Goal: Transaction & Acquisition: Purchase product/service

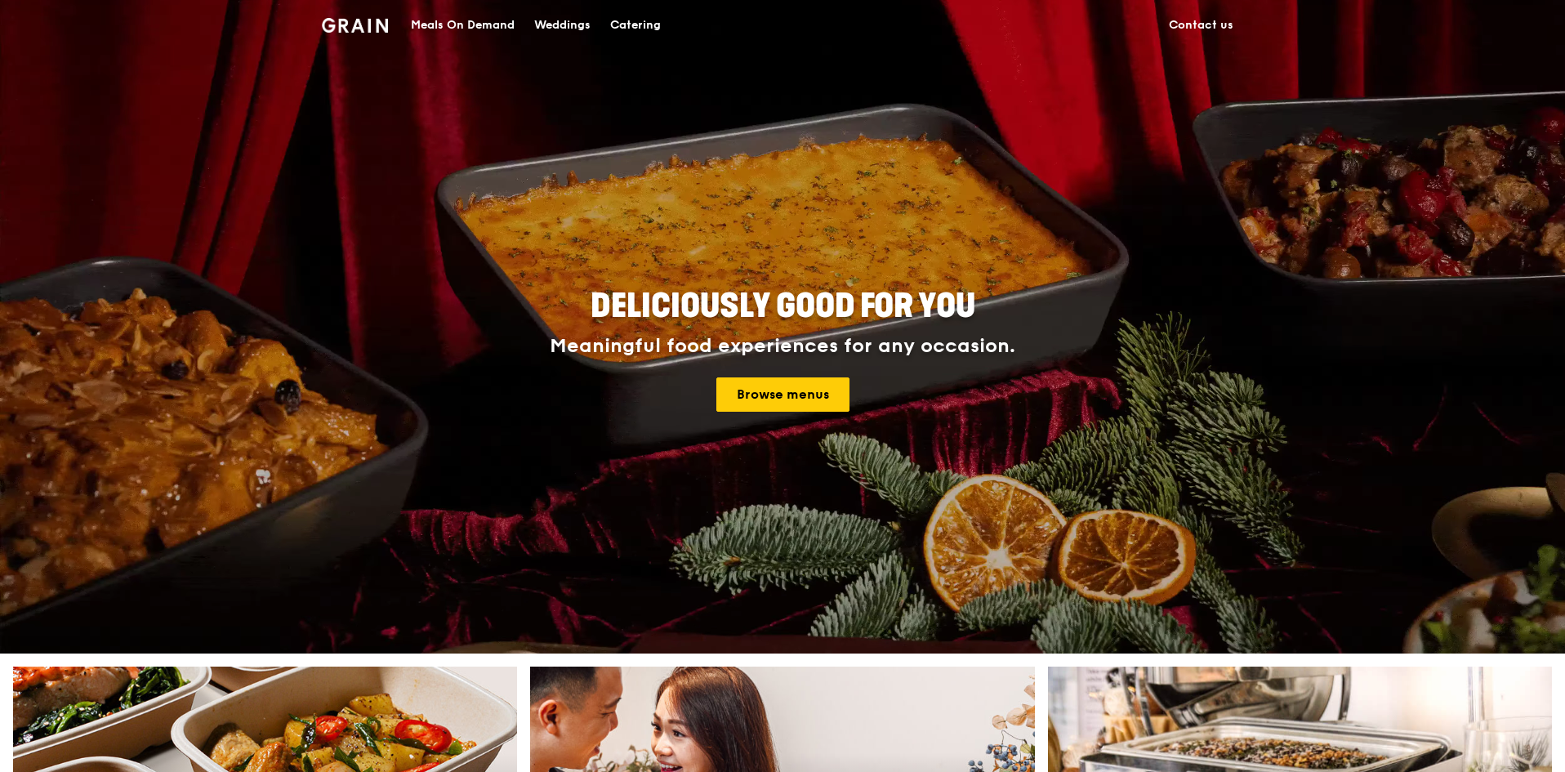
click at [454, 27] on div "Meals On Demand" at bounding box center [463, 25] width 104 height 49
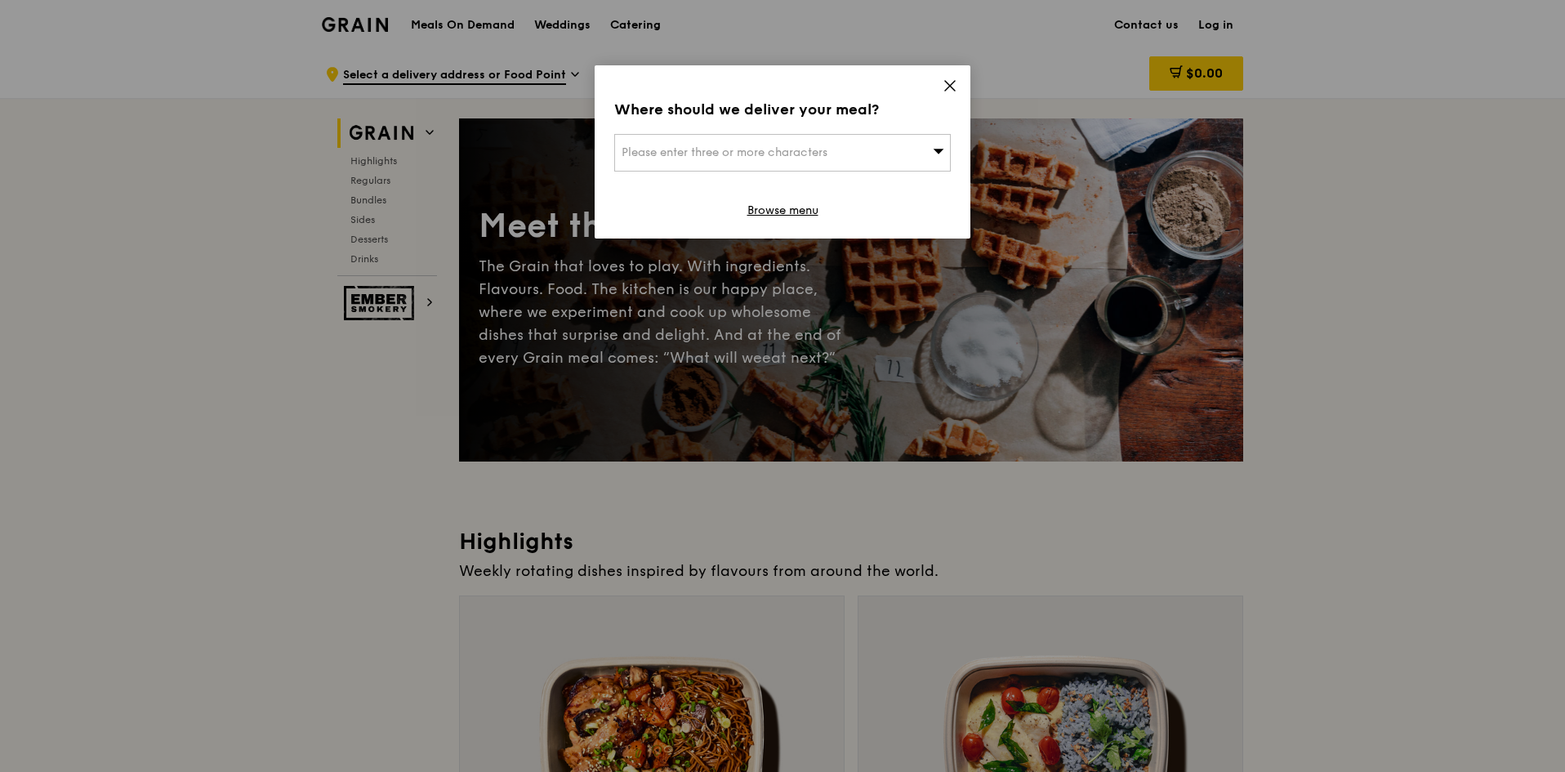
click at [835, 159] on div "Please enter three or more characters" at bounding box center [782, 153] width 337 height 38
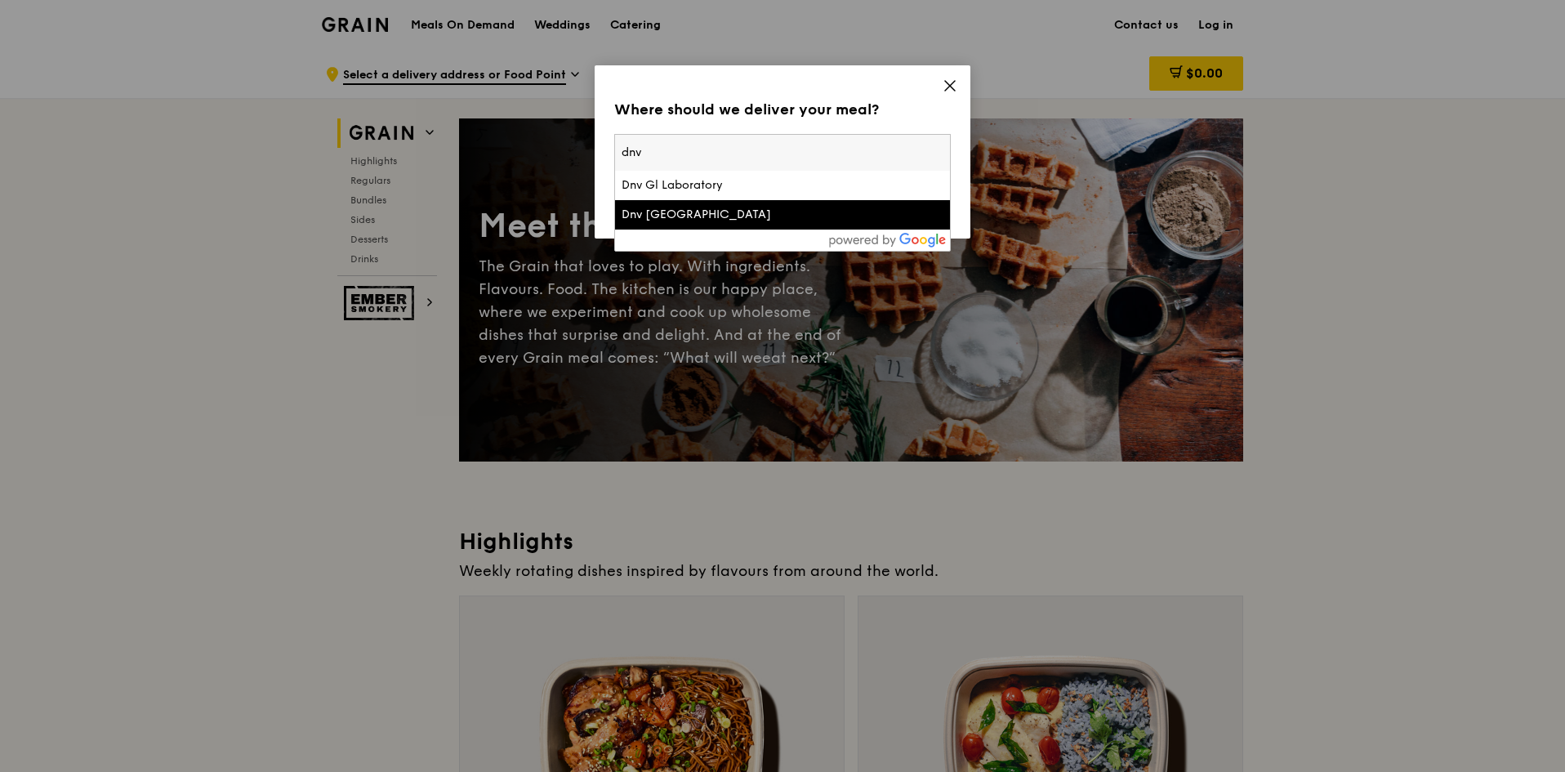
type input "dnv"
click at [743, 213] on div "Dnv [GEOGRAPHIC_DATA]" at bounding box center [743, 215] width 242 height 16
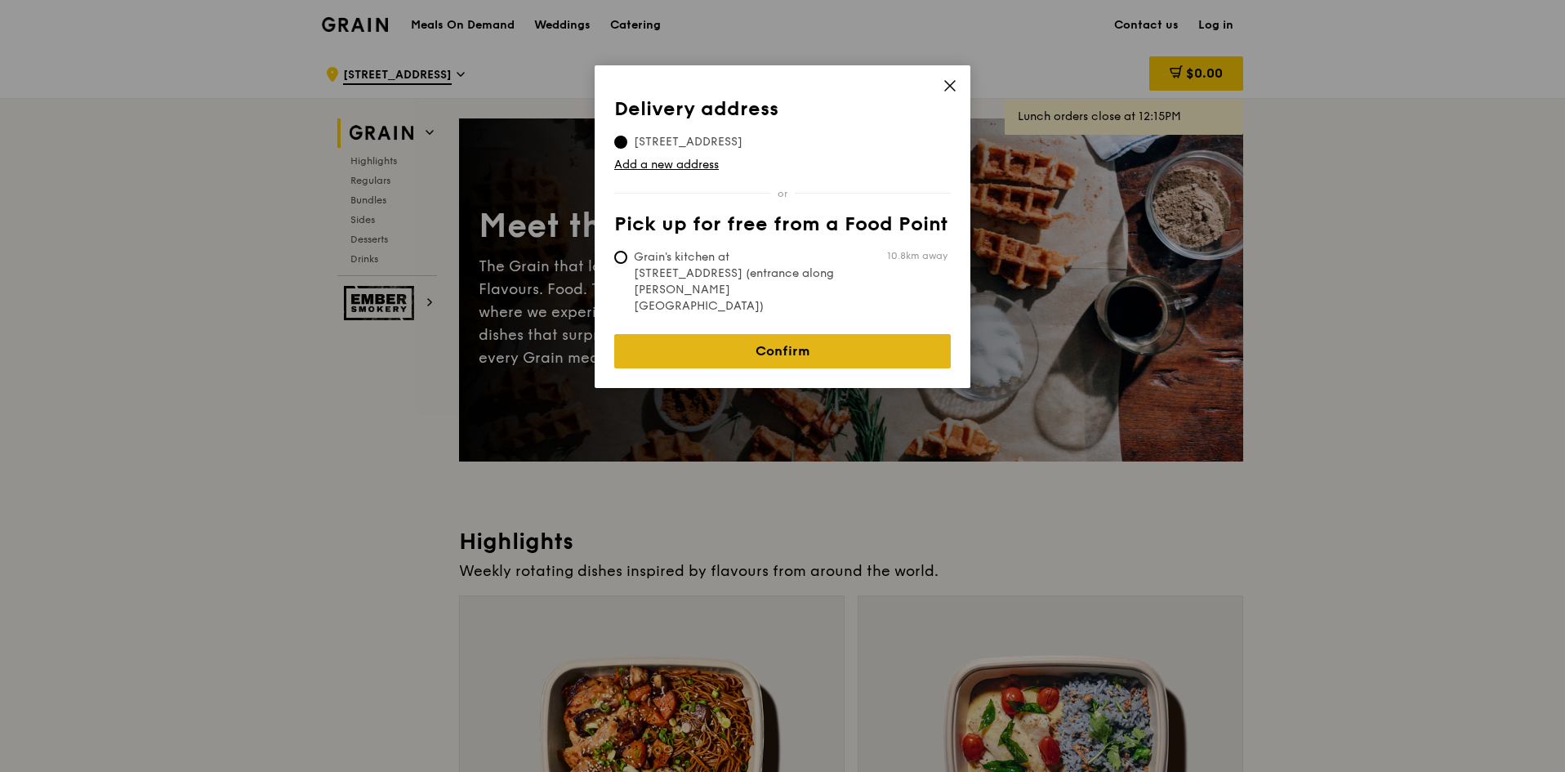
click at [861, 334] on link "Confirm" at bounding box center [782, 351] width 337 height 34
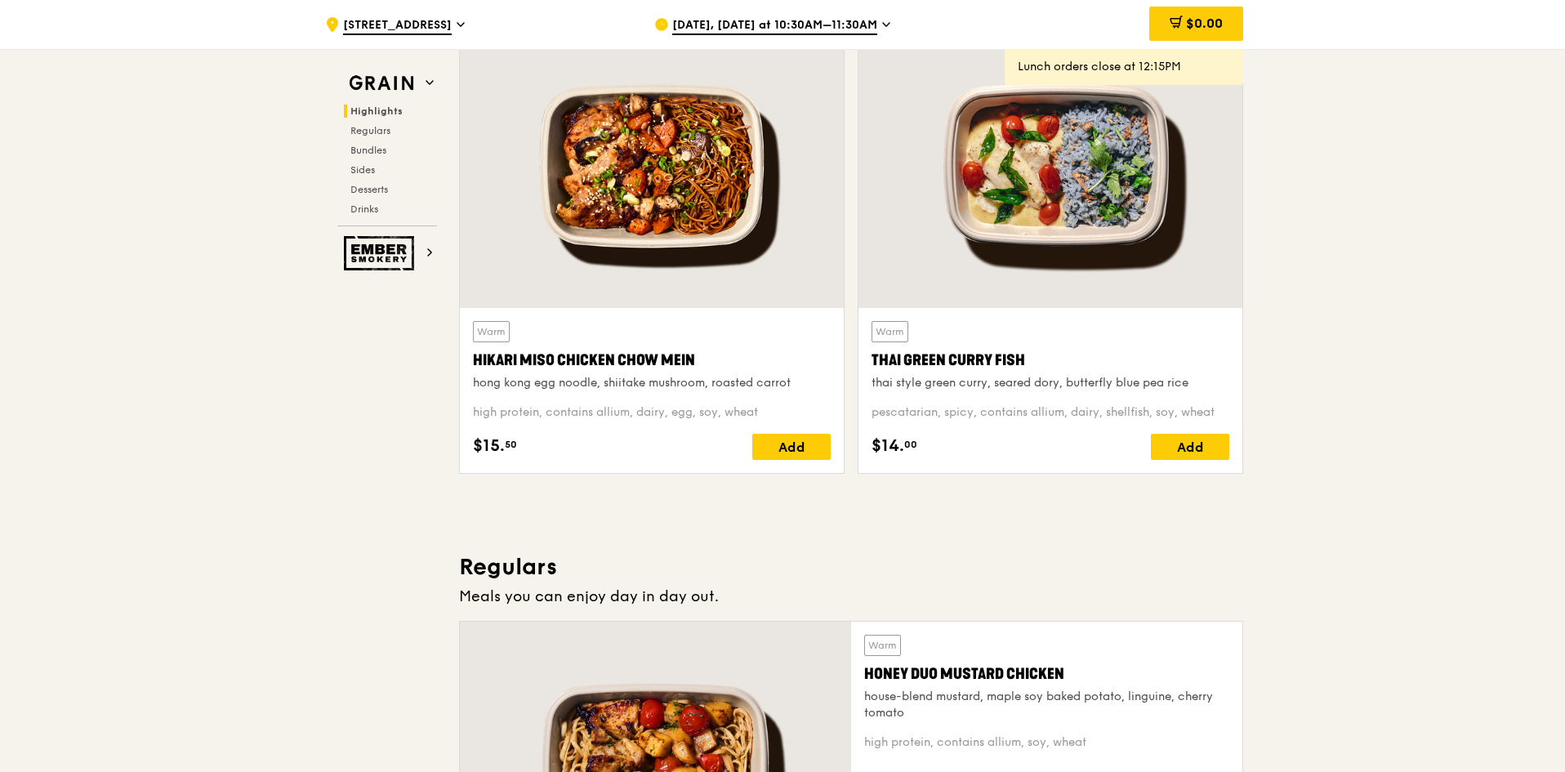
scroll to position [572, 0]
click at [375, 146] on span "Bundles" at bounding box center [369, 150] width 38 height 11
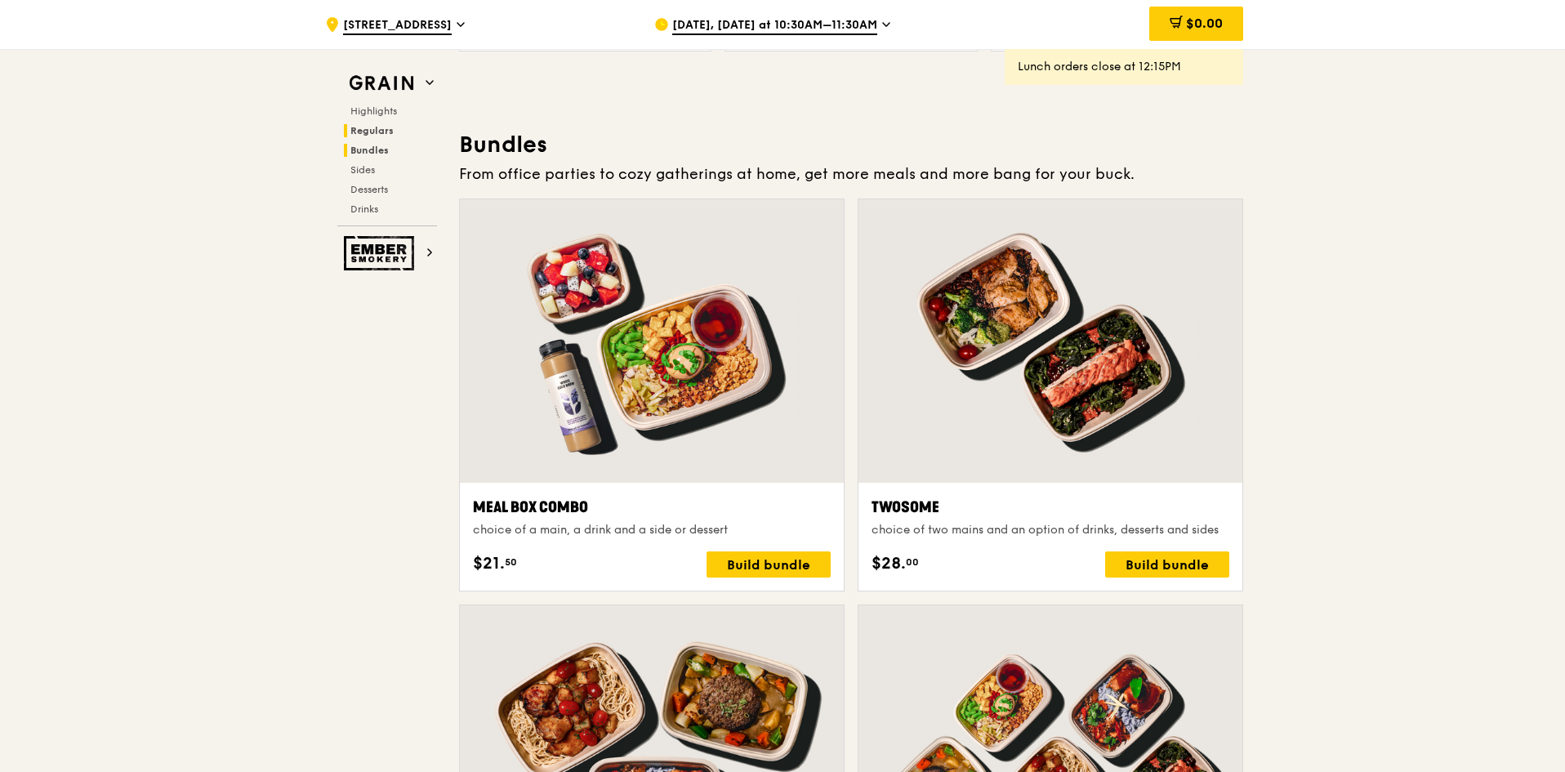
scroll to position [2336, 0]
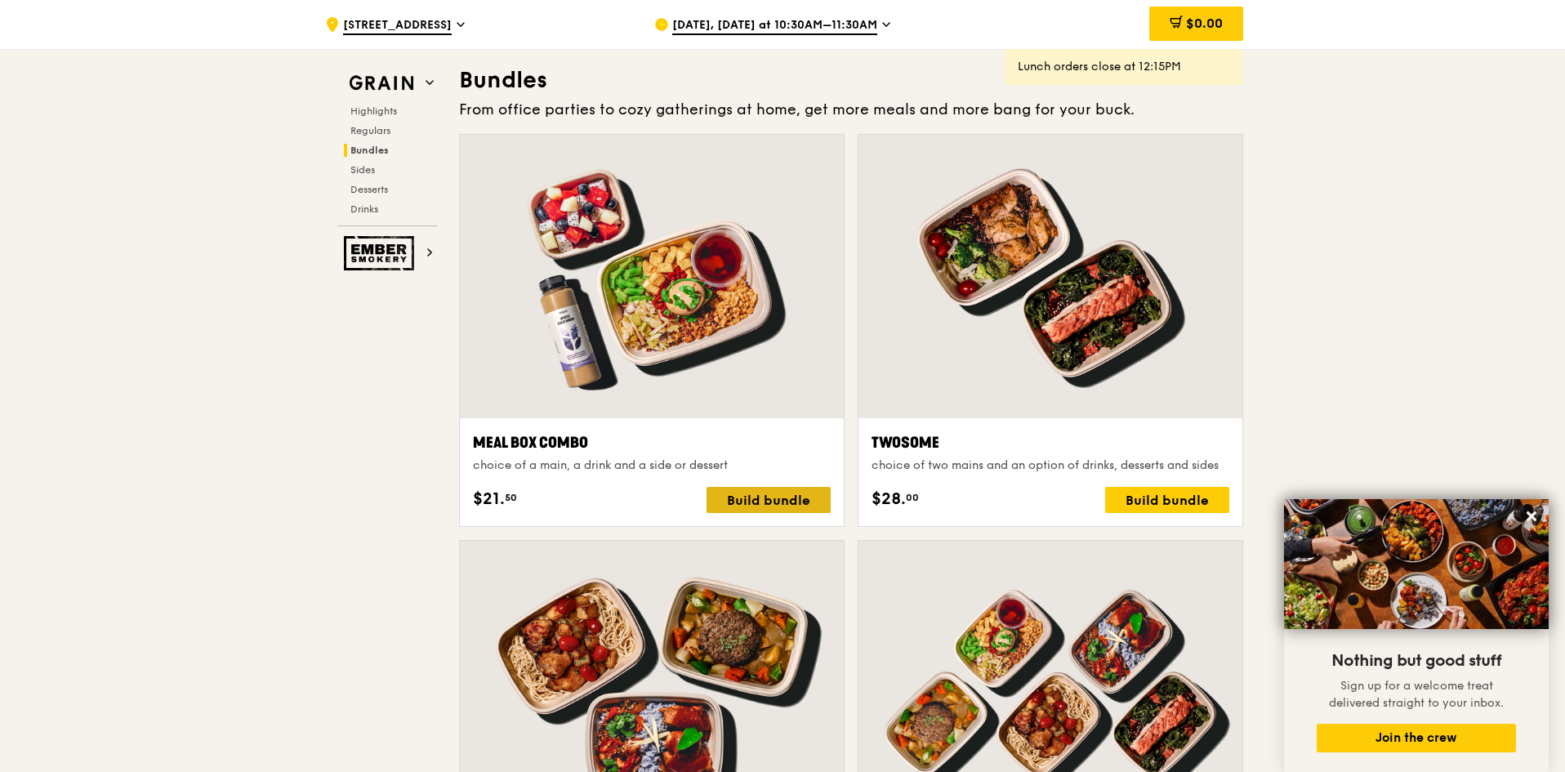
click at [783, 499] on div "Build bundle" at bounding box center [769, 500] width 124 height 26
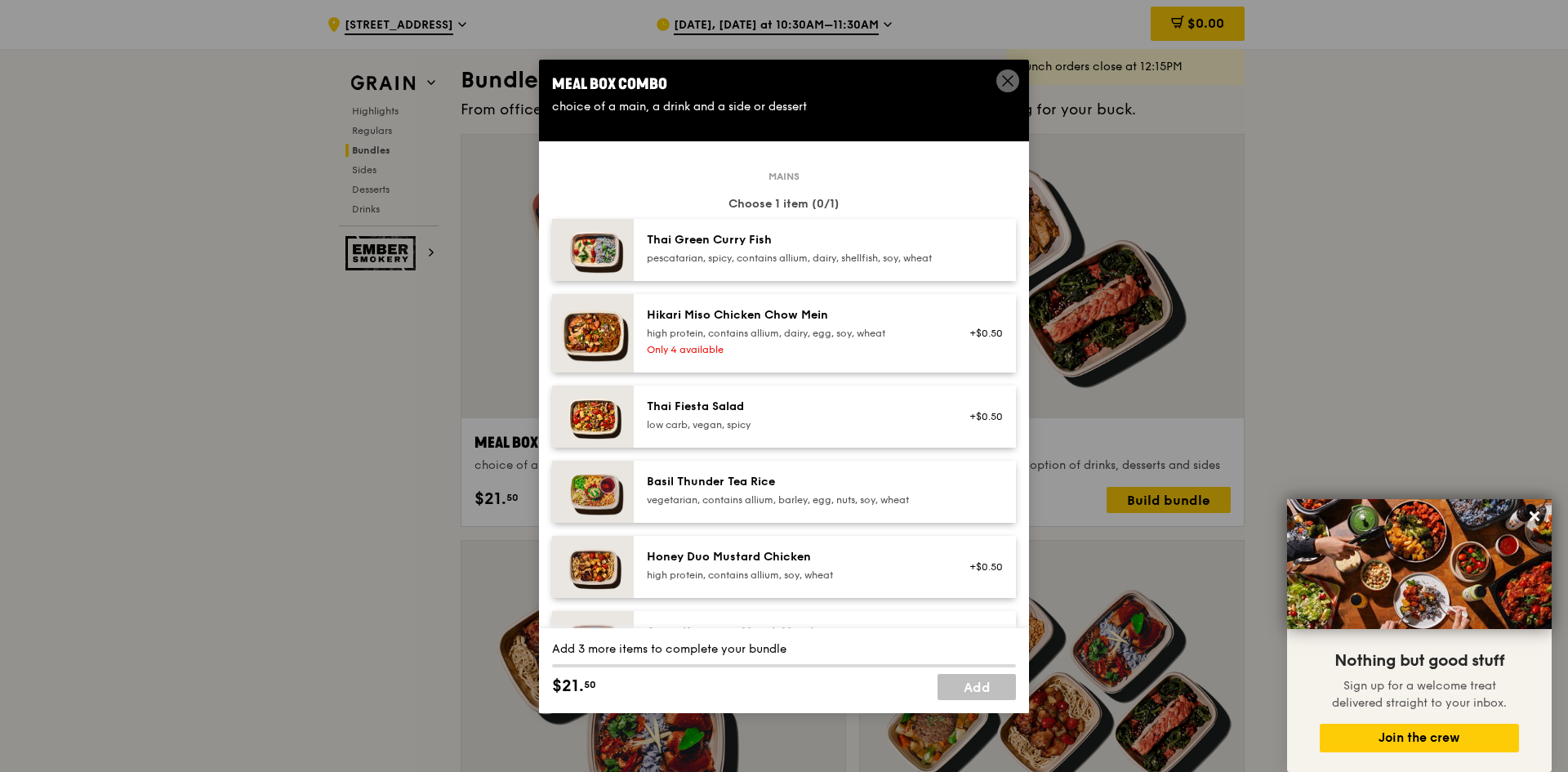
click at [1013, 79] on icon at bounding box center [1008, 81] width 15 height 15
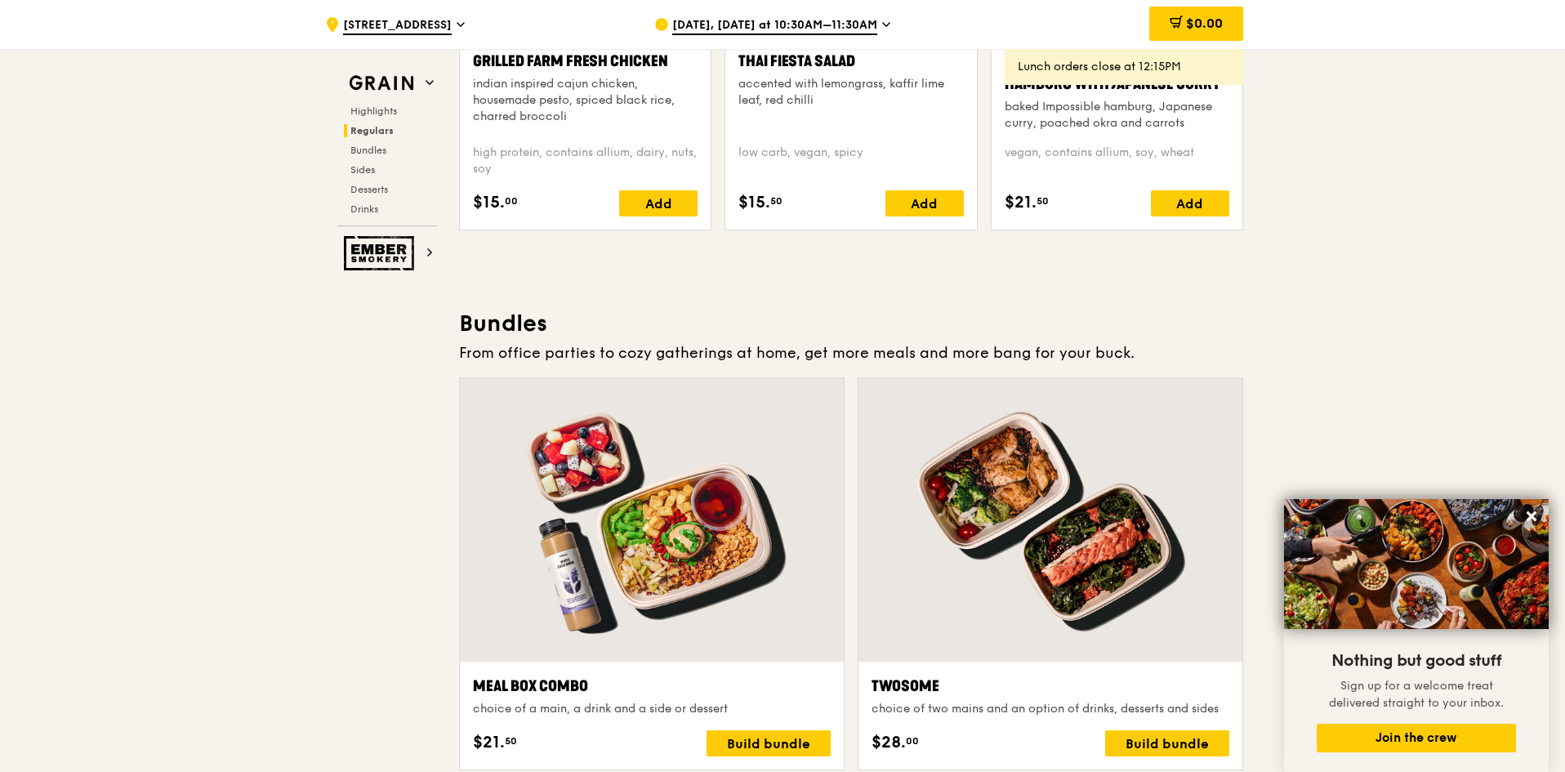
scroll to position [2091, 0]
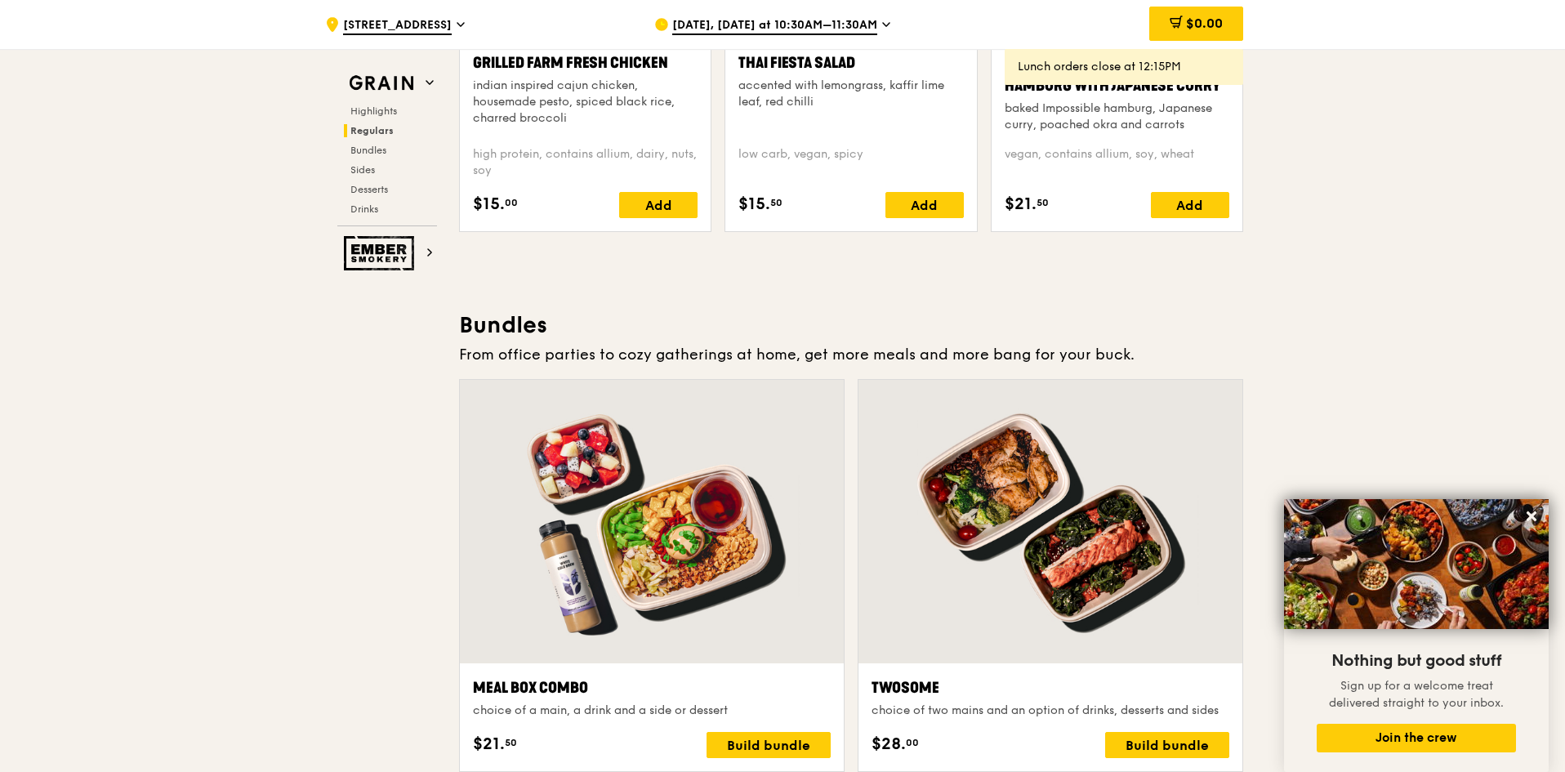
click at [854, 28] on span "[DATE], [DATE] at 10:30AM–11:30AM" at bounding box center [774, 26] width 205 height 18
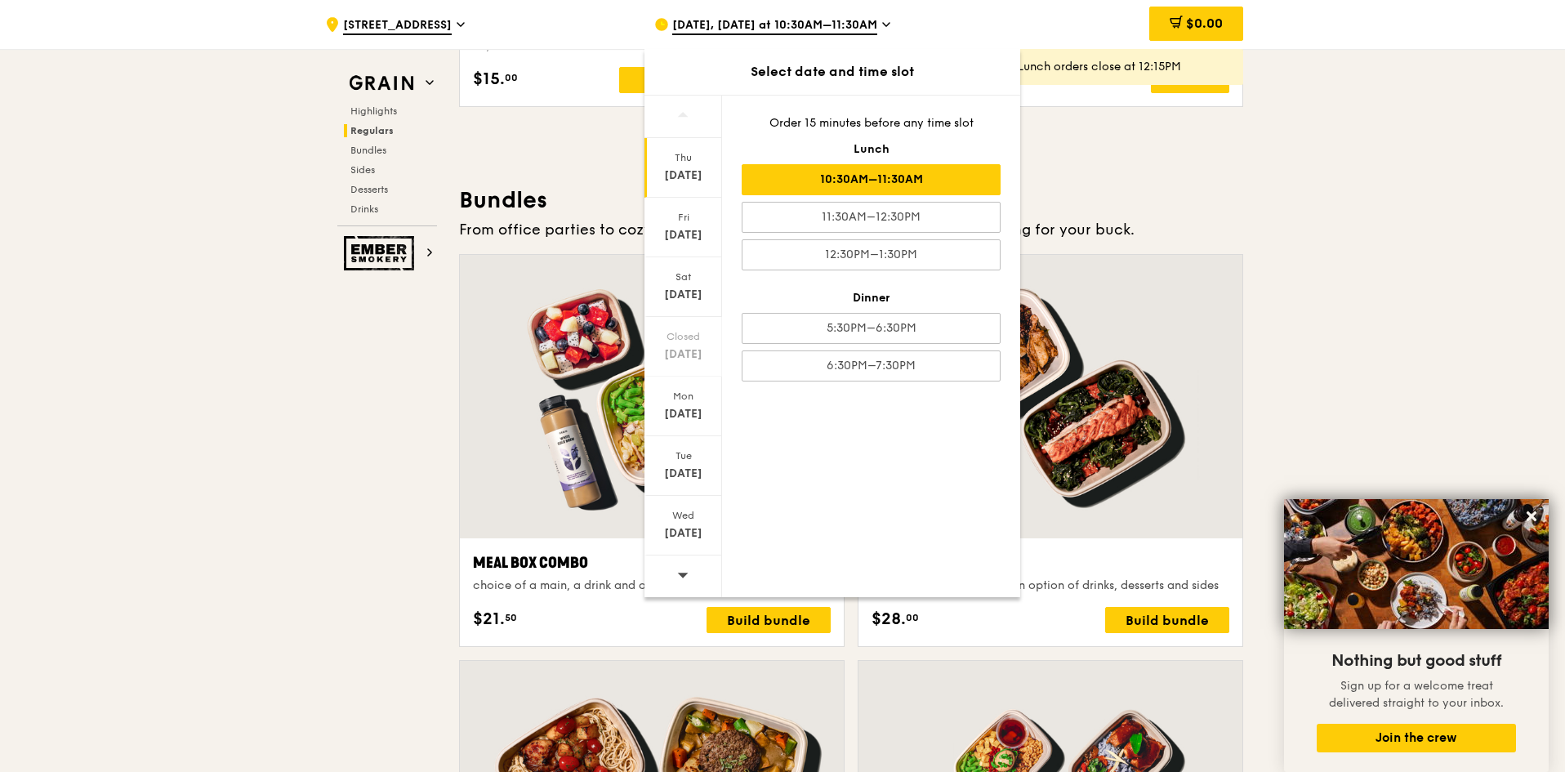
scroll to position [2254, 0]
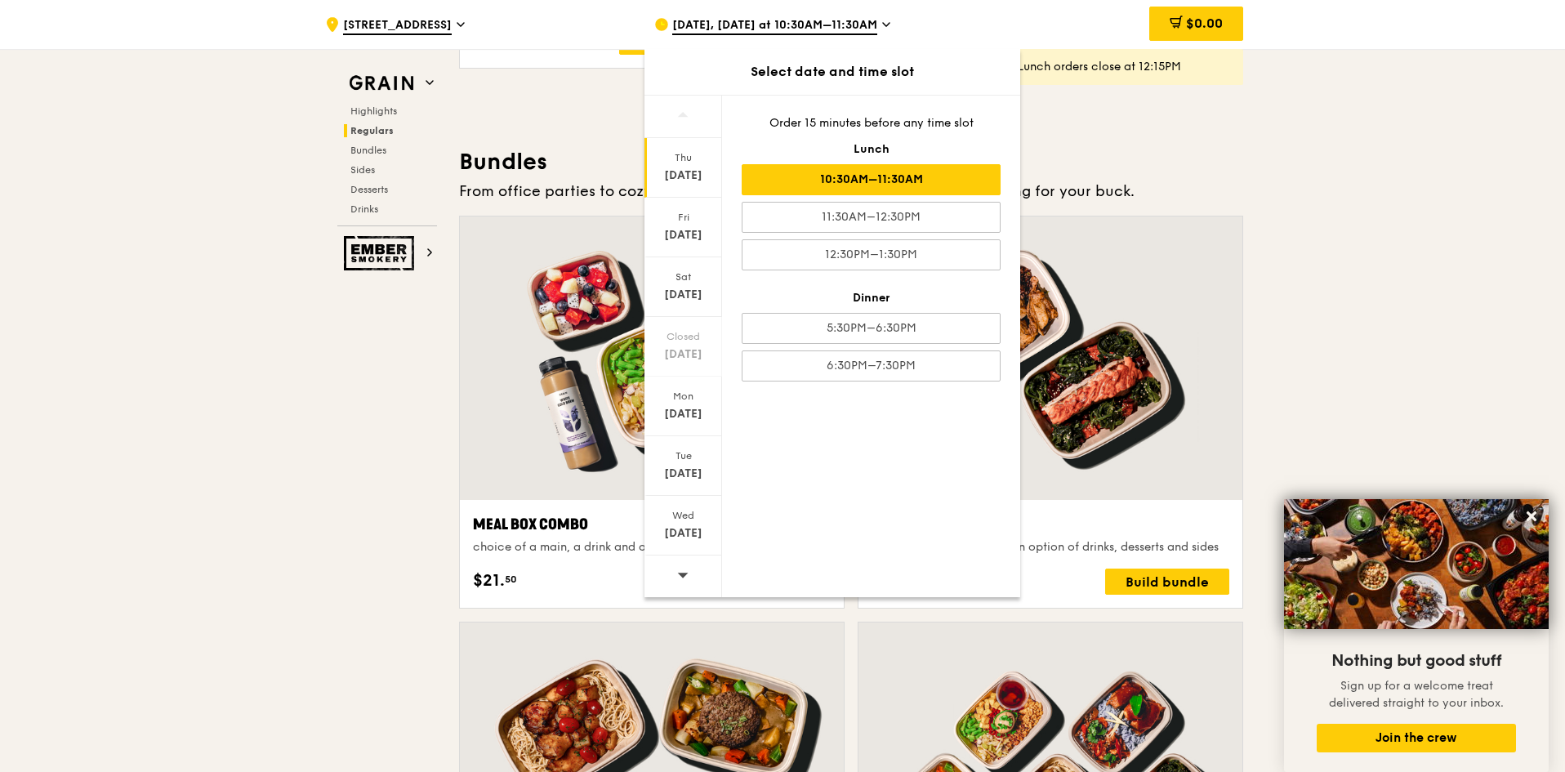
click at [684, 573] on icon at bounding box center [682, 574] width 11 height 12
click at [698, 225] on div "[DATE]" at bounding box center [683, 228] width 78 height 60
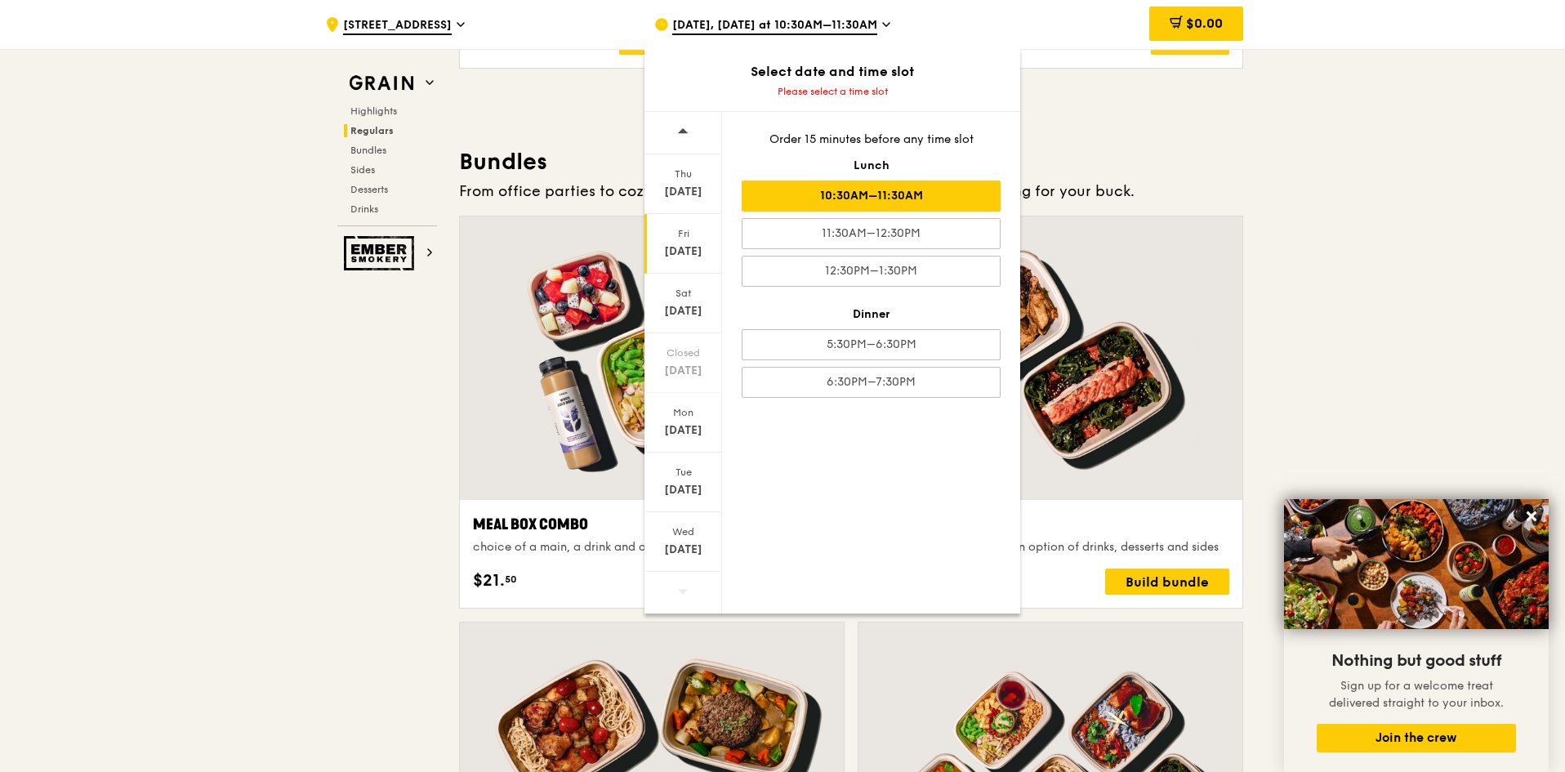
click at [953, 199] on div "10:30AM–11:30AM" at bounding box center [871, 196] width 259 height 31
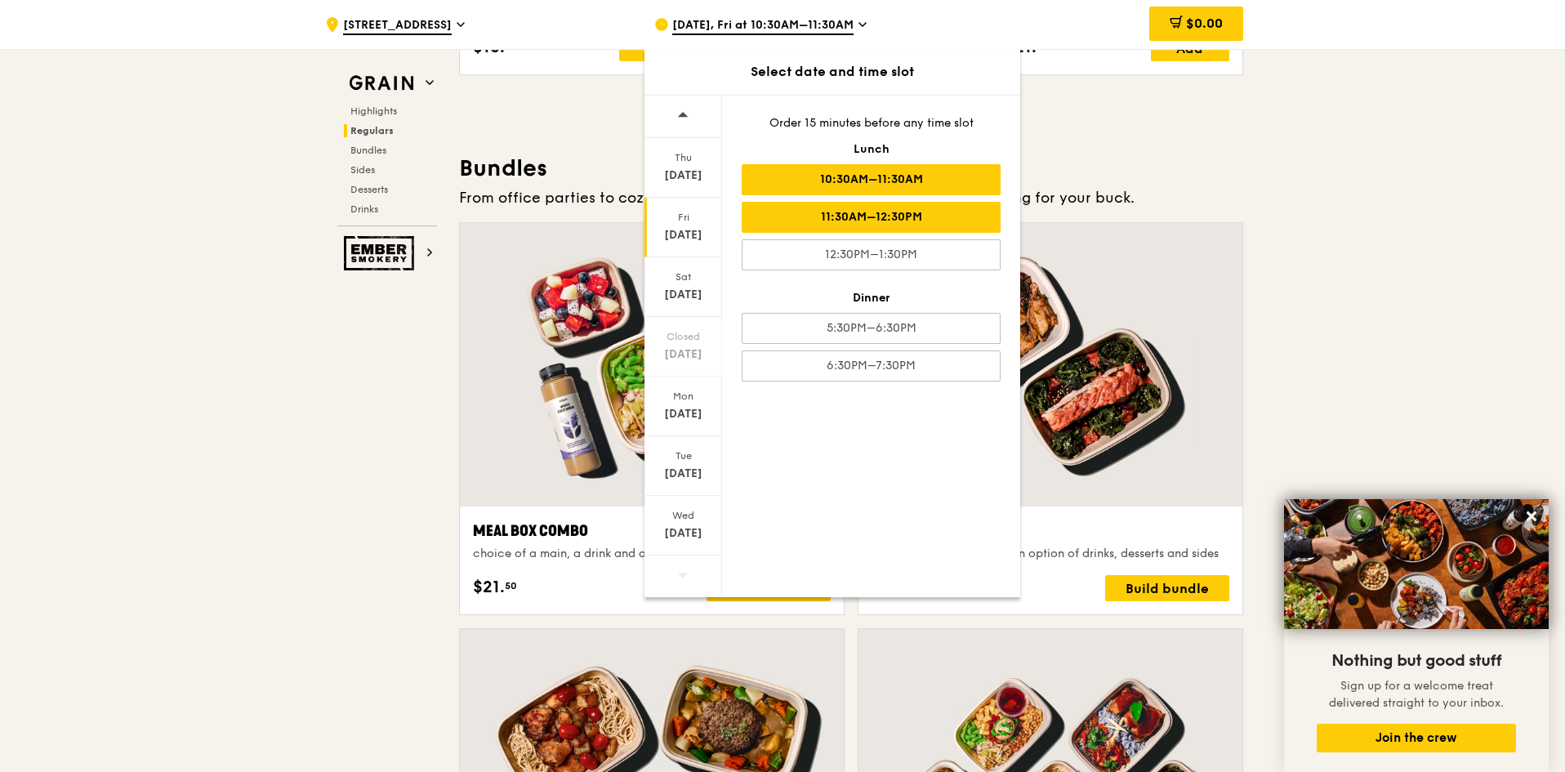
scroll to position [2258, 0]
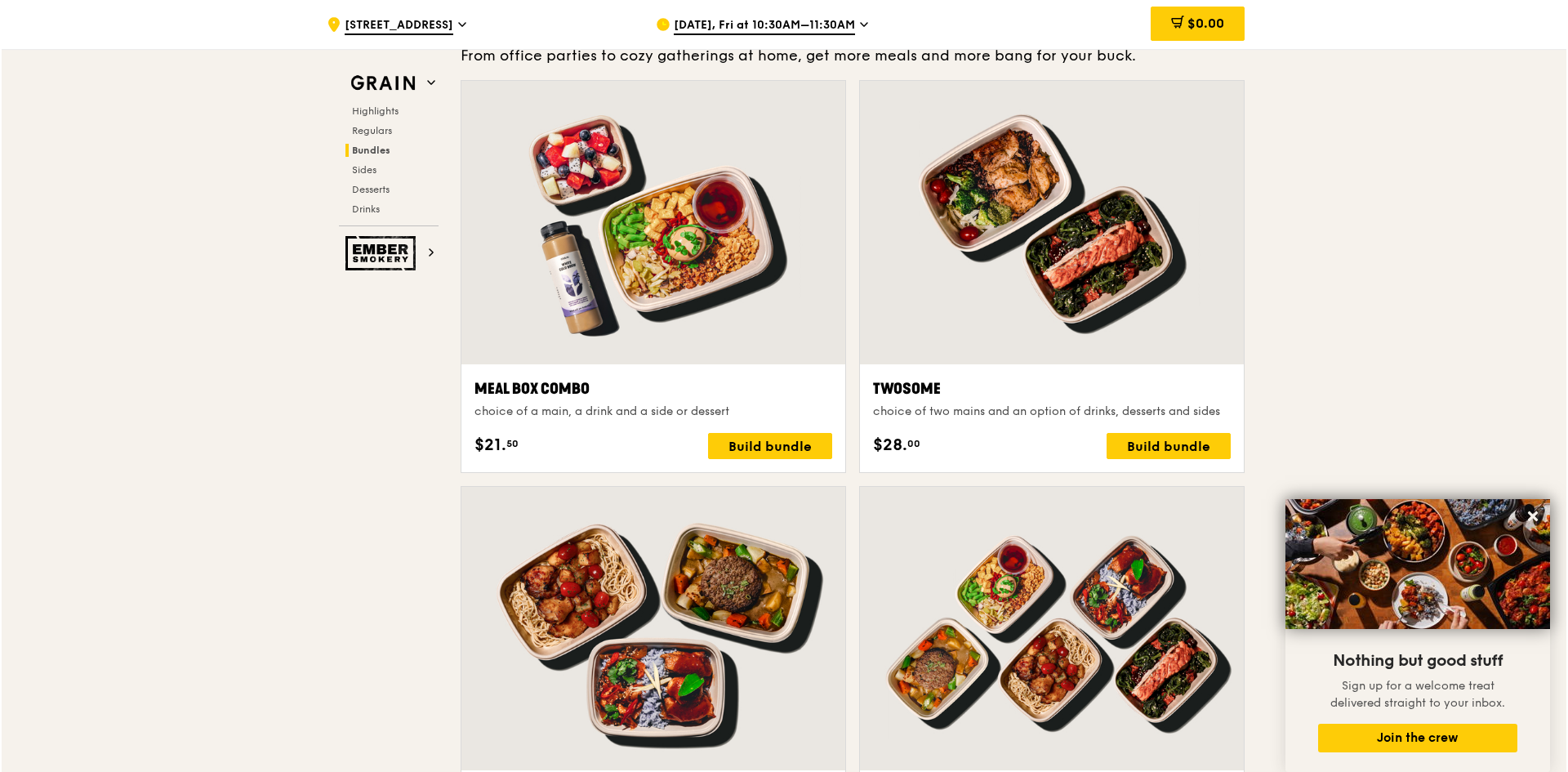
scroll to position [2421, 0]
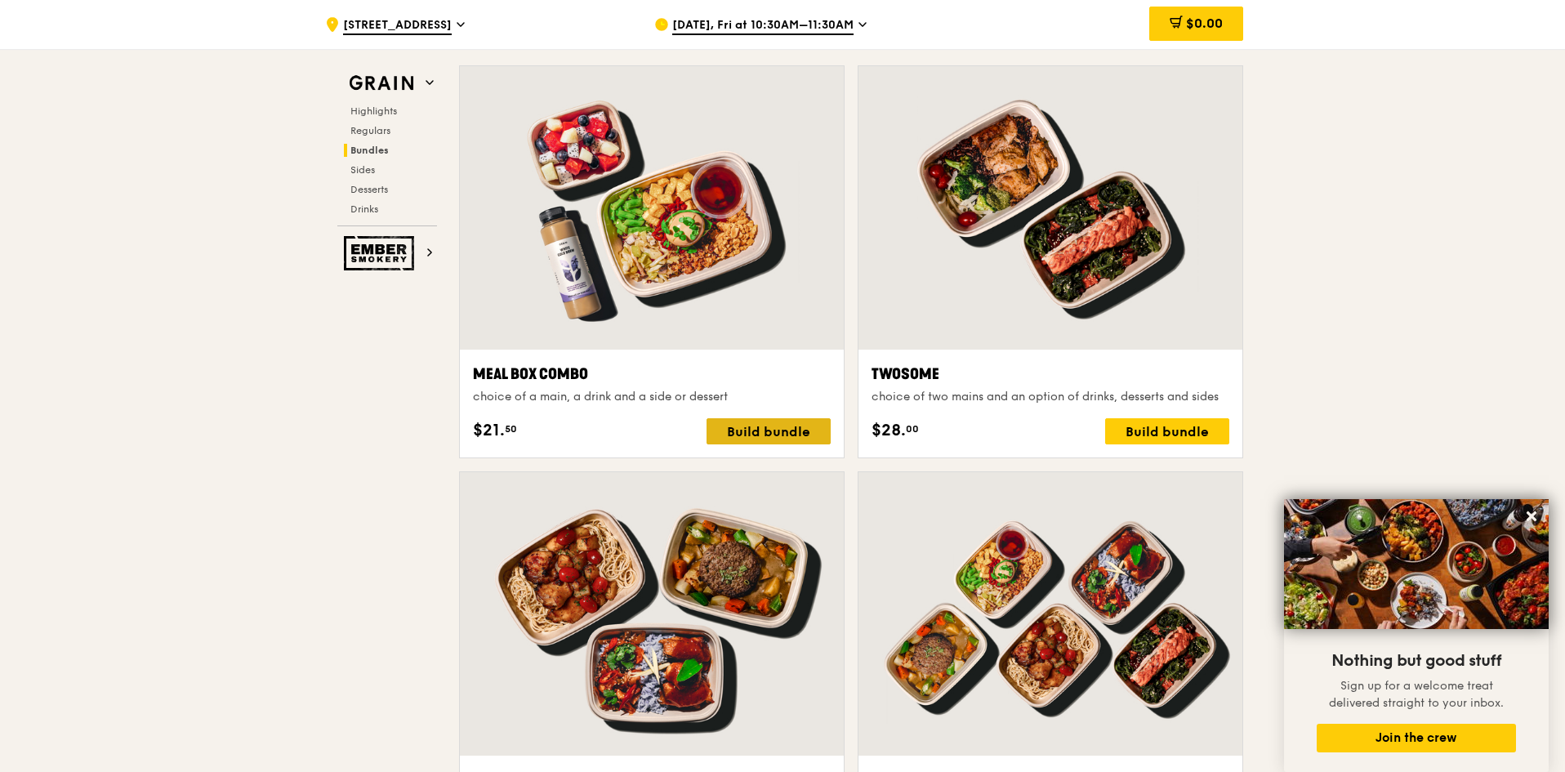
click at [785, 434] on div "Build bundle" at bounding box center [769, 431] width 124 height 26
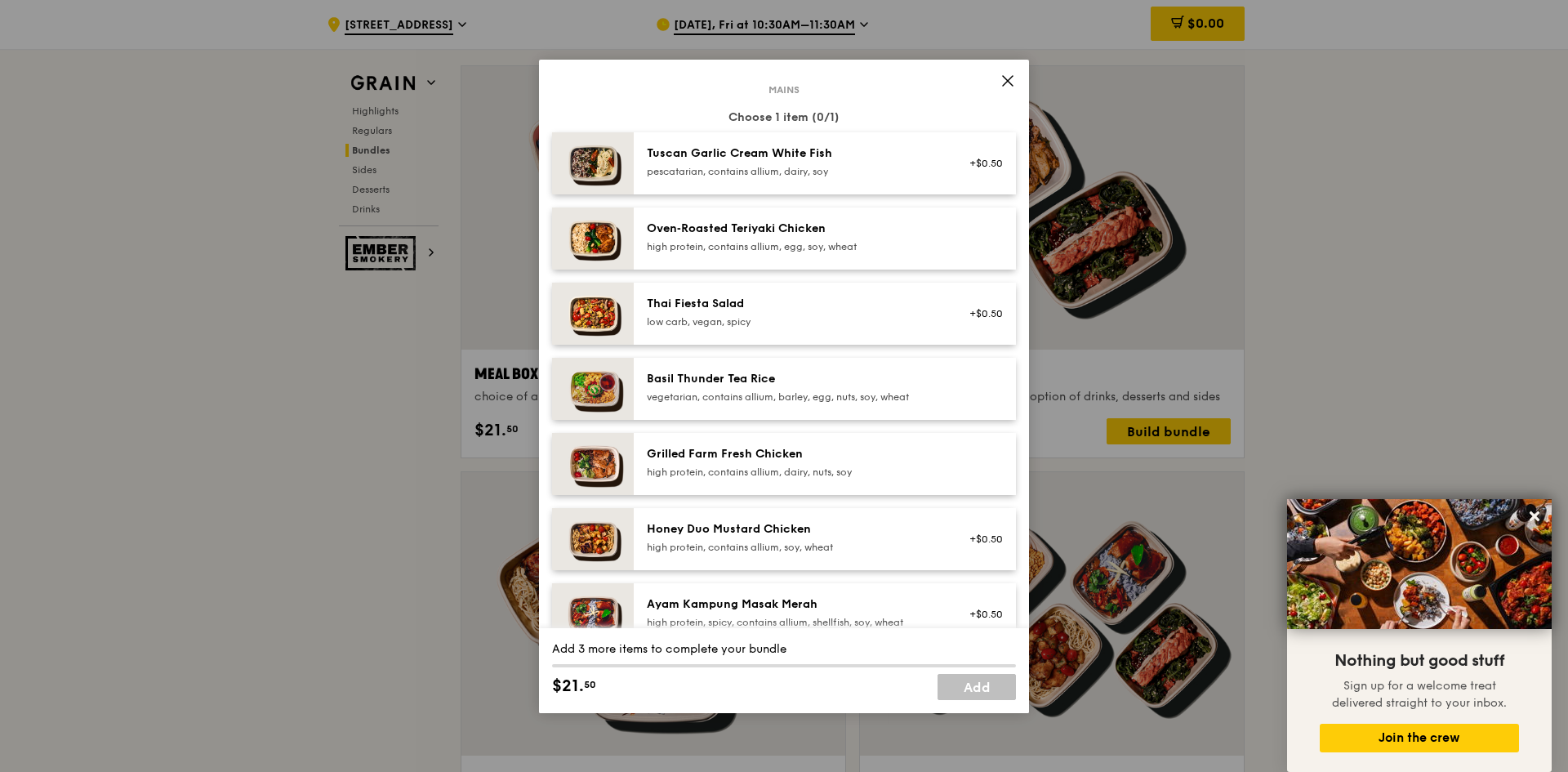
scroll to position [327, 0]
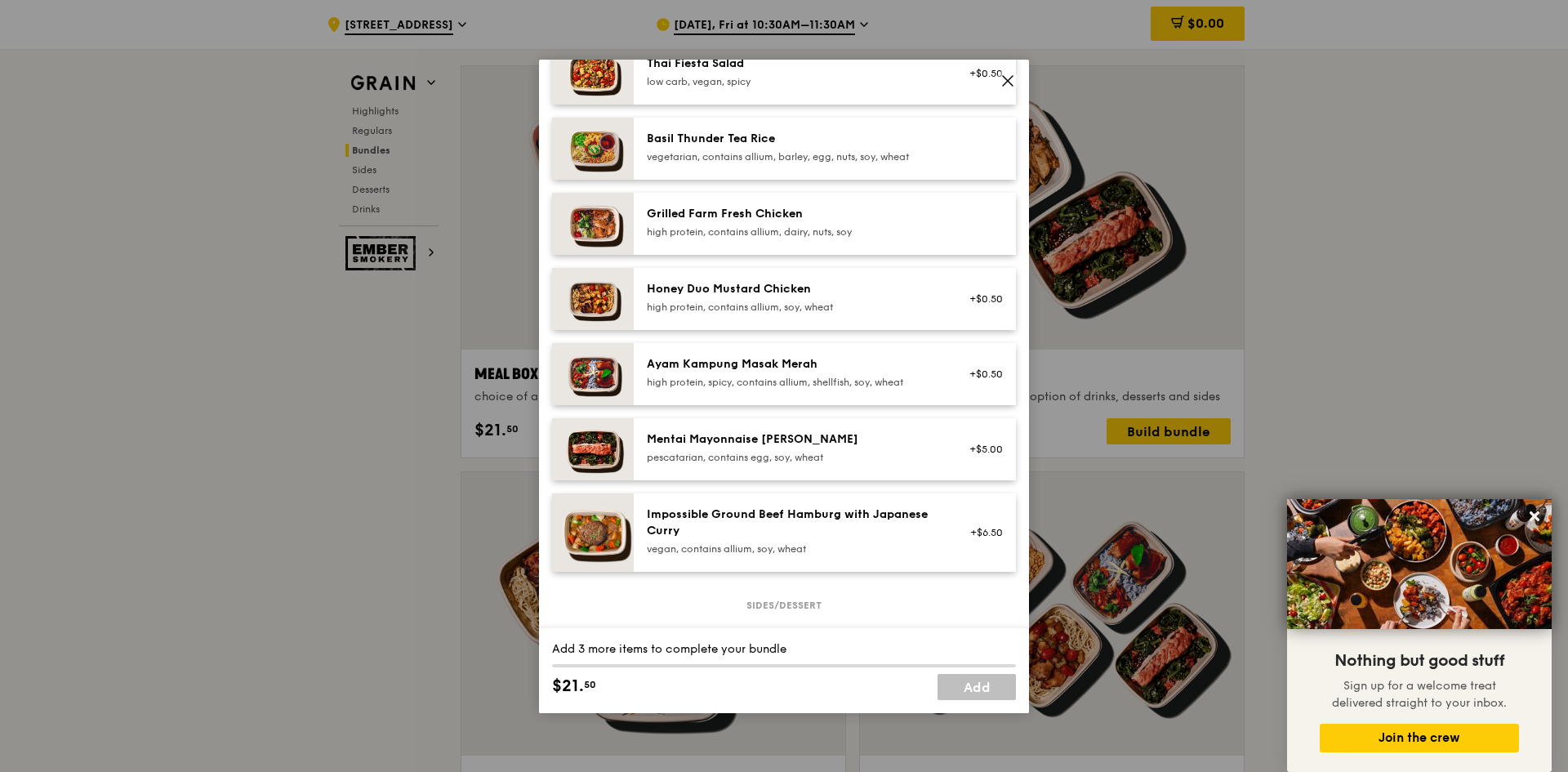
click at [805, 529] on div "Impossible Ground Beef Hamburg with Japanese Curry" at bounding box center [793, 522] width 293 height 33
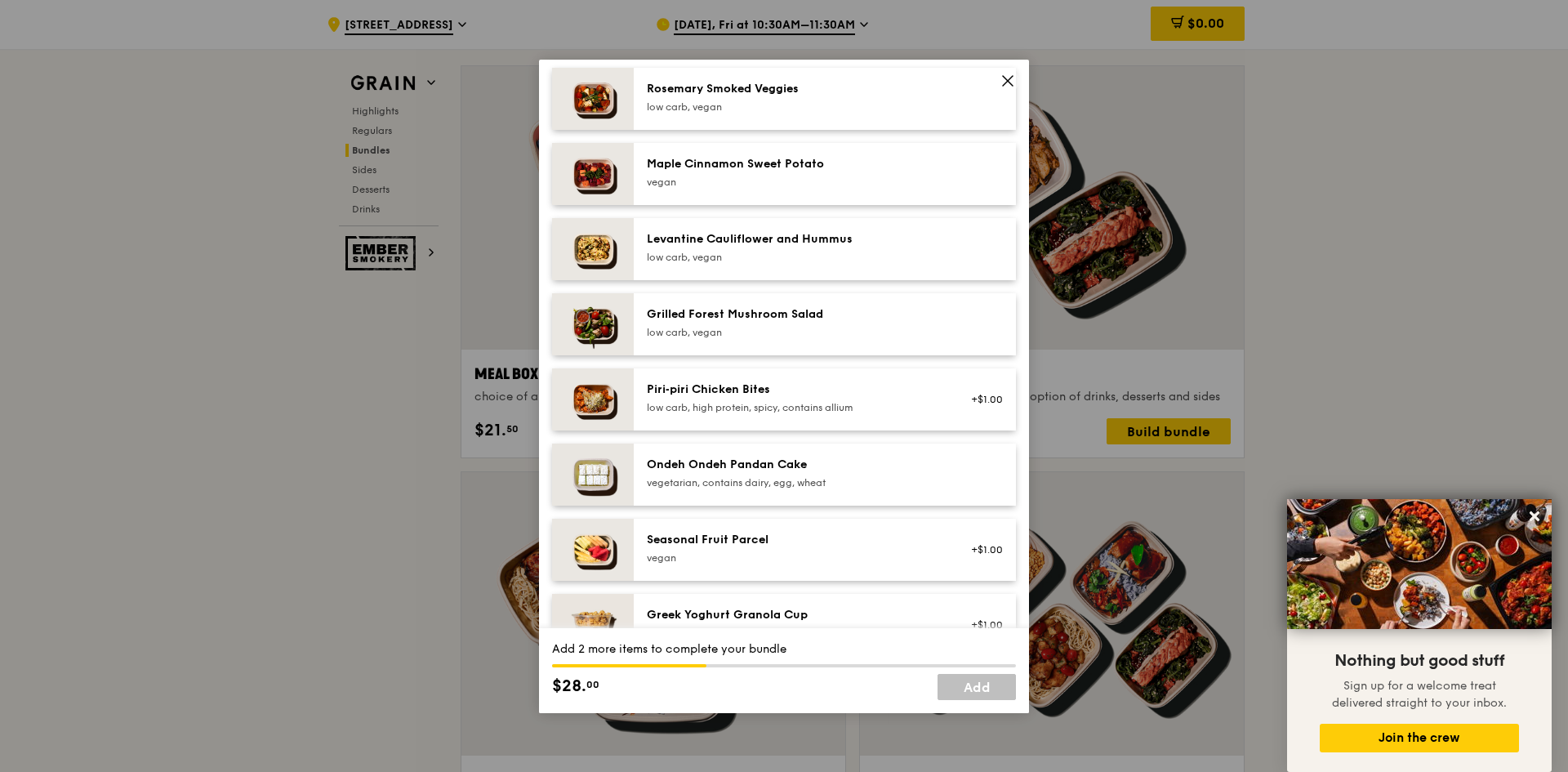
scroll to position [817, 0]
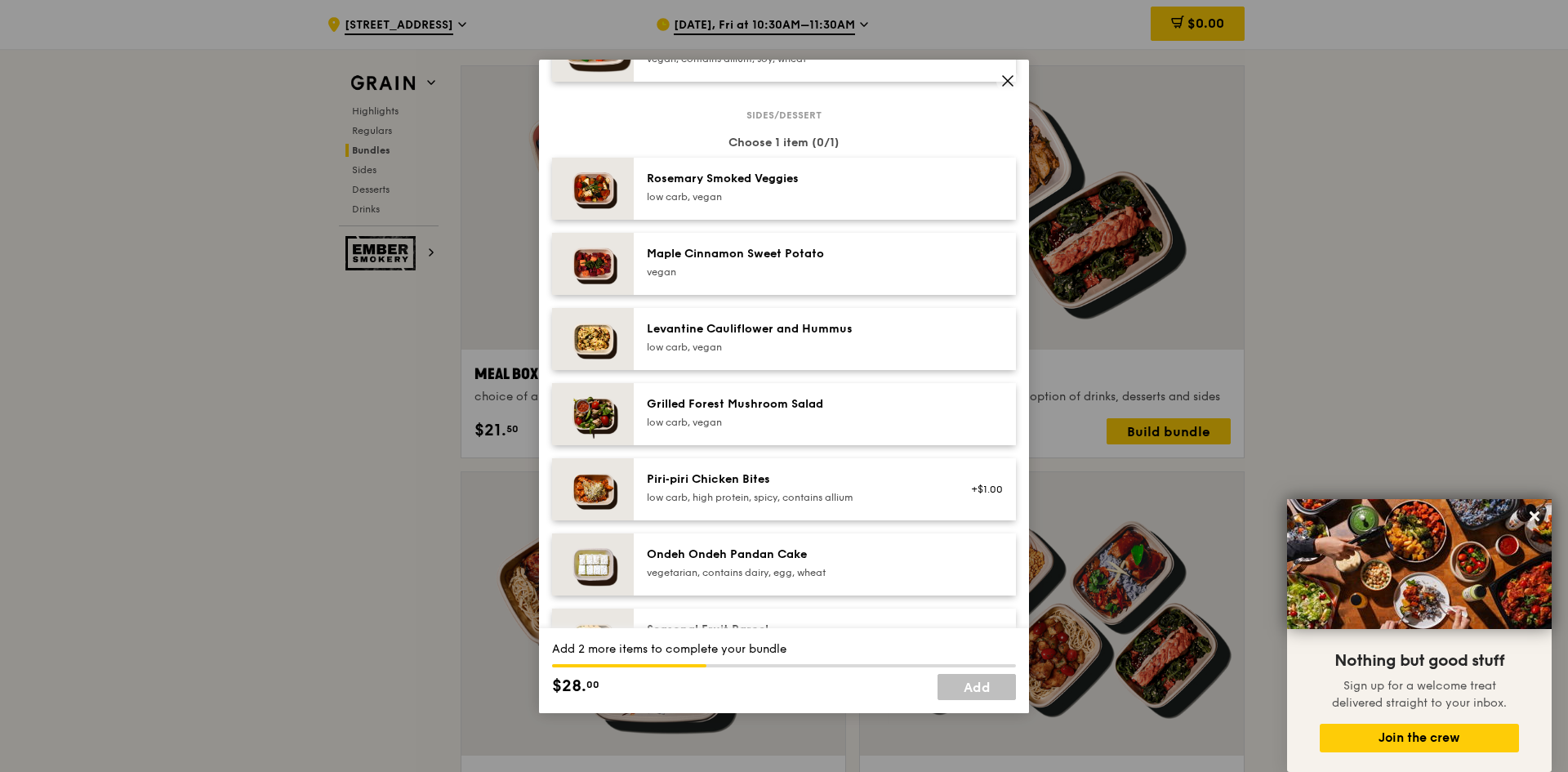
click at [898, 406] on div "Grilled Forest Mushroom Salad" at bounding box center [793, 404] width 293 height 16
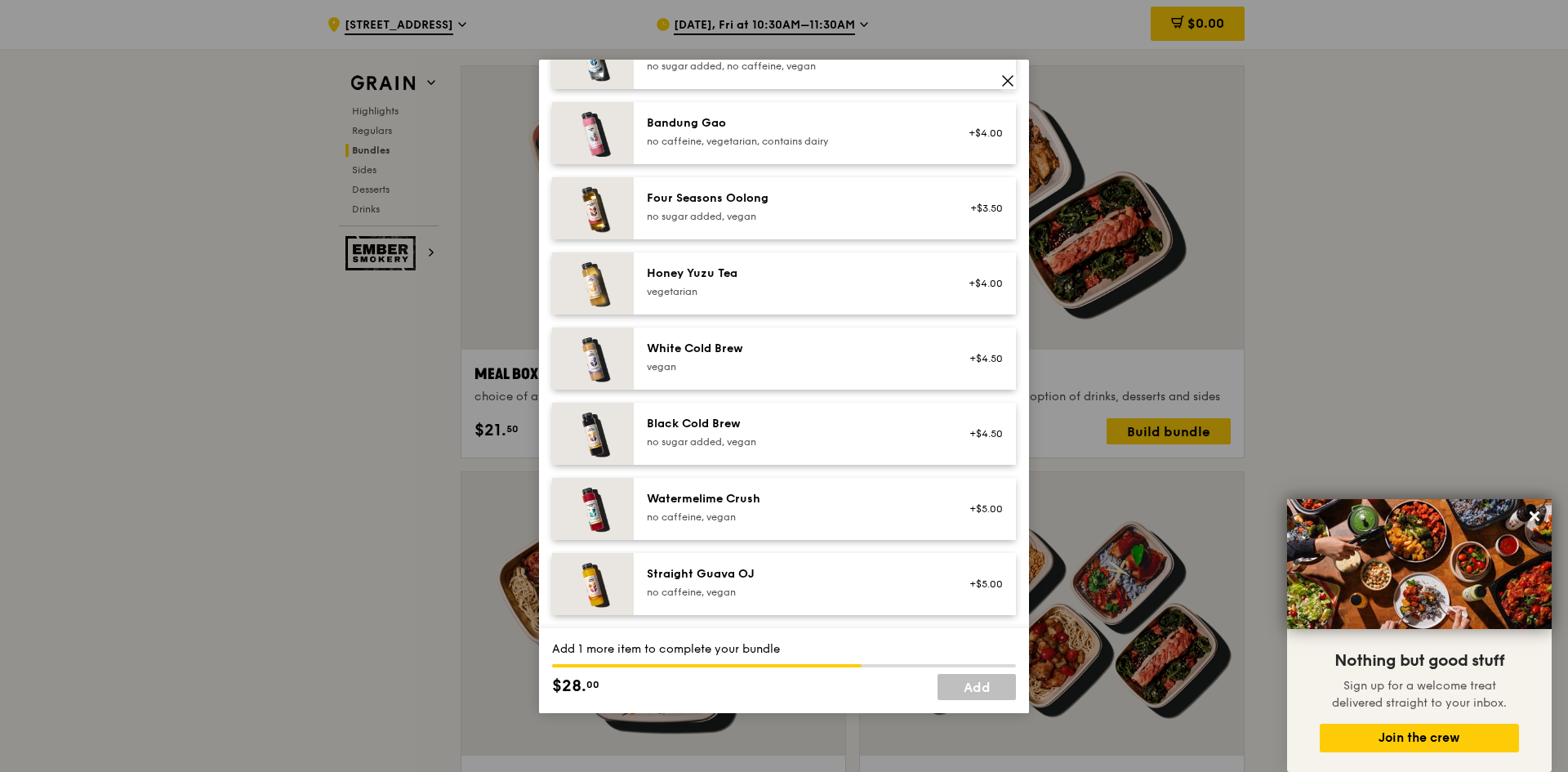
scroll to position [1693, 0]
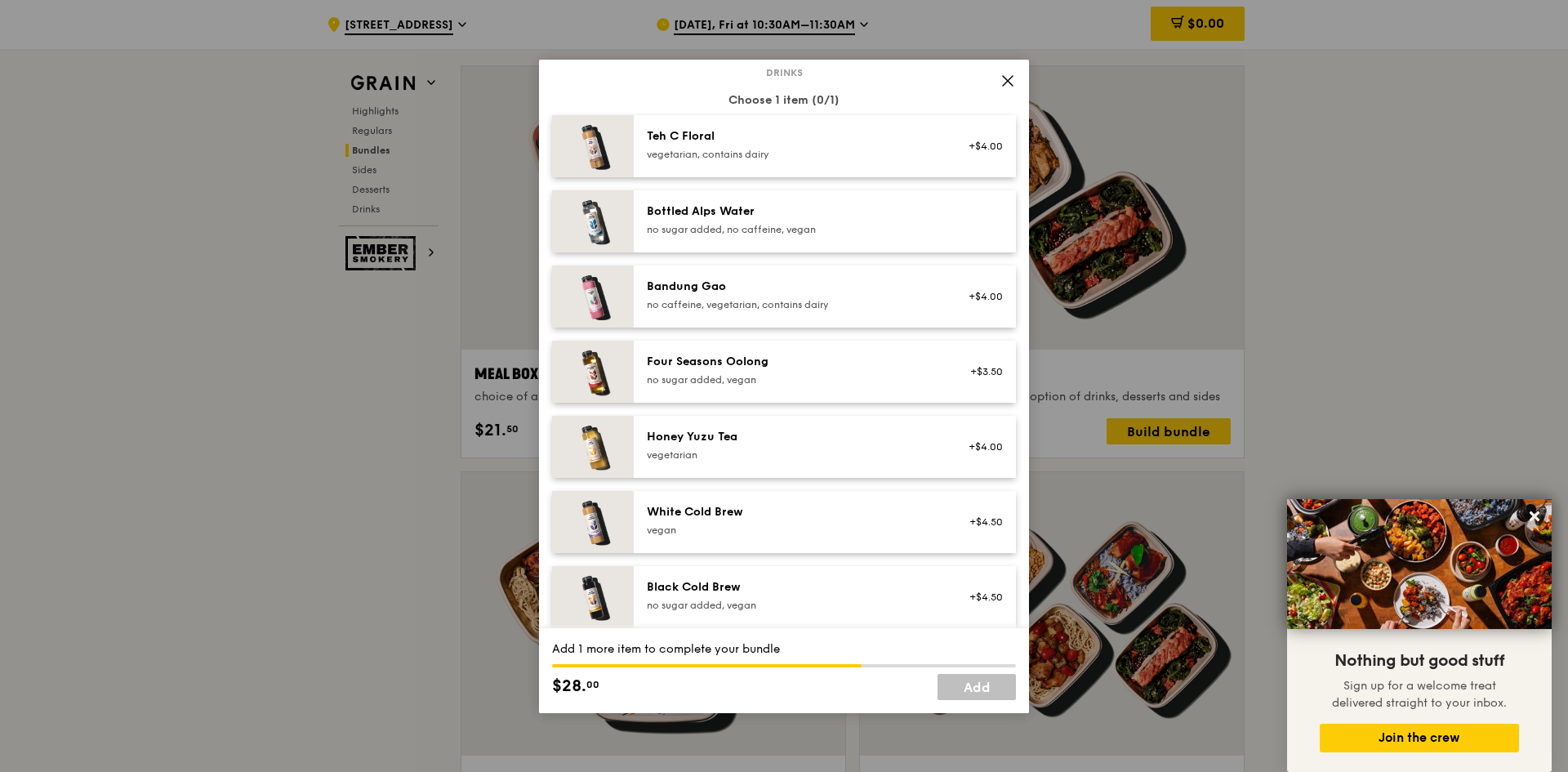
click at [878, 228] on div "no sugar added, no caffeine, vegan" at bounding box center [793, 229] width 293 height 13
click at [999, 683] on link "Add" at bounding box center [977, 687] width 78 height 26
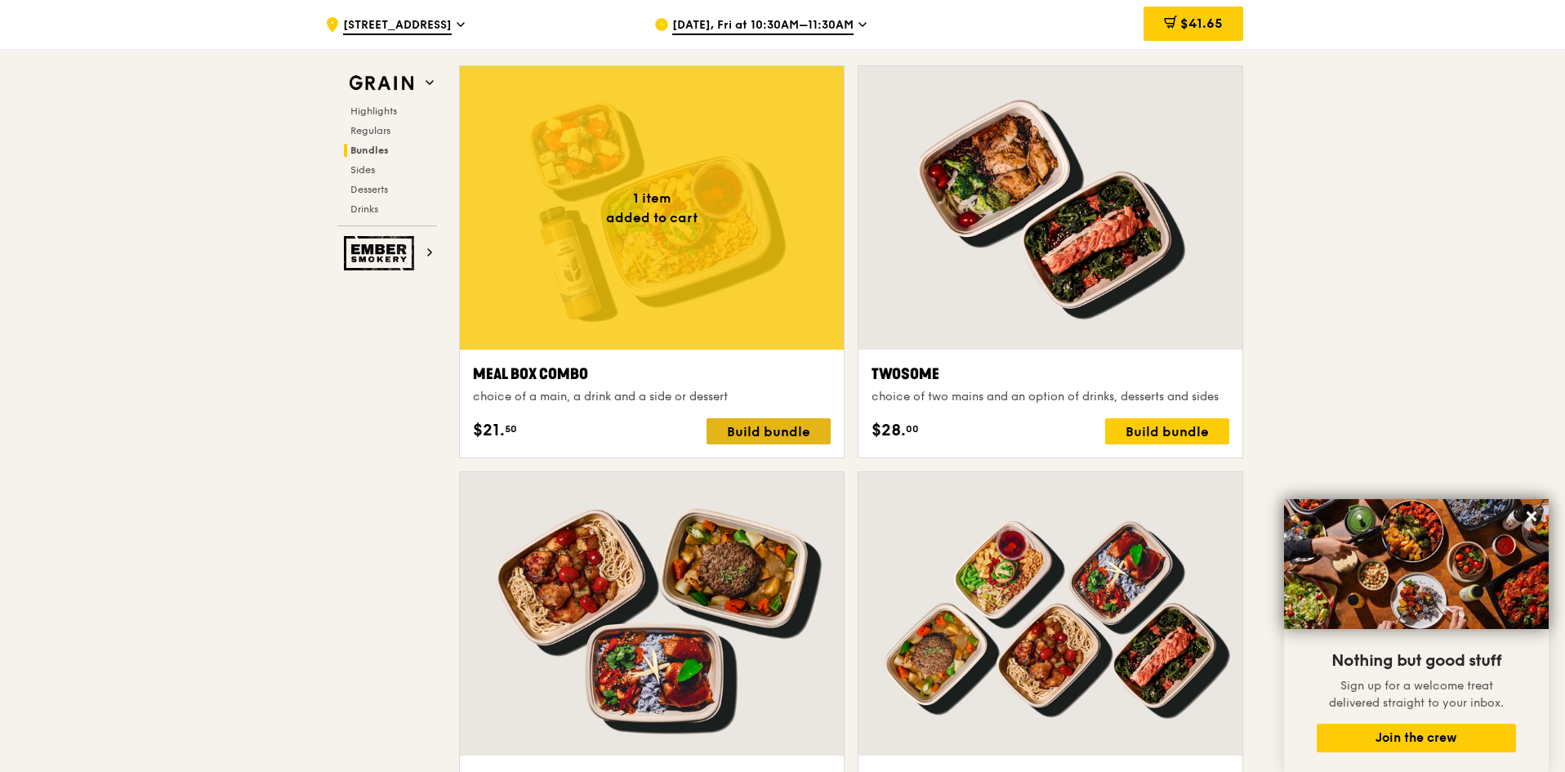
click at [777, 431] on div "Build bundle" at bounding box center [769, 431] width 124 height 26
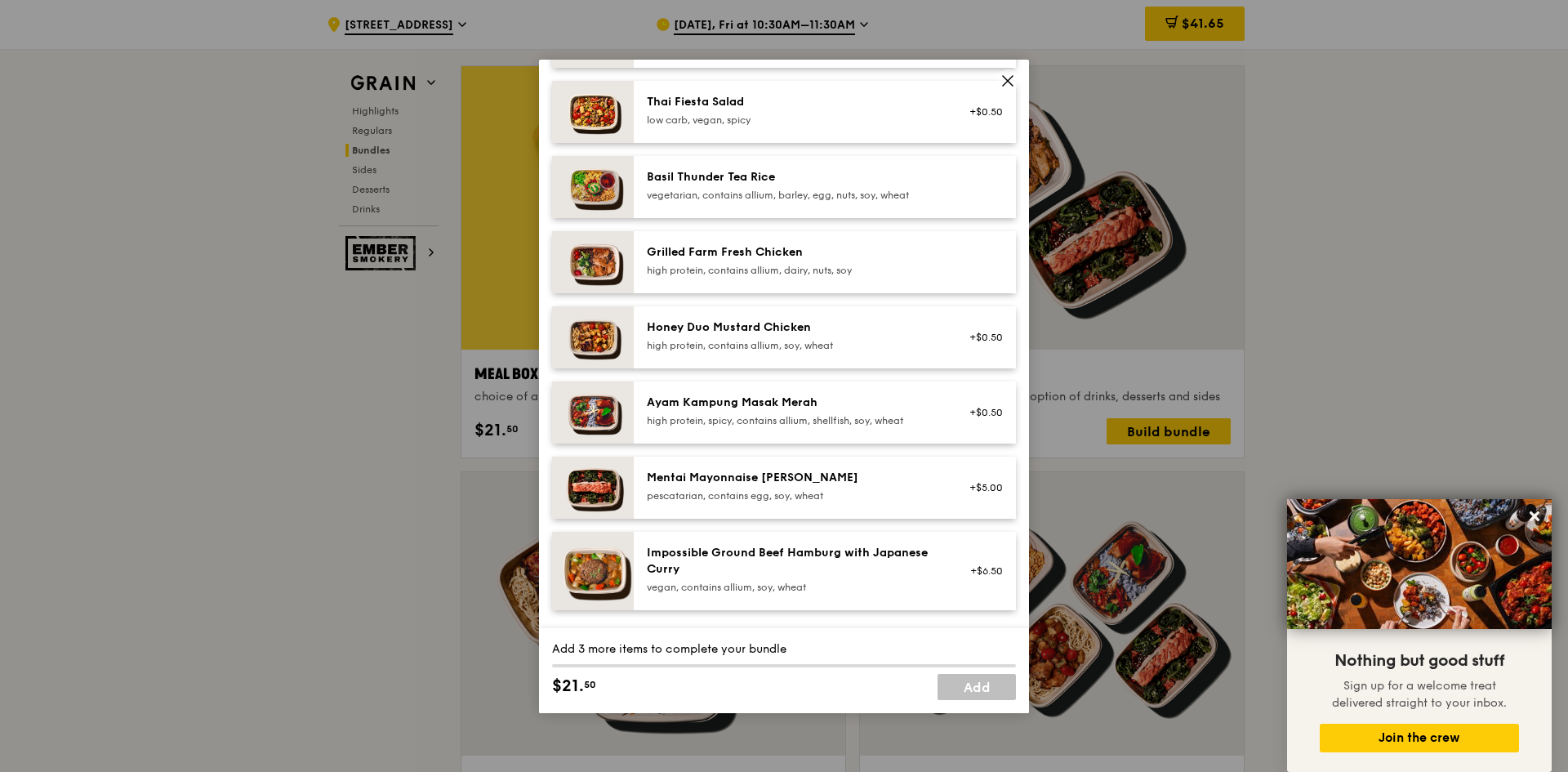
scroll to position [327, 0]
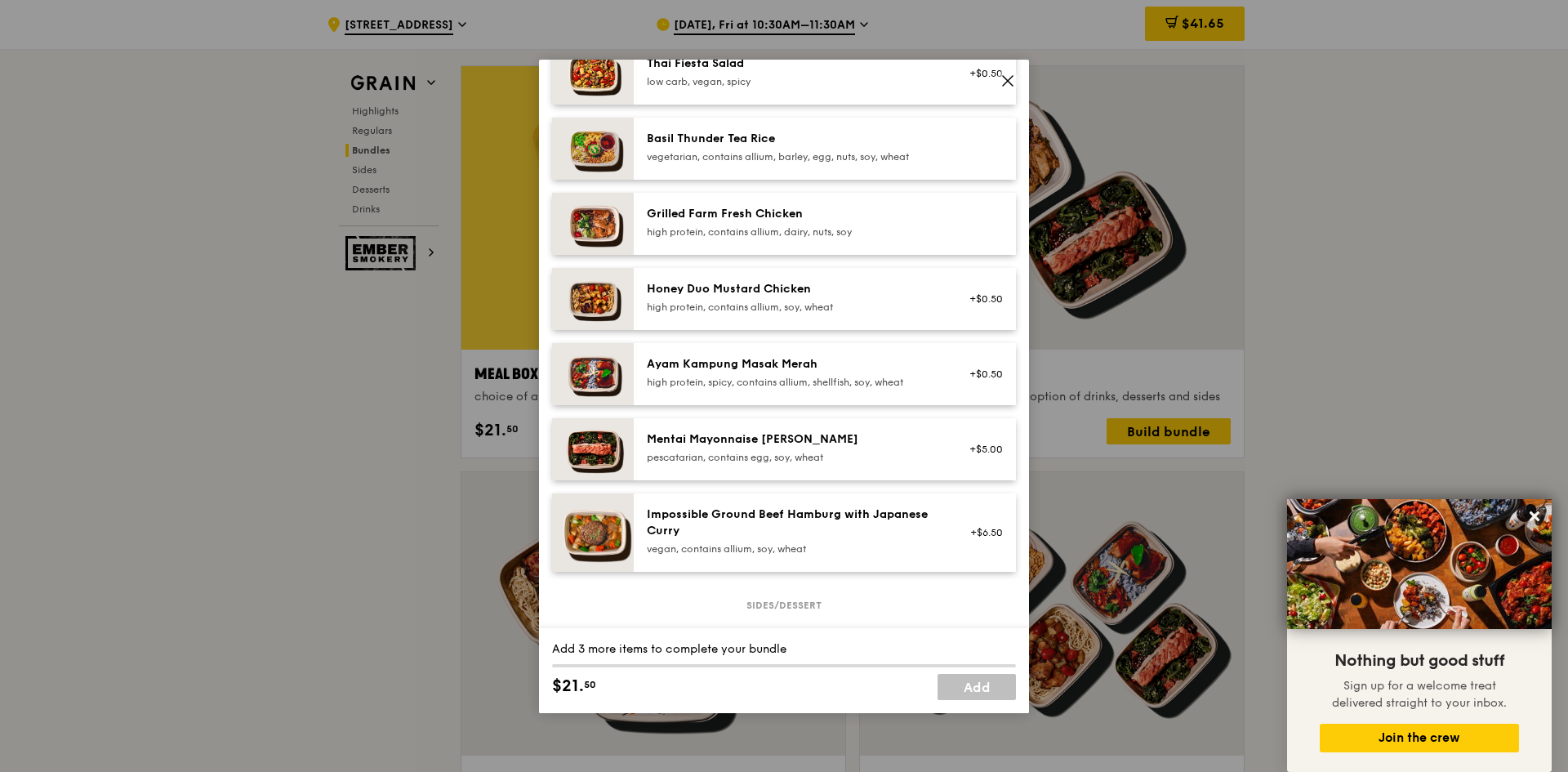
click at [851, 453] on div "pescatarian, contains egg, soy, wheat" at bounding box center [793, 457] width 293 height 13
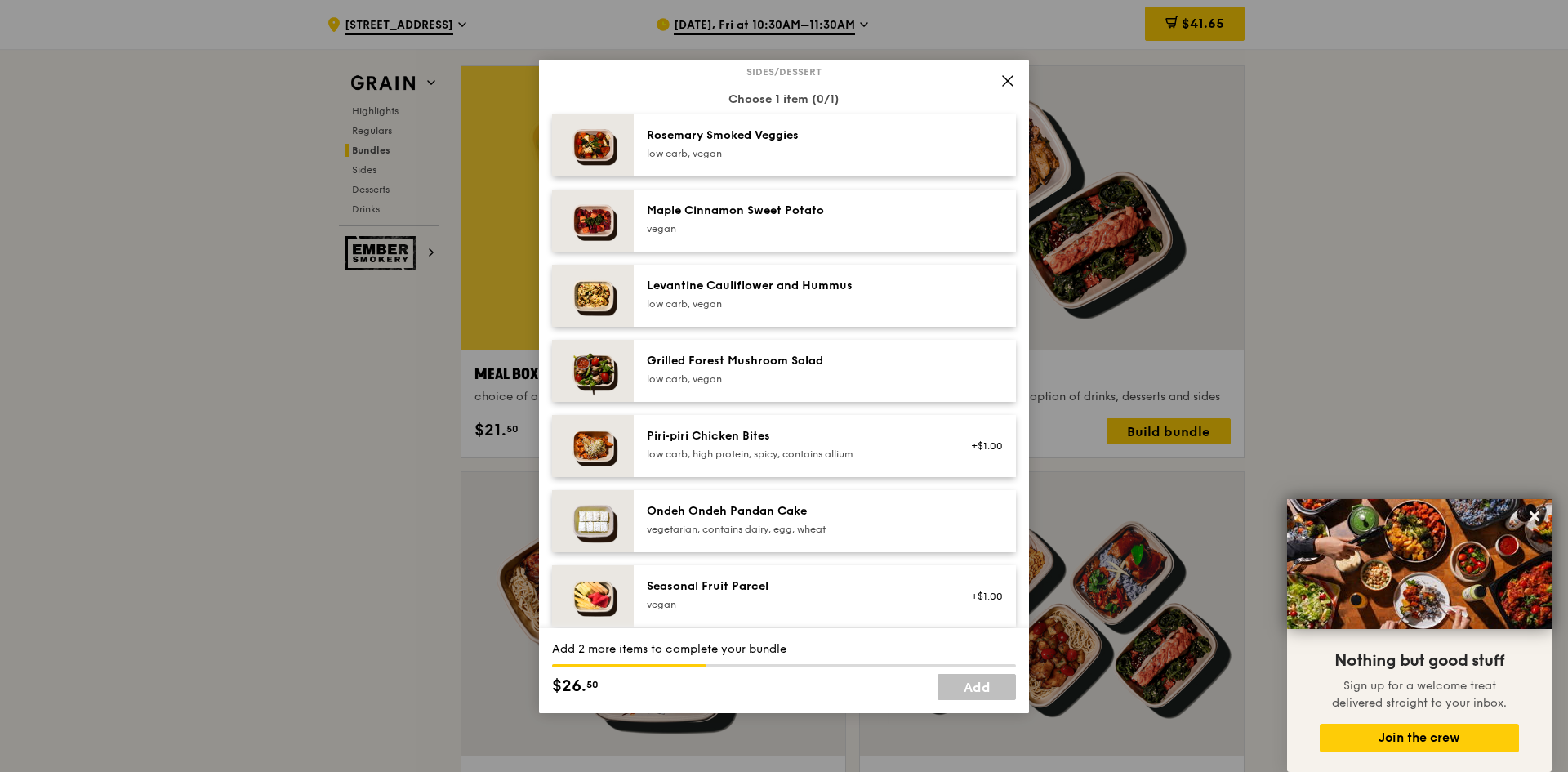
scroll to position [898, 0]
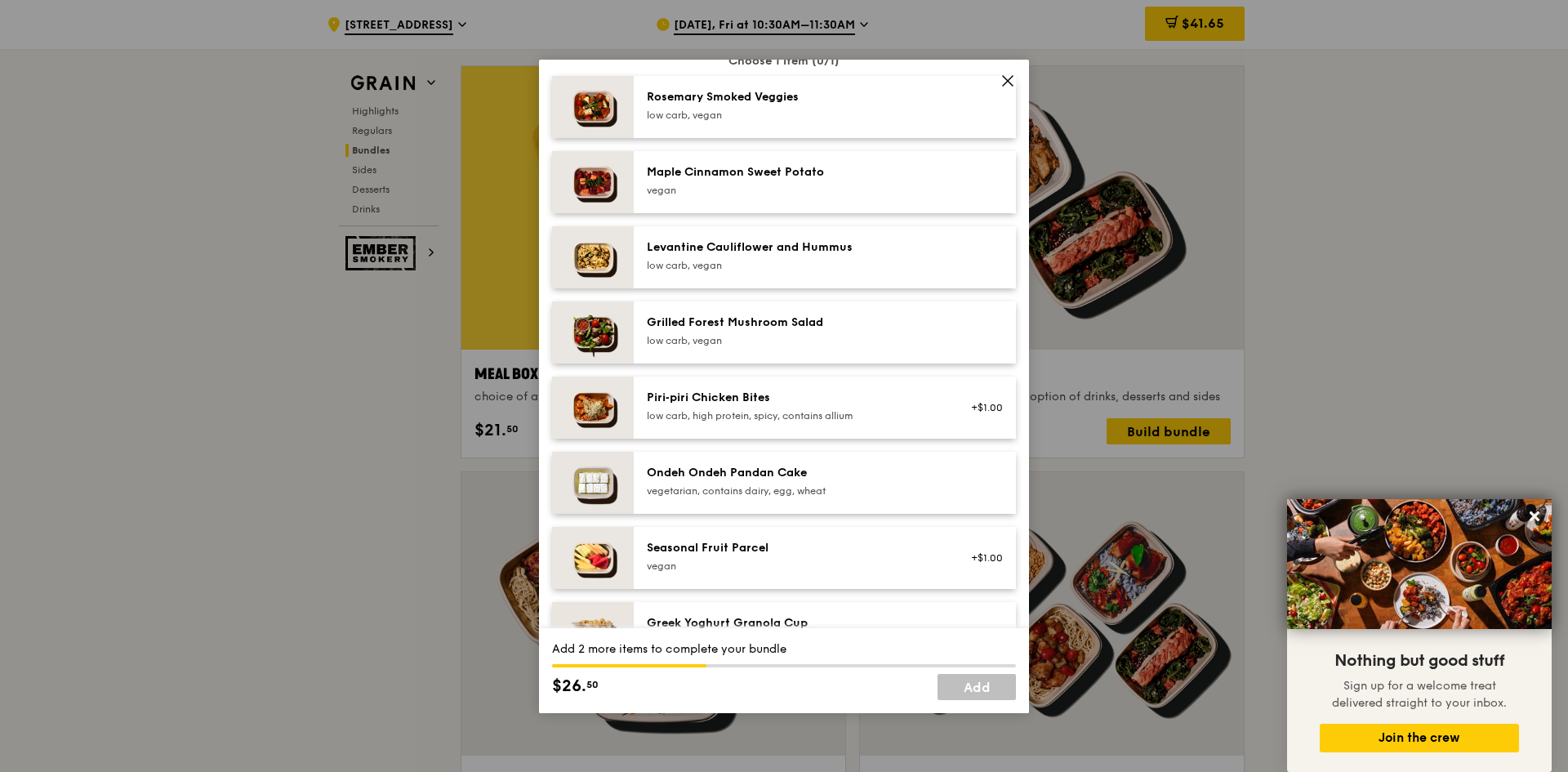
click at [622, 571] on img at bounding box center [593, 558] width 82 height 62
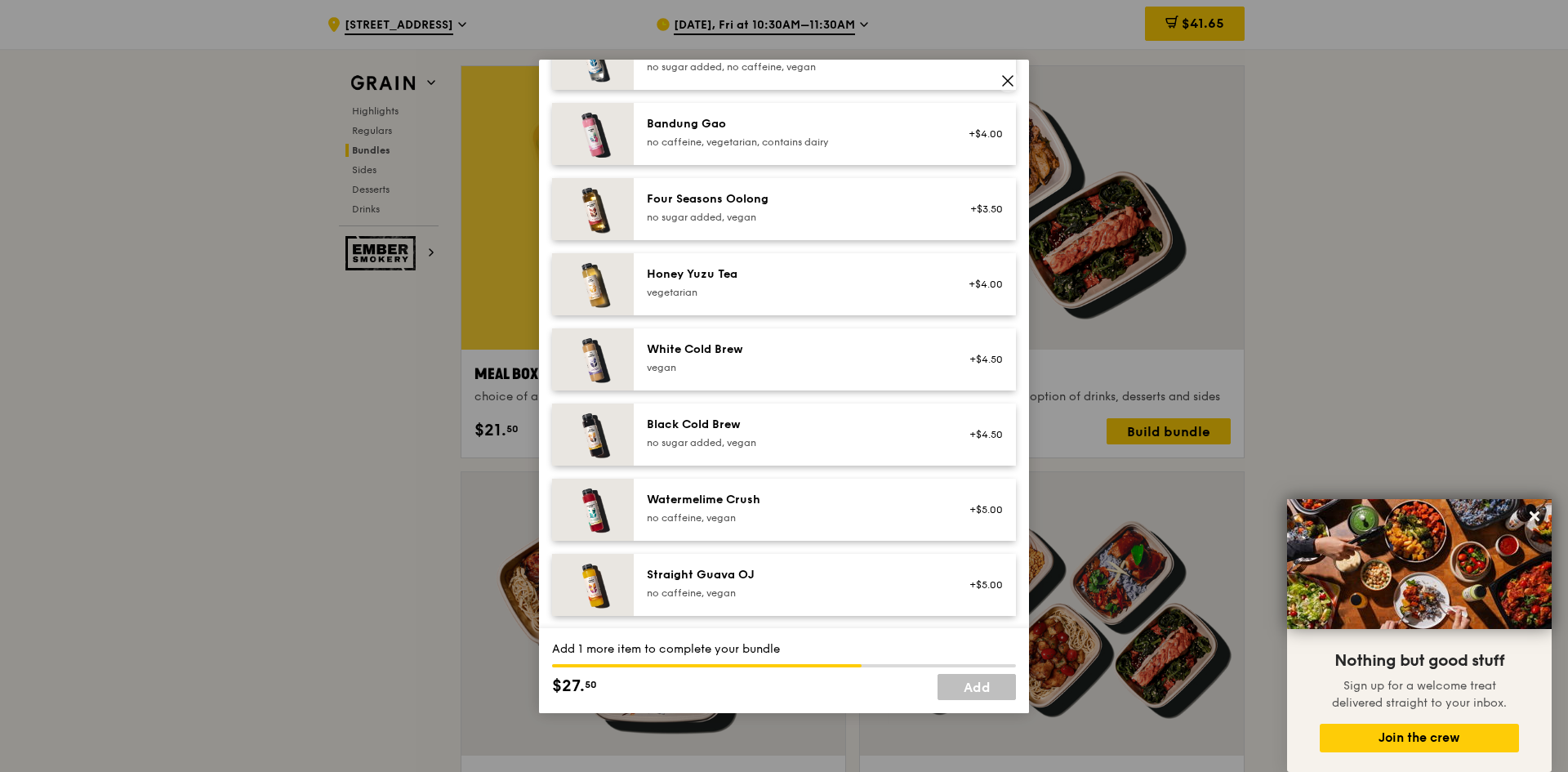
scroll to position [1857, 0]
click at [842, 515] on div "no caffeine, vegan" at bounding box center [793, 516] width 293 height 13
click at [1001, 689] on link "Add" at bounding box center [977, 687] width 78 height 26
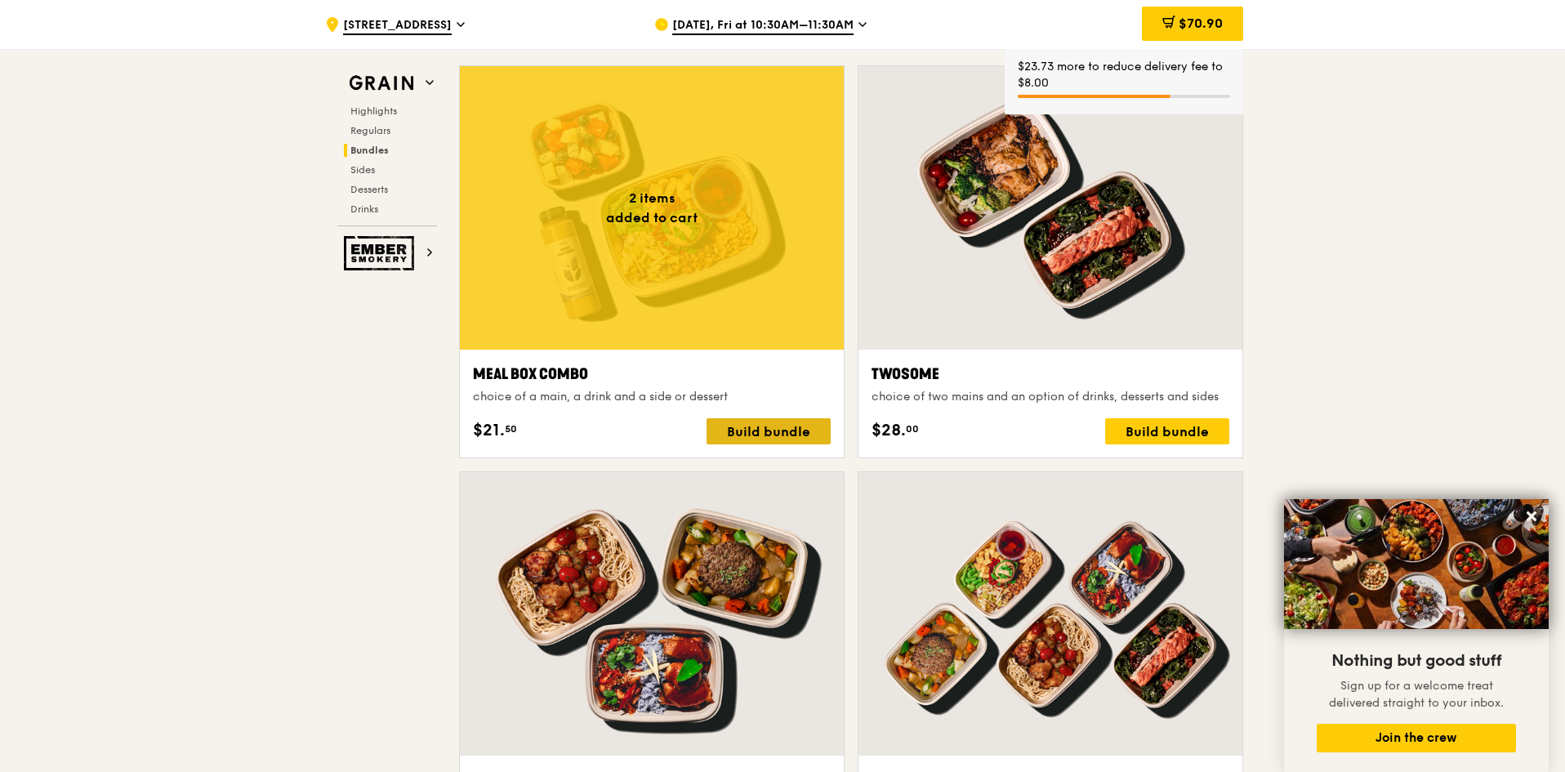
click at [796, 436] on div "Build bundle" at bounding box center [769, 431] width 124 height 26
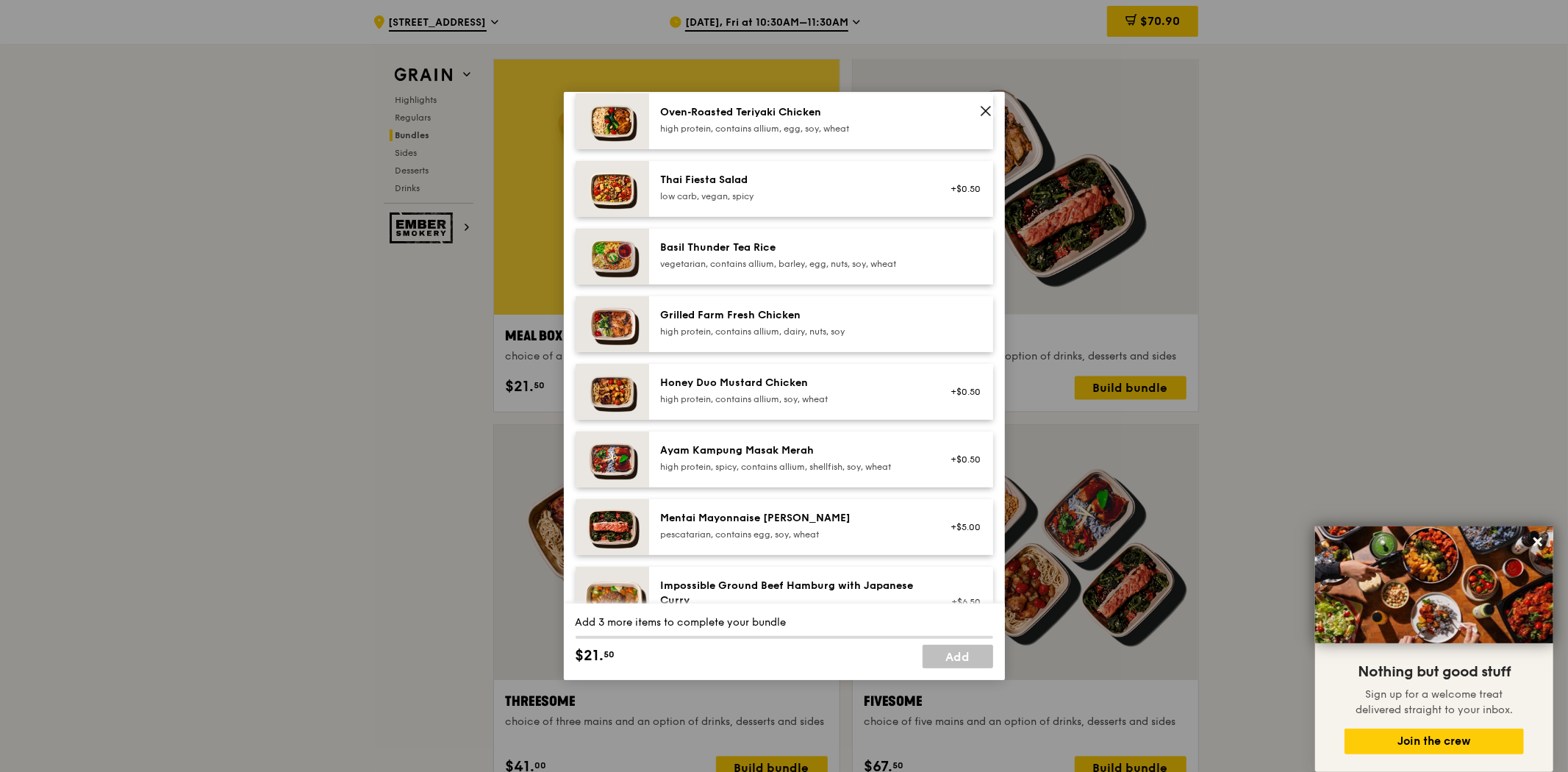
scroll to position [297, 0]
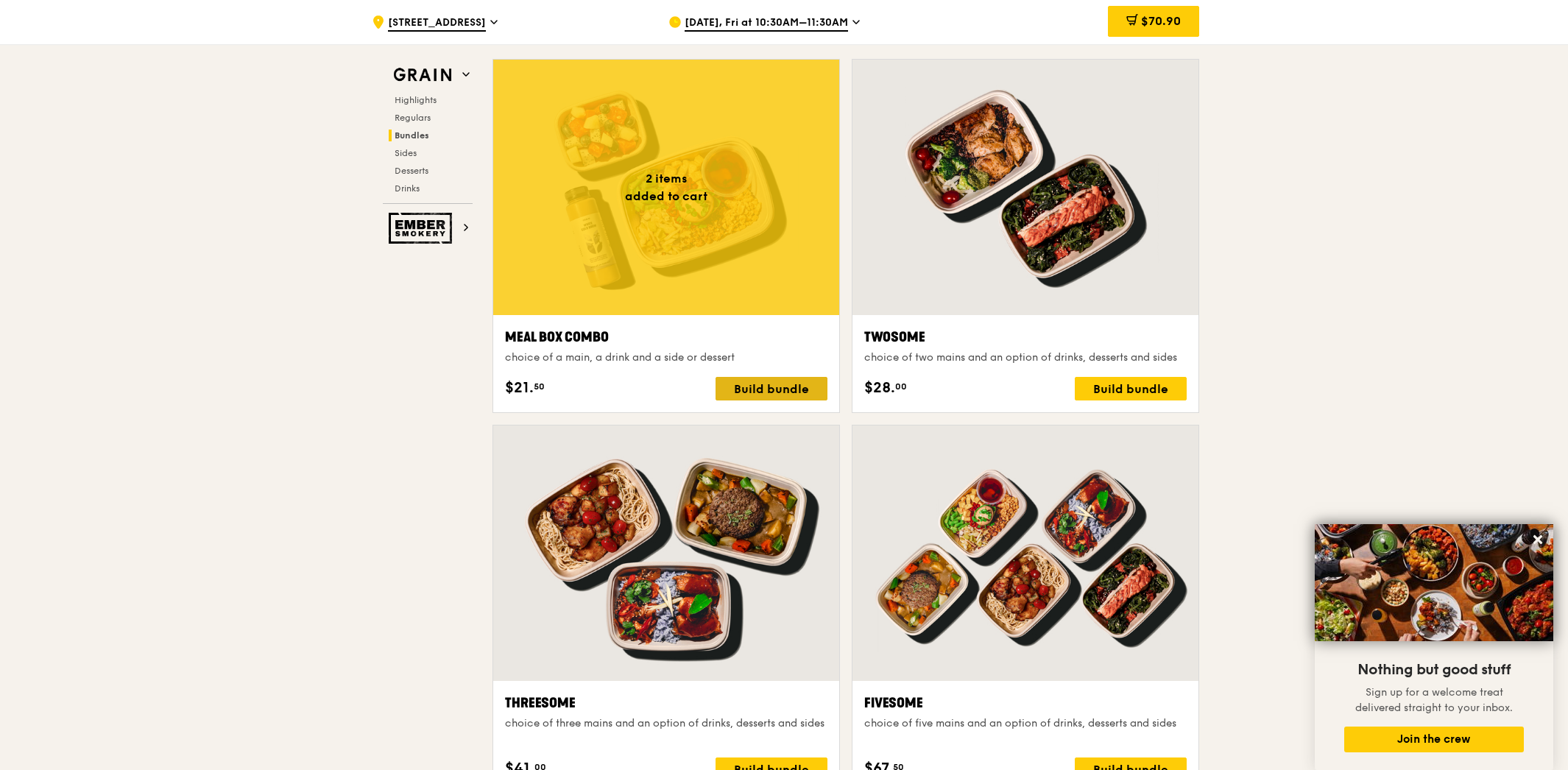
click at [806, 394] on div "Build bundle" at bounding box center [771, 389] width 112 height 23
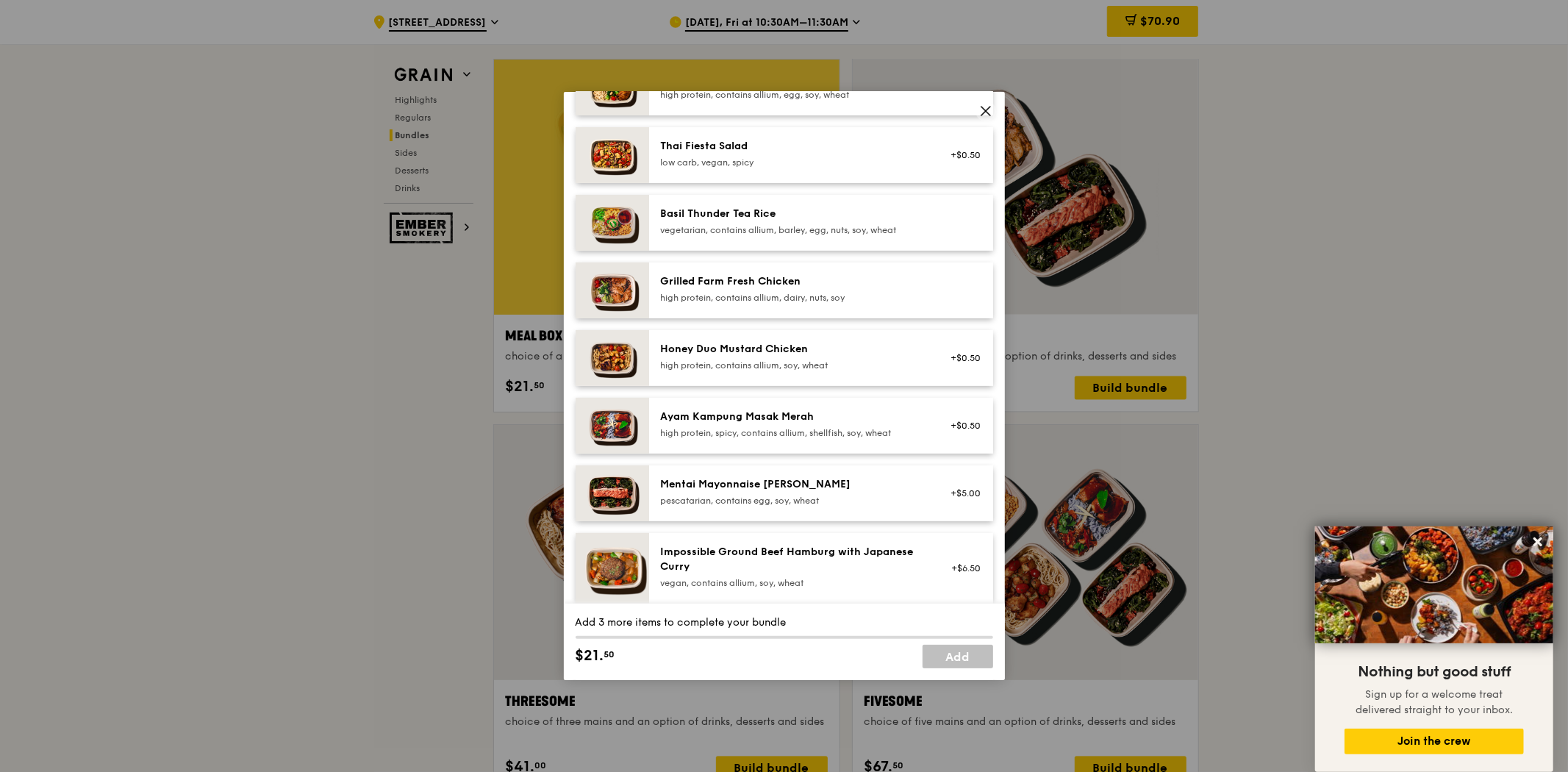
scroll to position [245, 0]
click at [791, 486] on div "Mentai Mayonnaise [PERSON_NAME]" at bounding box center [792, 482] width 264 height 14
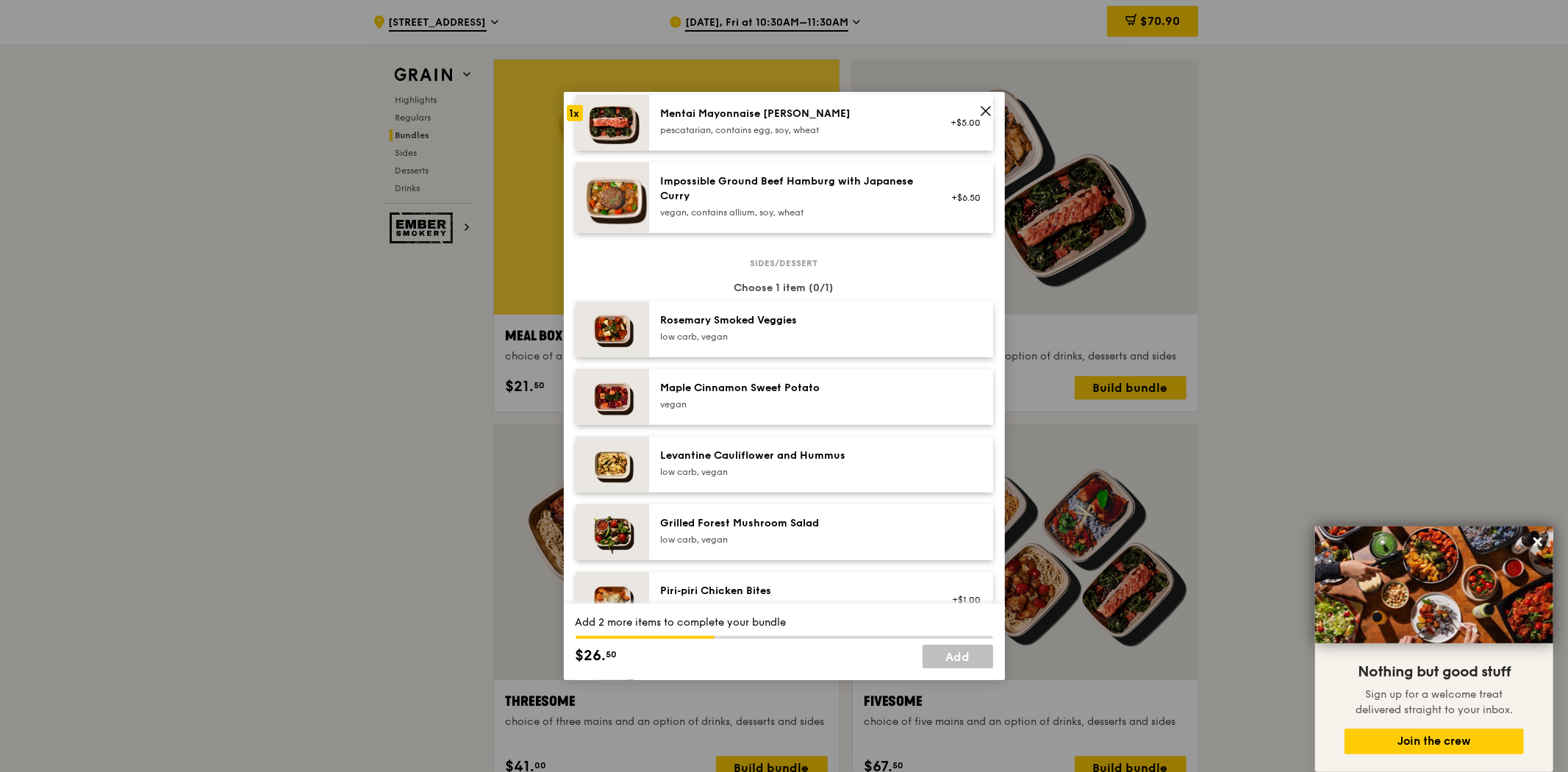
scroll to position [652, 0]
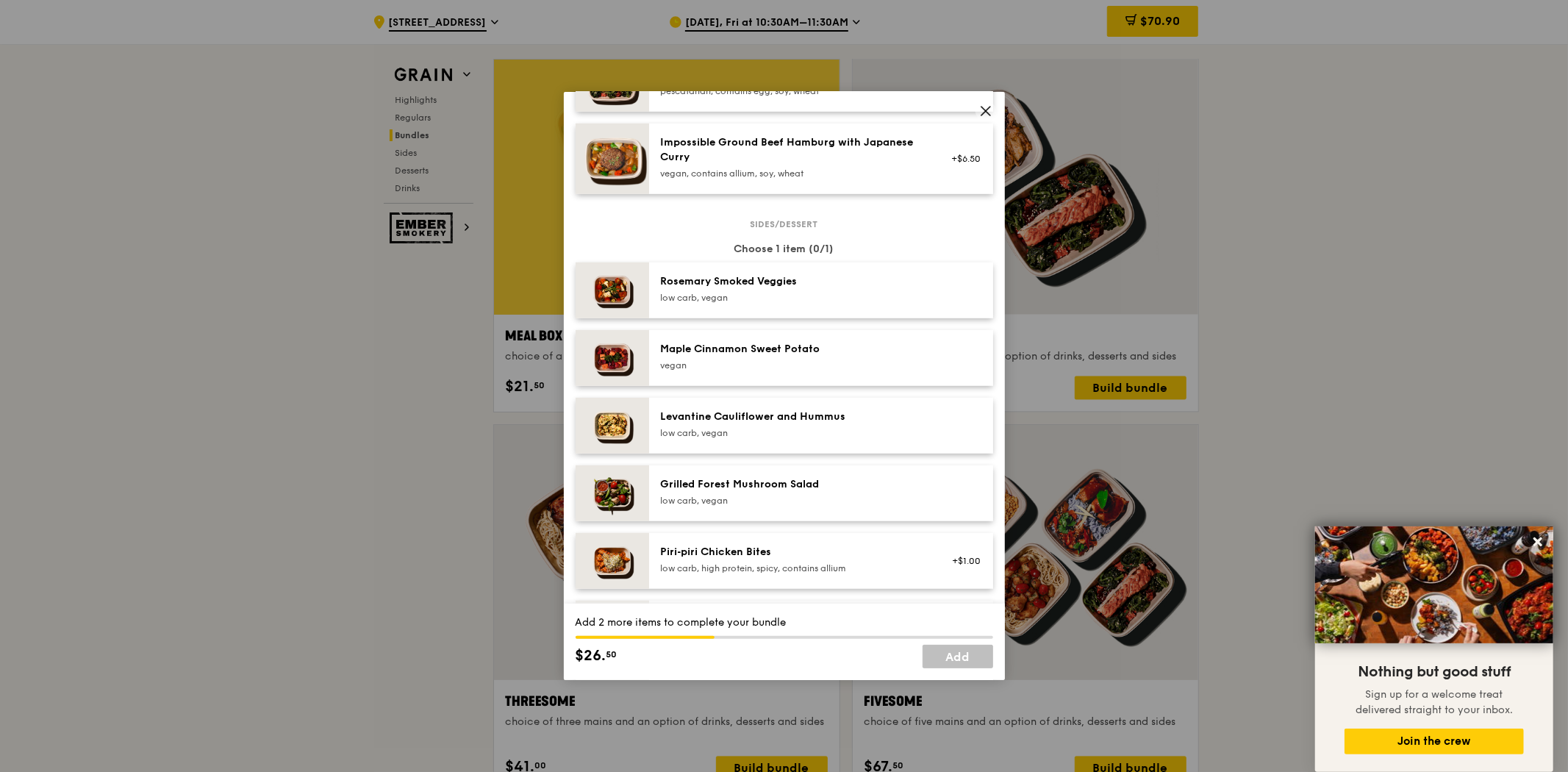
click at [805, 471] on div "Grilled Forest Mushroom Salad low carb, vegan" at bounding box center [821, 493] width 344 height 56
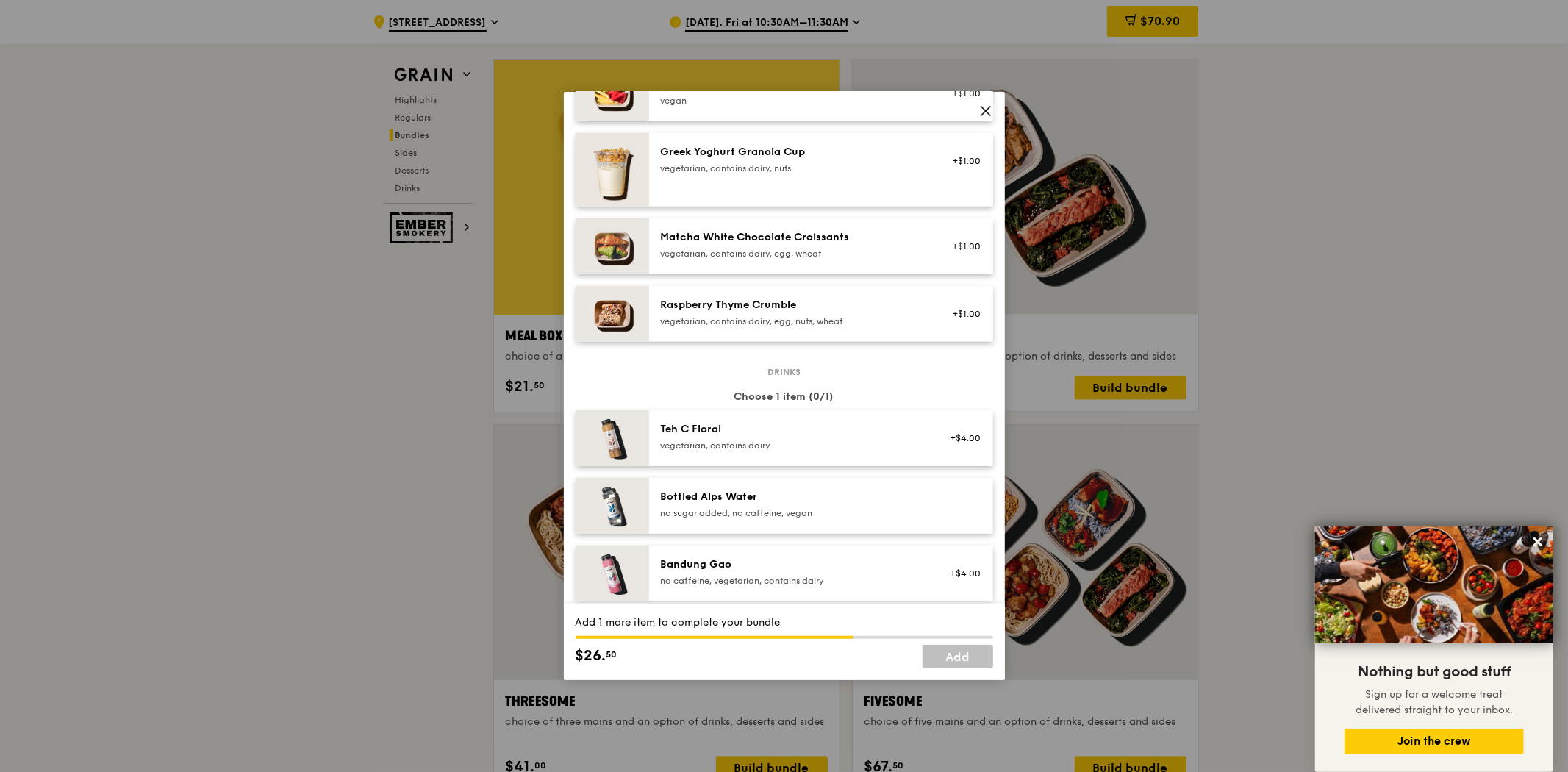
scroll to position [1387, 0]
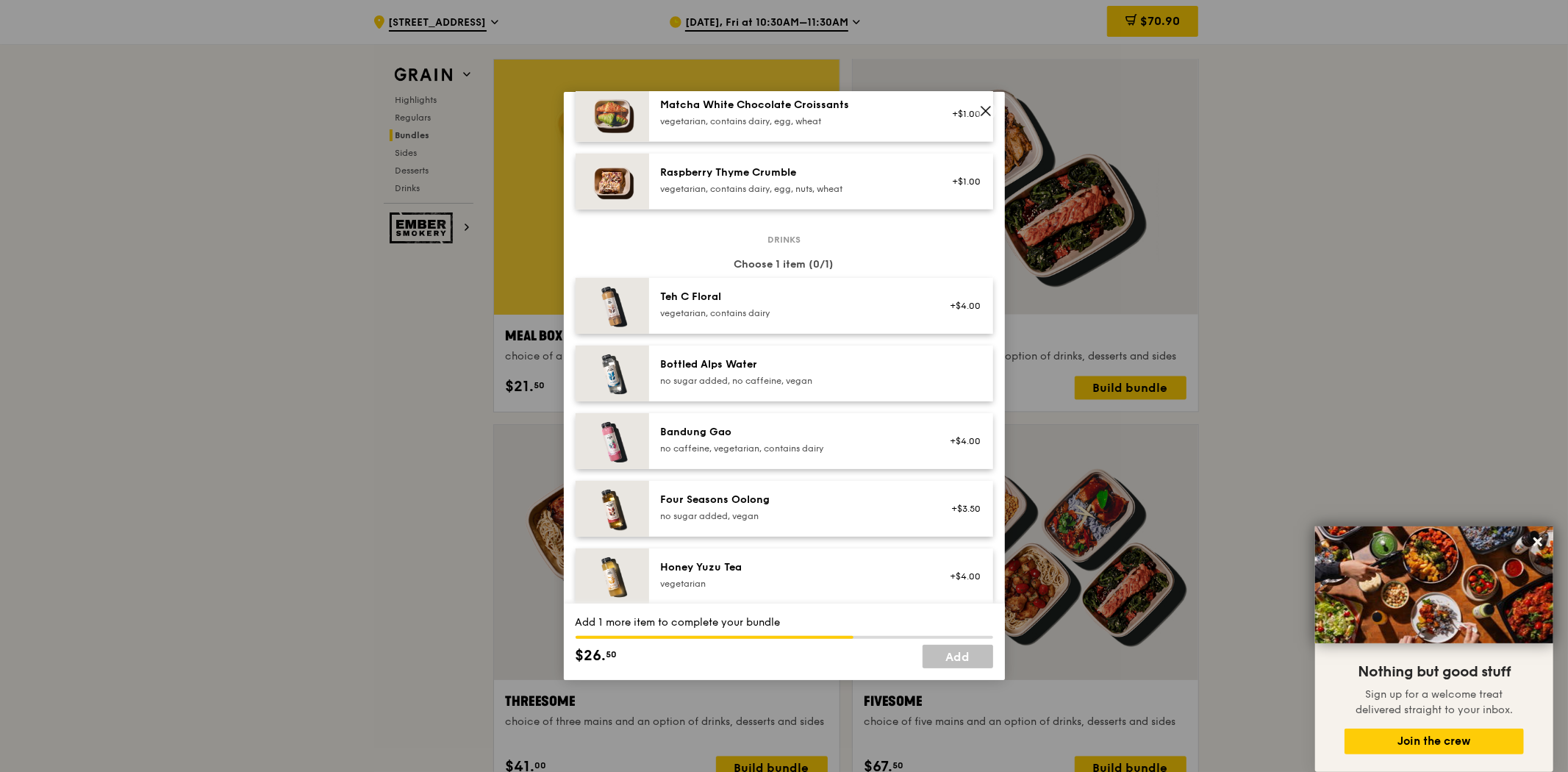
click at [728, 573] on div "Honey Yuzu Tea" at bounding box center [792, 567] width 264 height 14
click at [971, 660] on link "Add" at bounding box center [958, 656] width 70 height 23
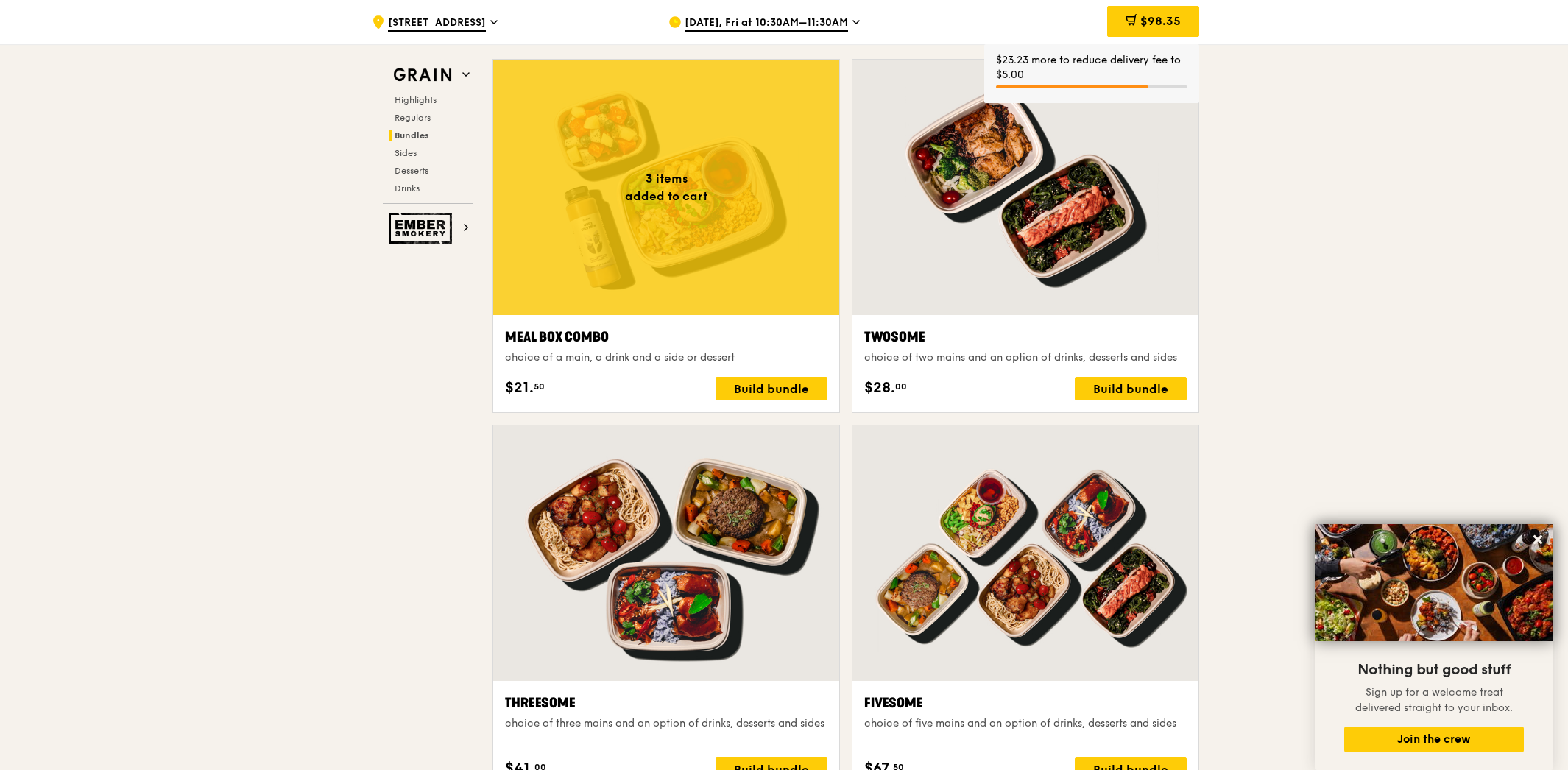
click at [739, 259] on div at bounding box center [666, 187] width 346 height 255
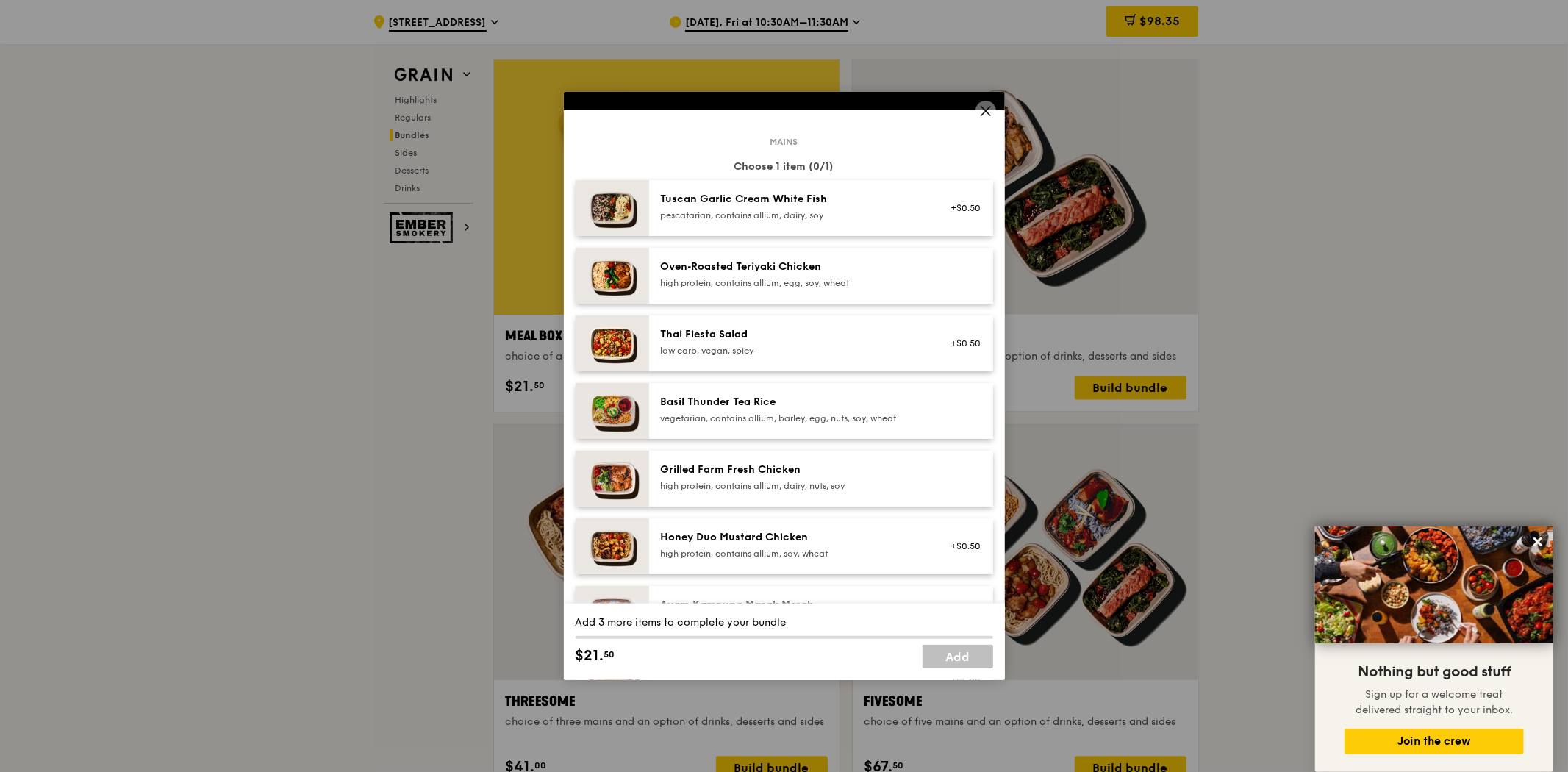
scroll to position [408, 0]
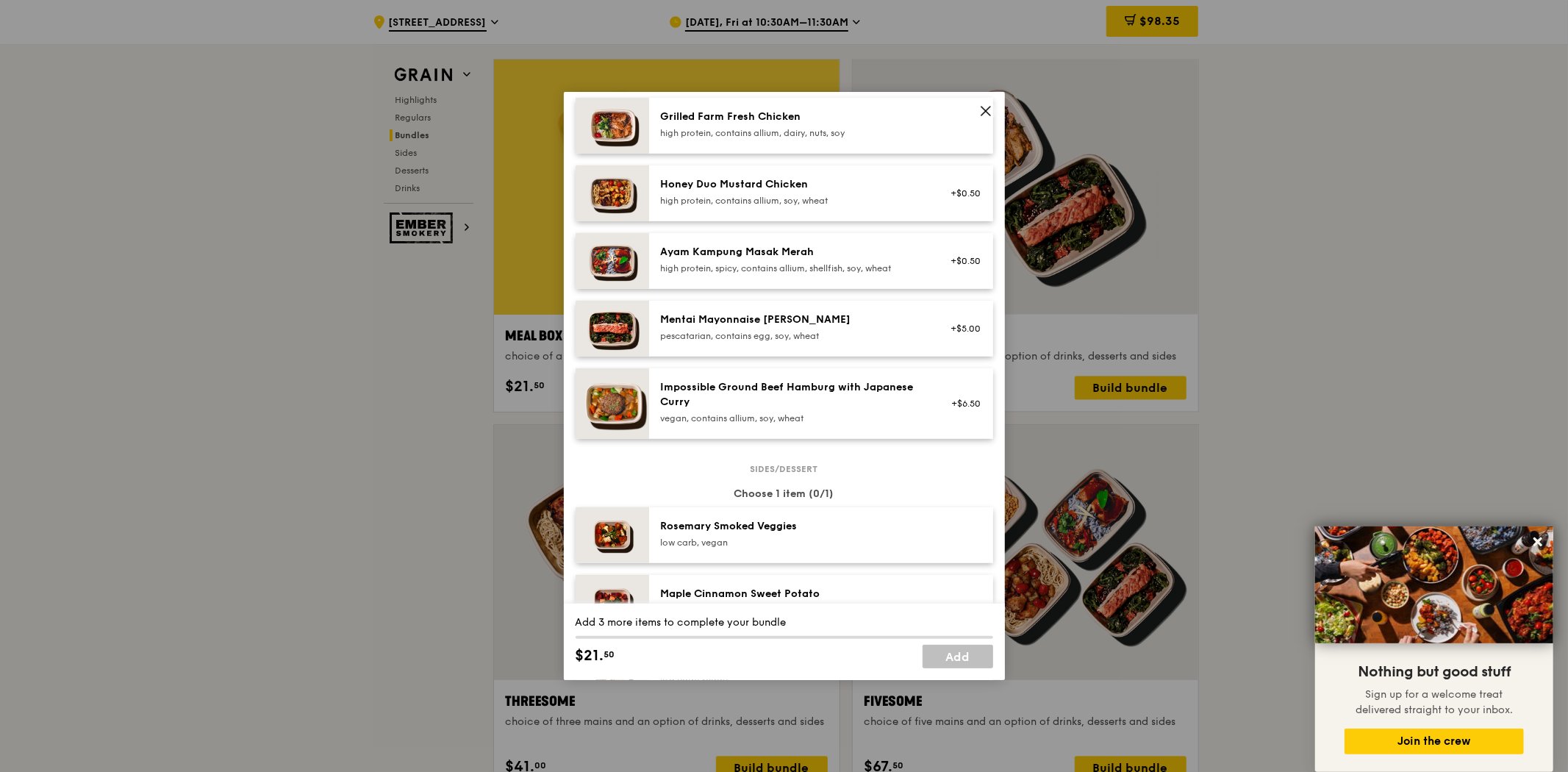
click at [807, 339] on div "pescatarian, contains egg, soy, wheat" at bounding box center [792, 336] width 264 height 12
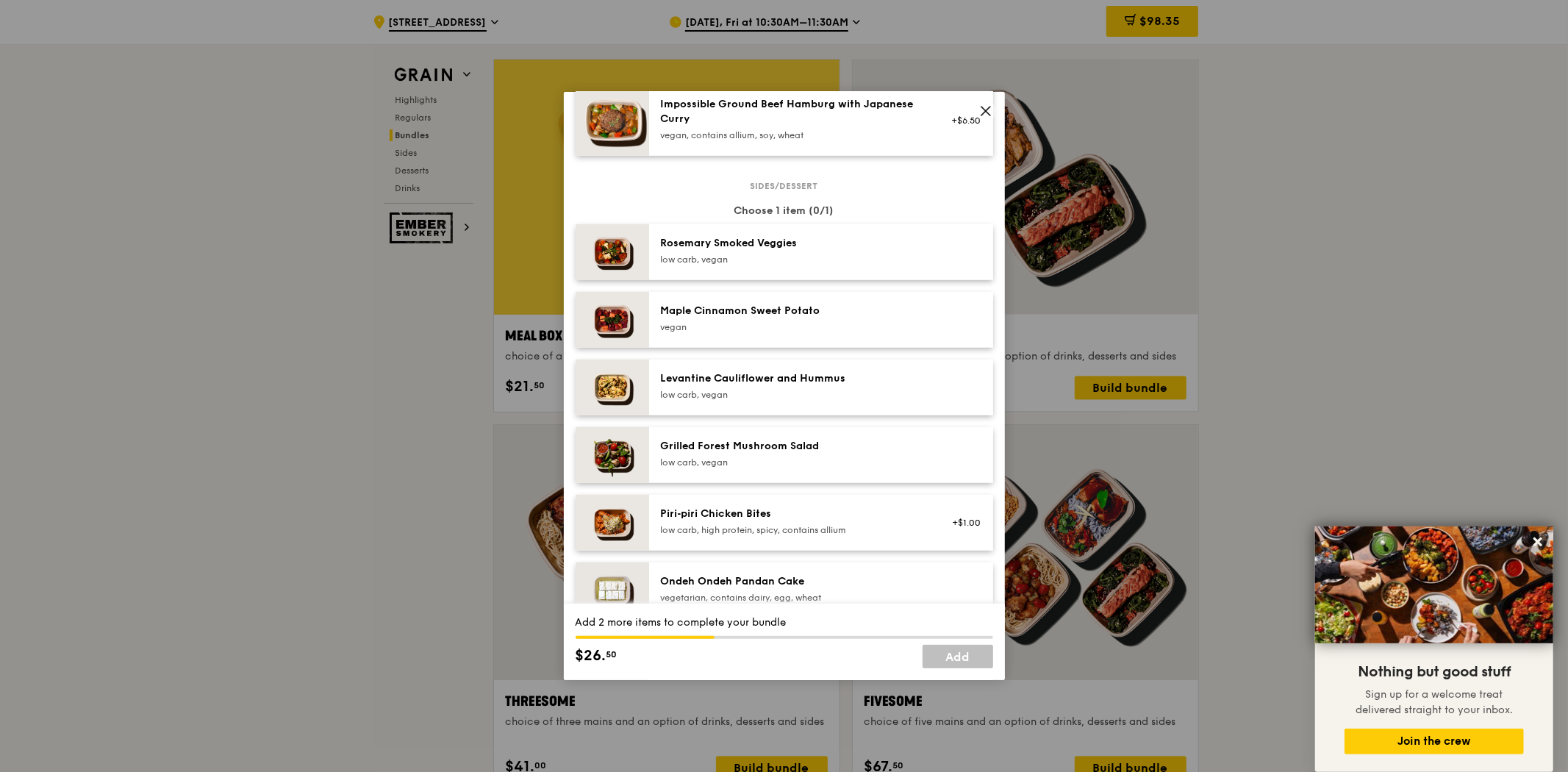
scroll to position [735, 0]
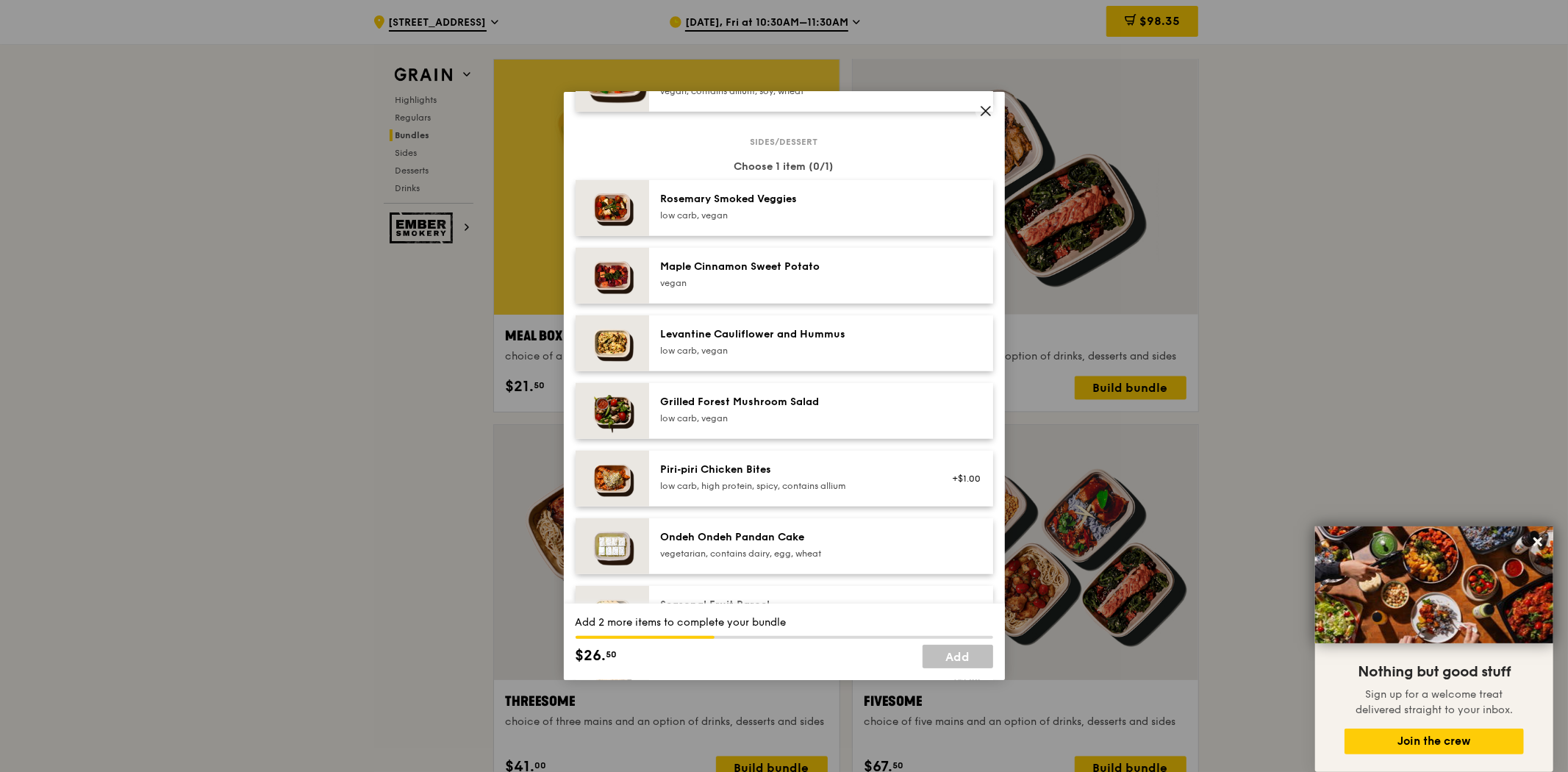
click at [764, 488] on div "low carb, high protein, spicy, contains allium" at bounding box center [792, 485] width 264 height 12
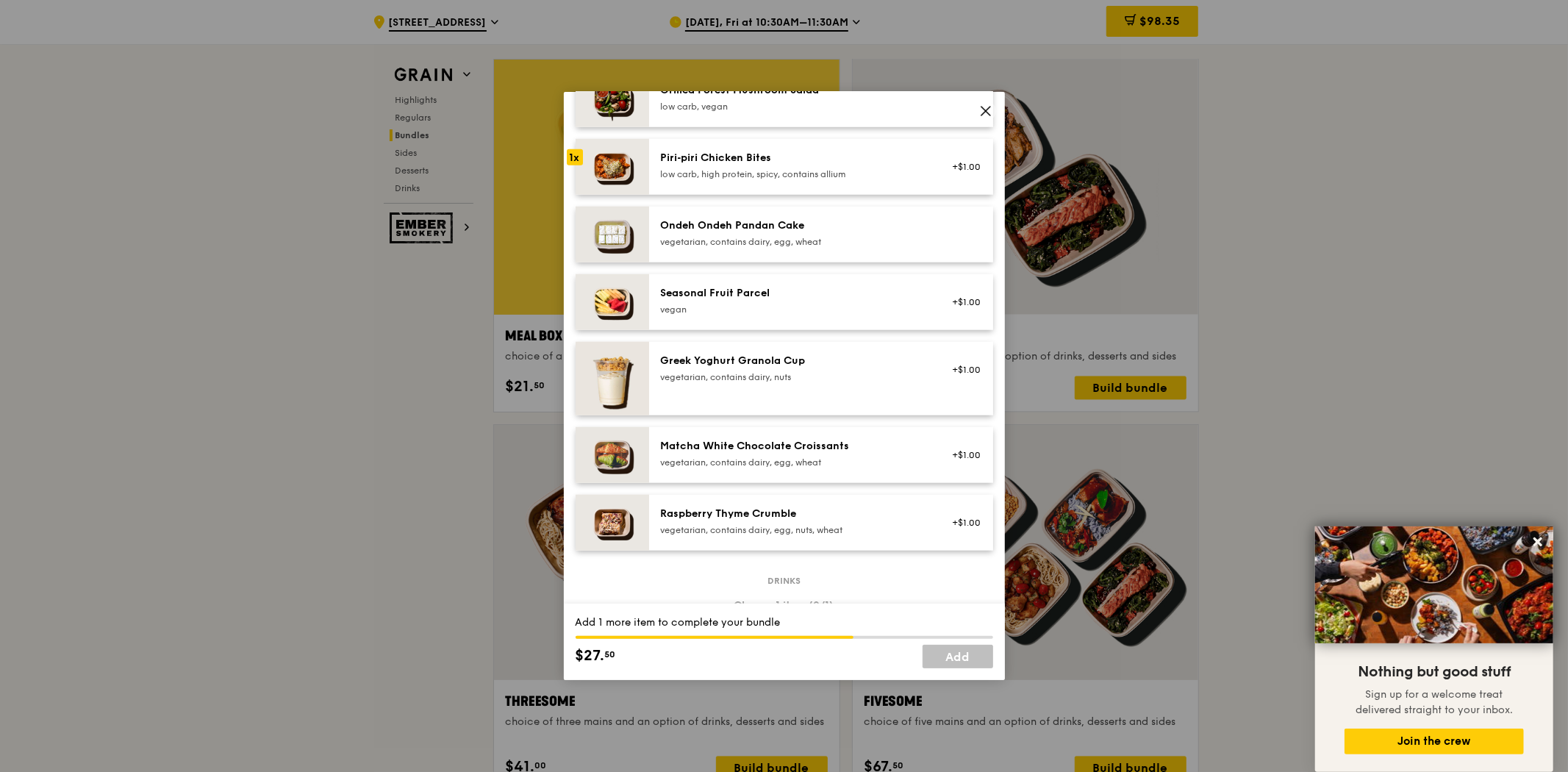
scroll to position [1387, 0]
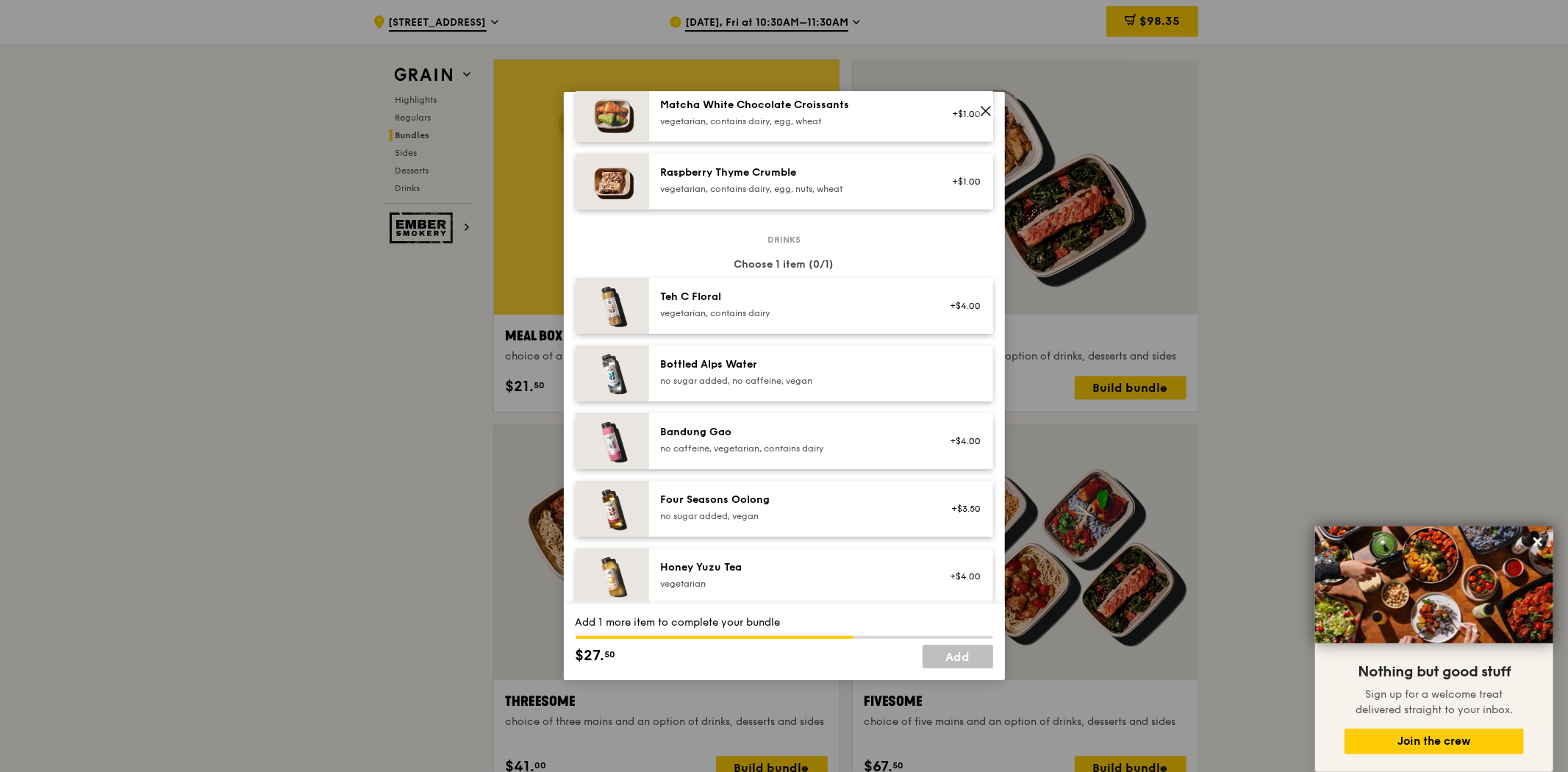
click at [699, 567] on div "Honey Yuzu Tea" at bounding box center [792, 567] width 264 height 14
click at [942, 660] on link "Add" at bounding box center [958, 656] width 70 height 23
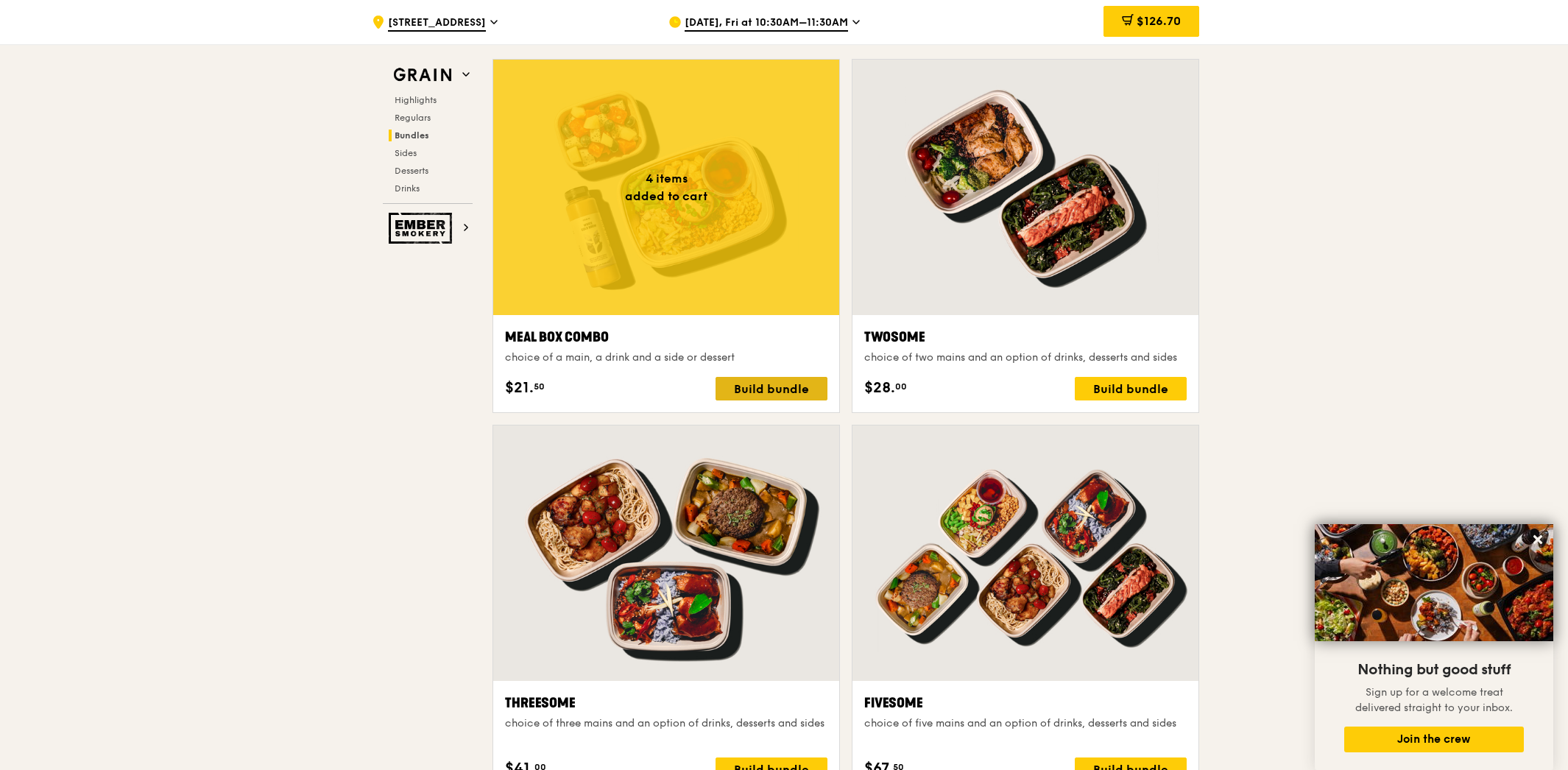
click at [778, 392] on div "Build bundle" at bounding box center [771, 389] width 112 height 23
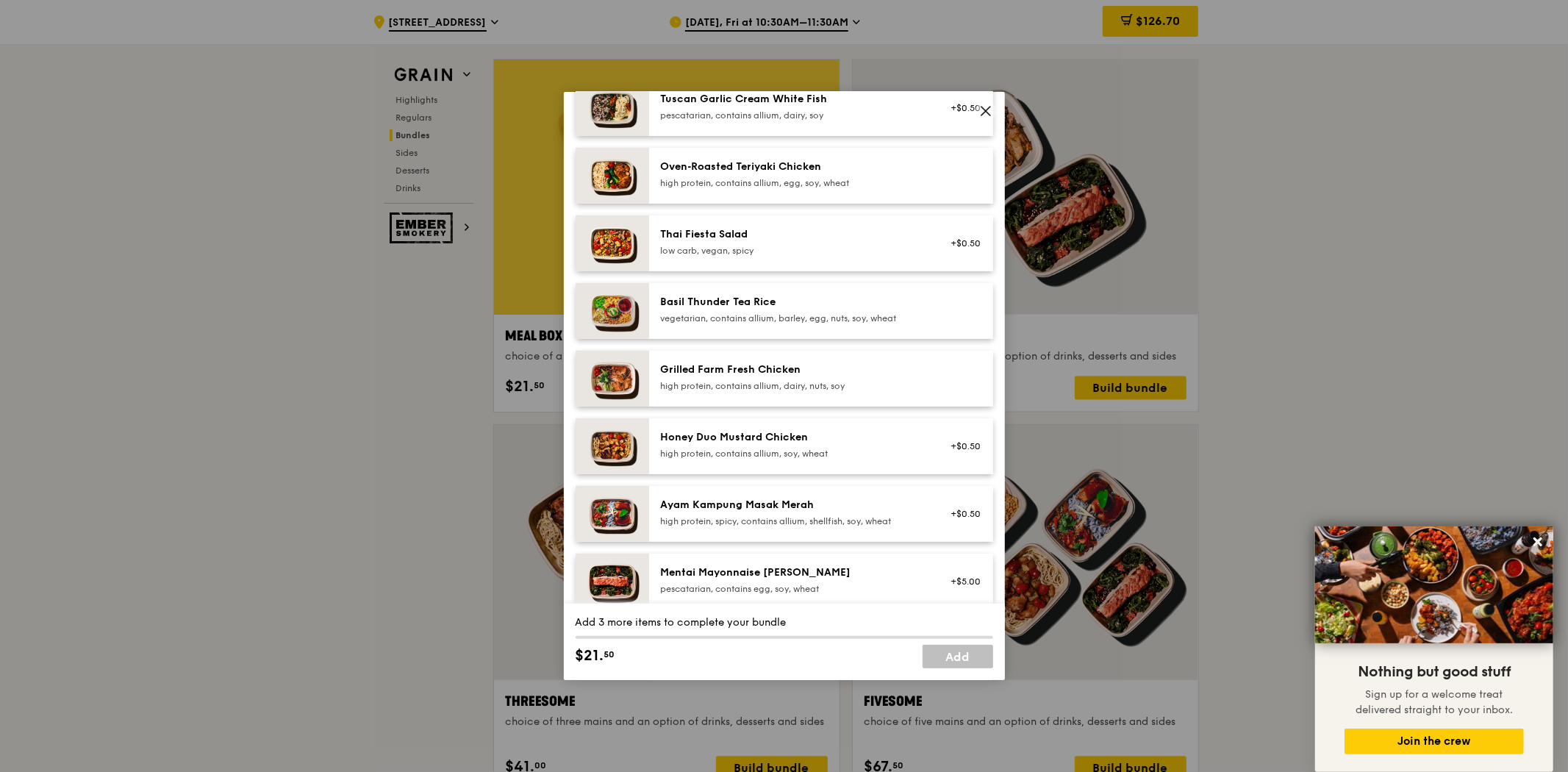
scroll to position [327, 0]
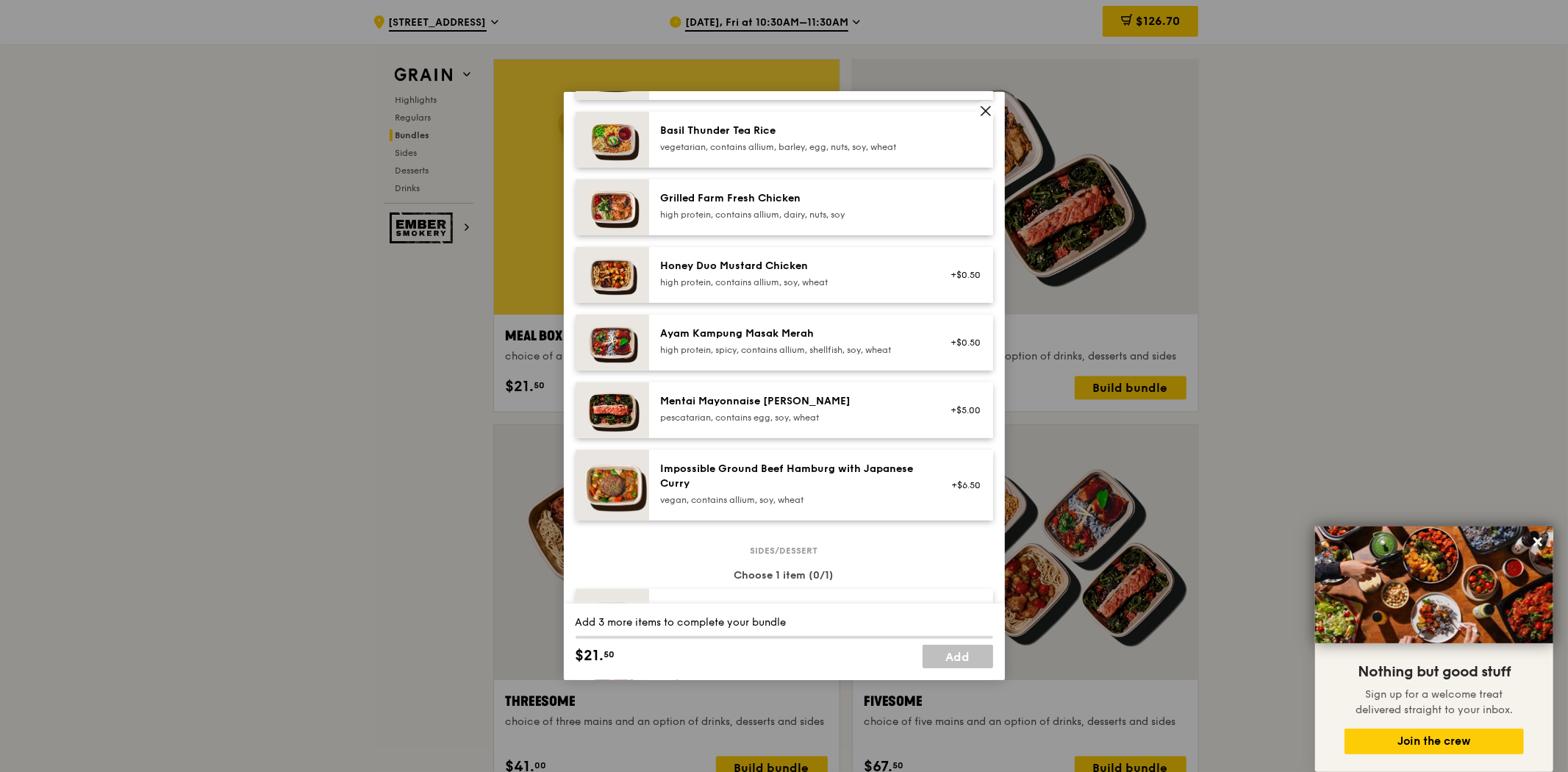
click at [836, 223] on div "Grilled Farm Fresh Chicken high protein, contains allium, dairy, nuts, soy" at bounding box center [821, 207] width 344 height 56
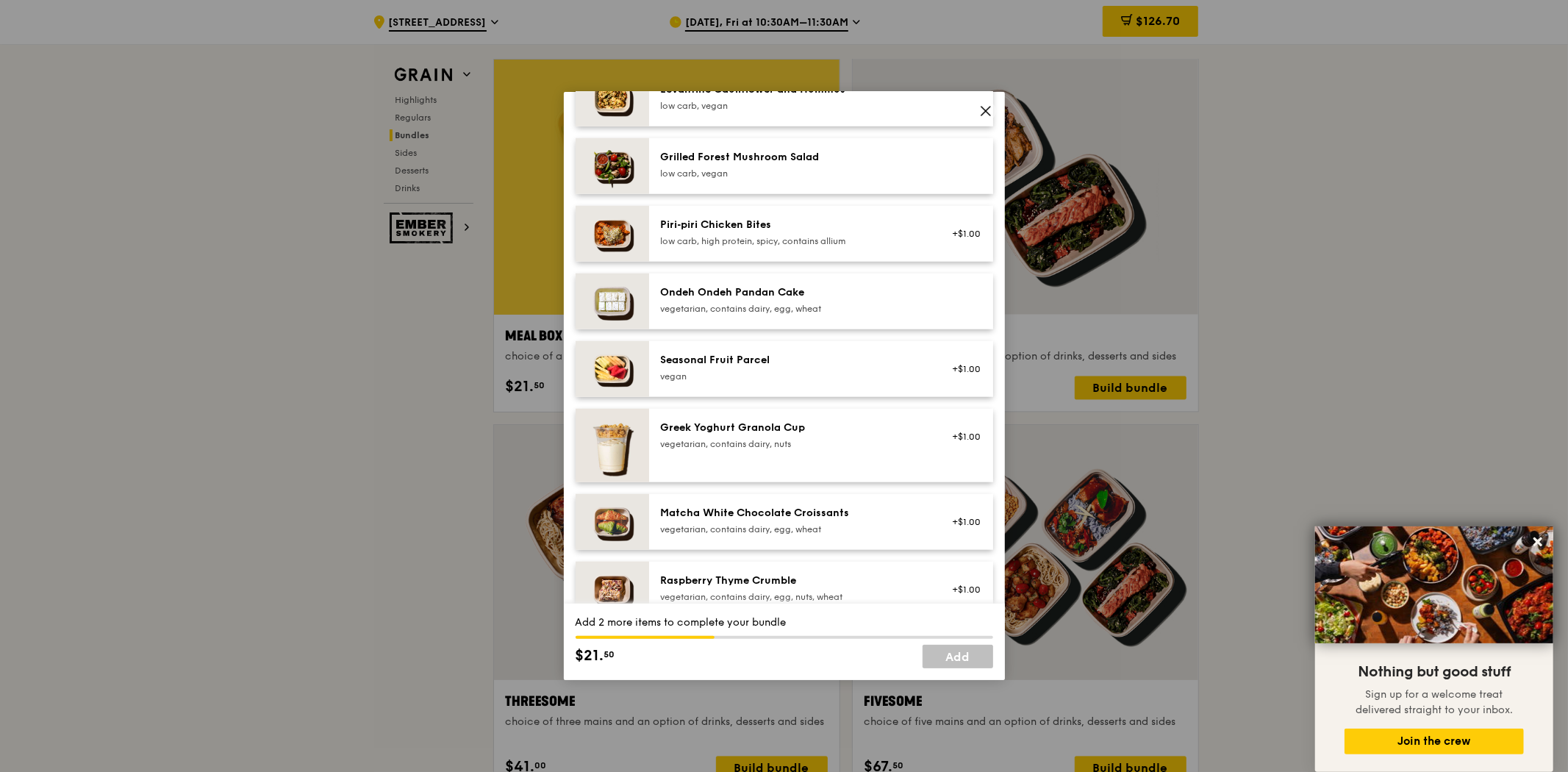
click at [807, 450] on div "Greek Yoghurt Granola Cup vegetarian, contains dairy, nuts" at bounding box center [792, 436] width 282 height 32
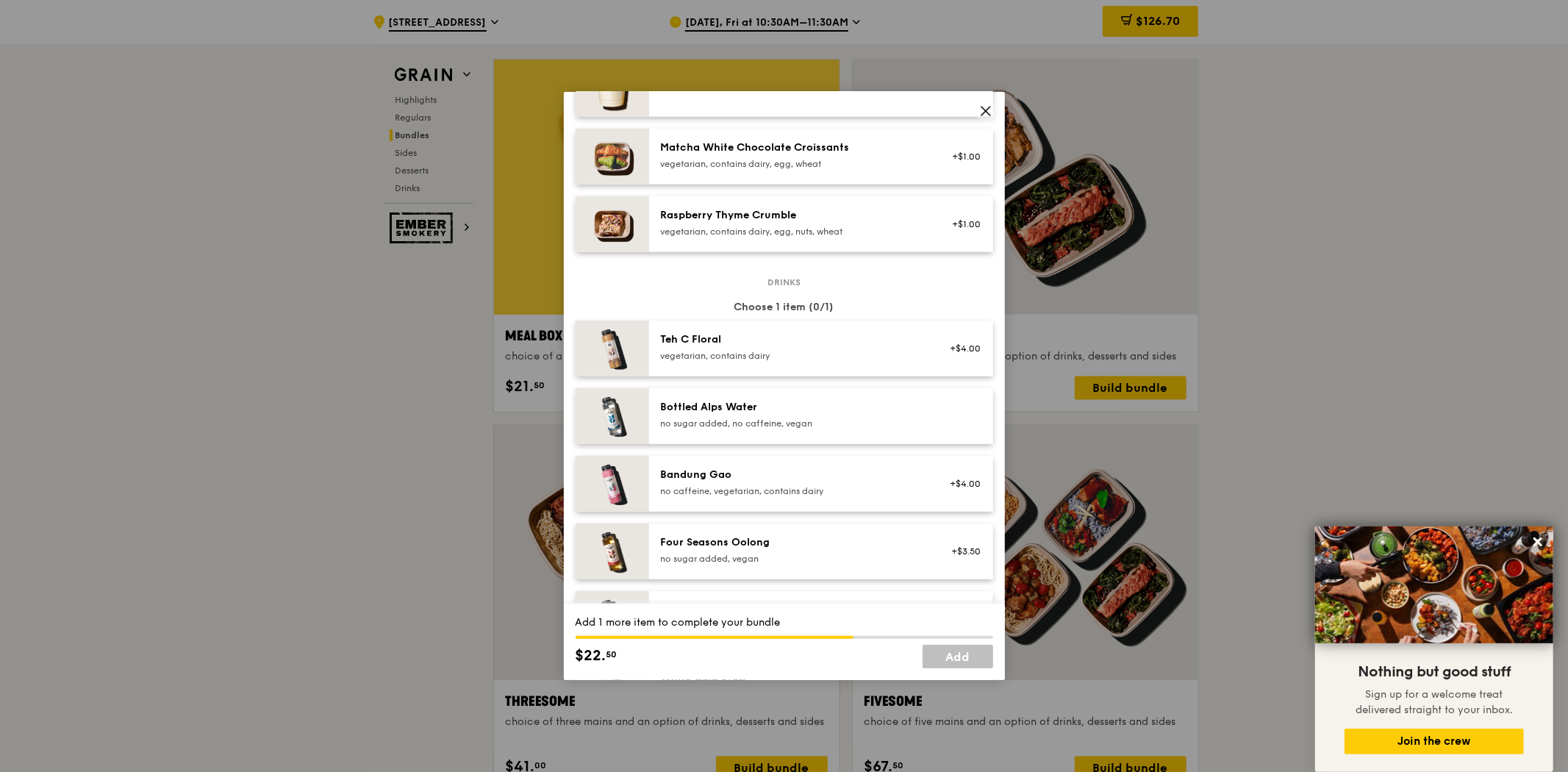
scroll to position [1342, 0]
click at [807, 423] on div "no sugar added, no caffeine, vegan" at bounding box center [792, 426] width 264 height 12
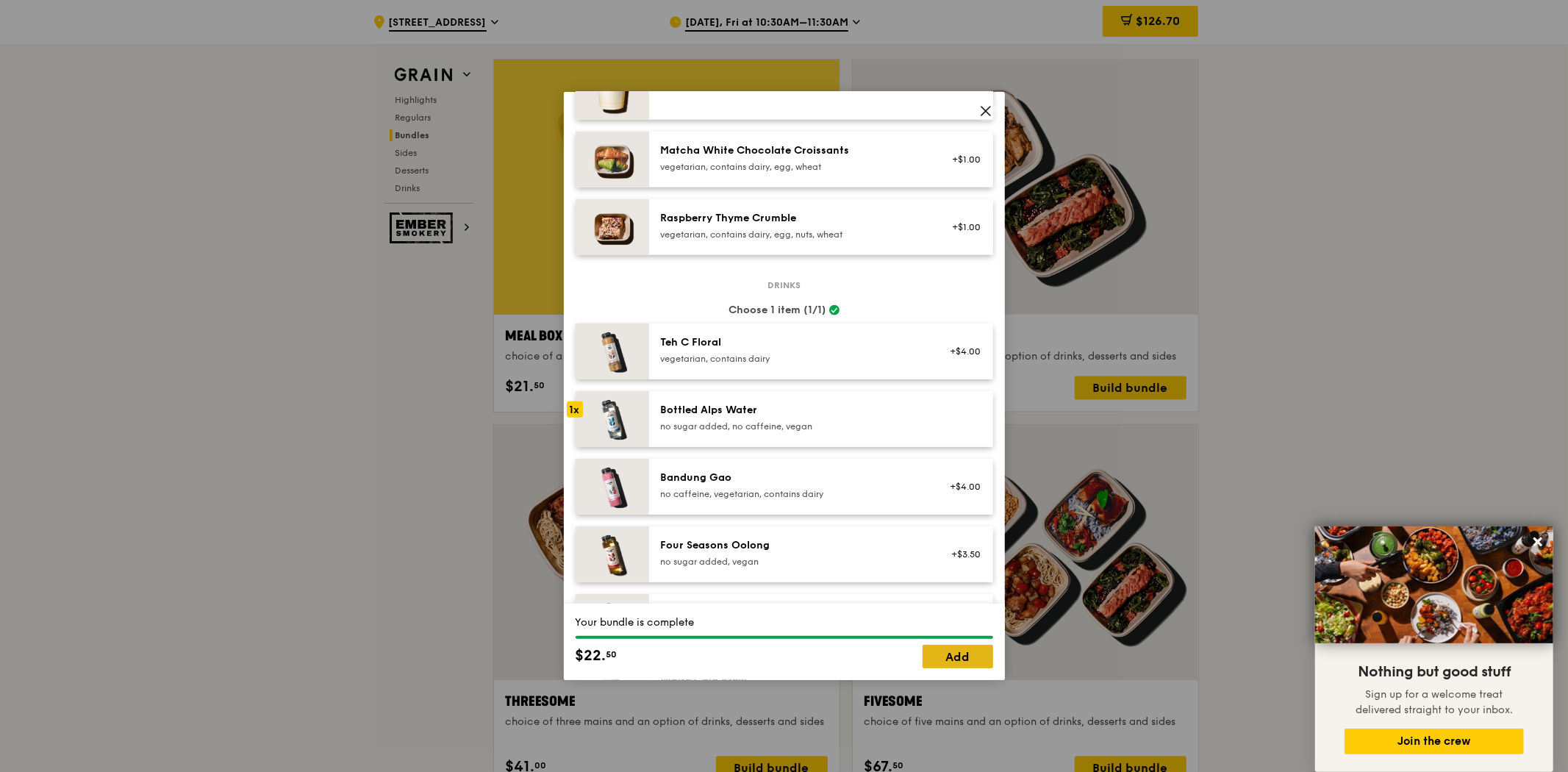
click at [961, 649] on link "Add" at bounding box center [958, 656] width 70 height 23
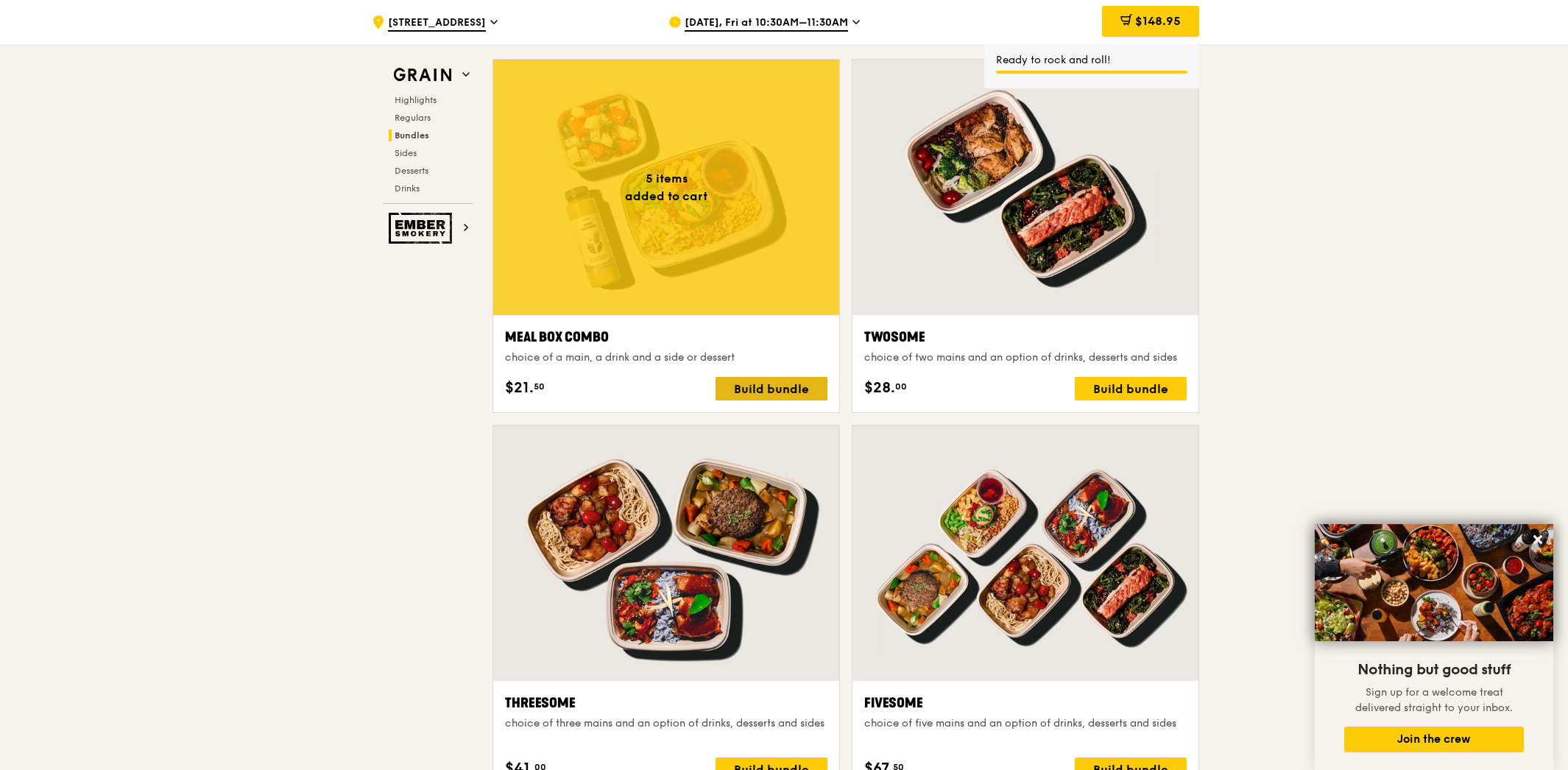
click at [789, 393] on div "Build bundle" at bounding box center [771, 389] width 112 height 23
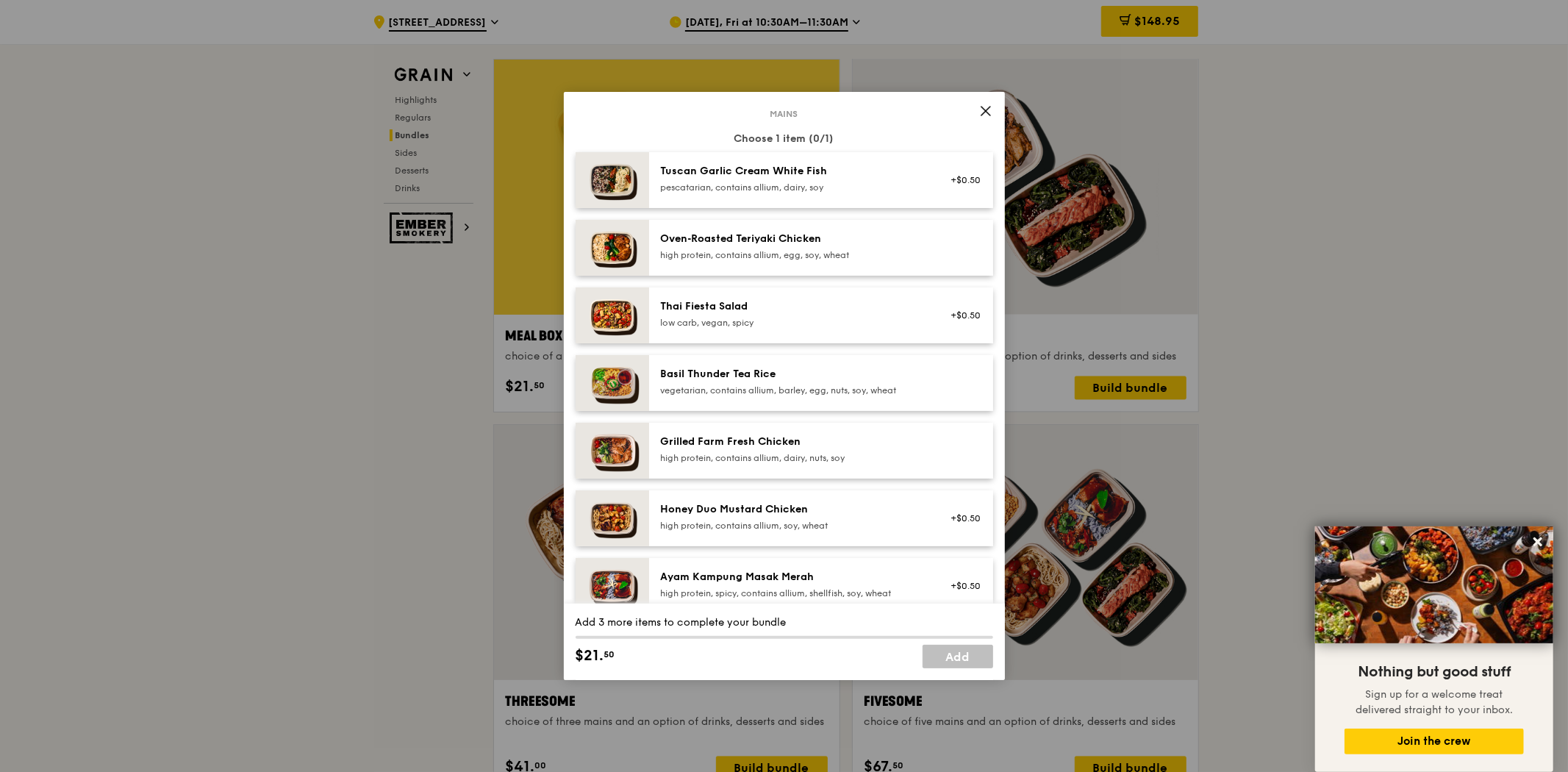
scroll to position [327, 0]
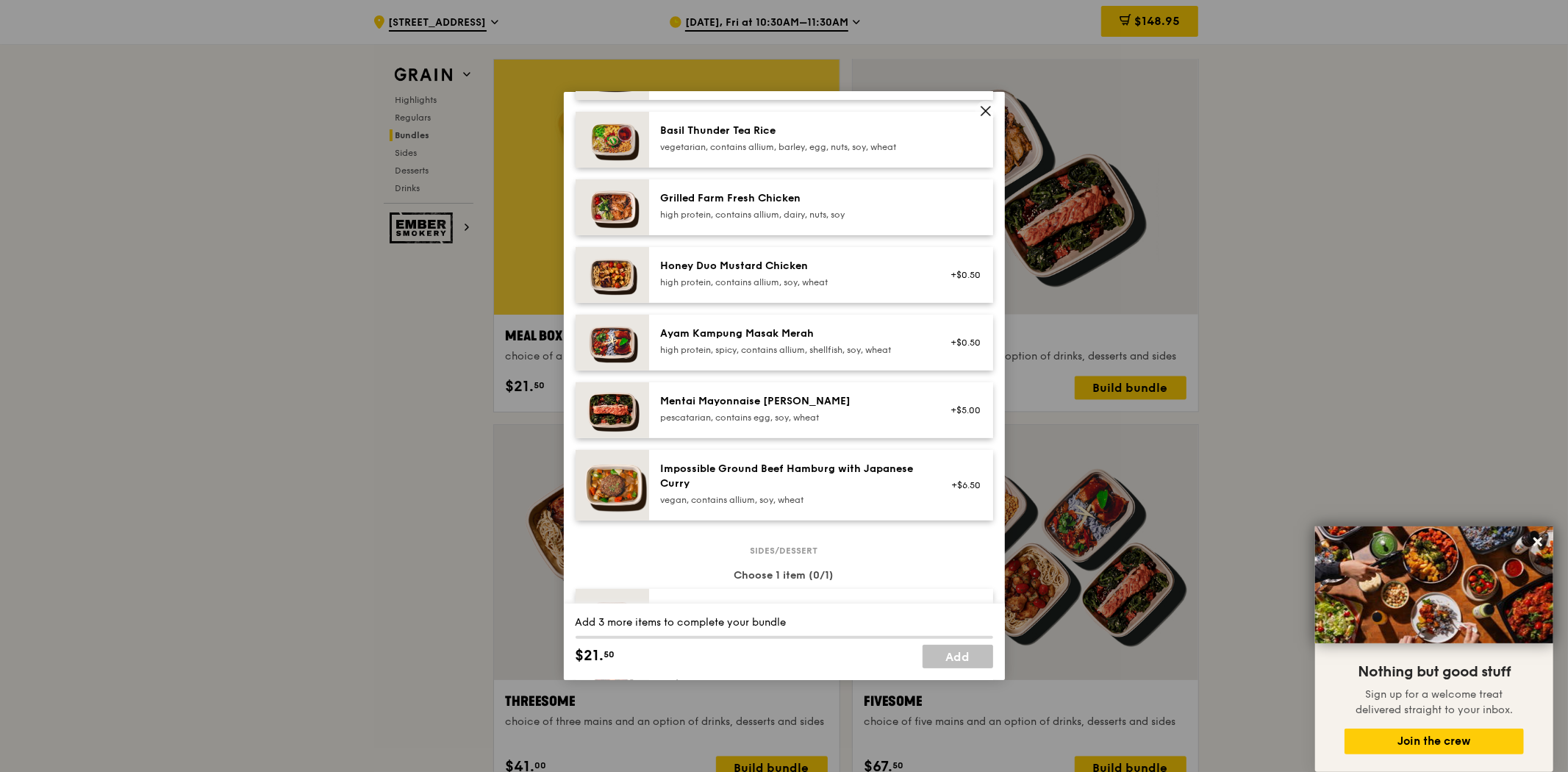
click at [715, 413] on div "pescatarian, contains egg, soy, wheat" at bounding box center [792, 417] width 264 height 12
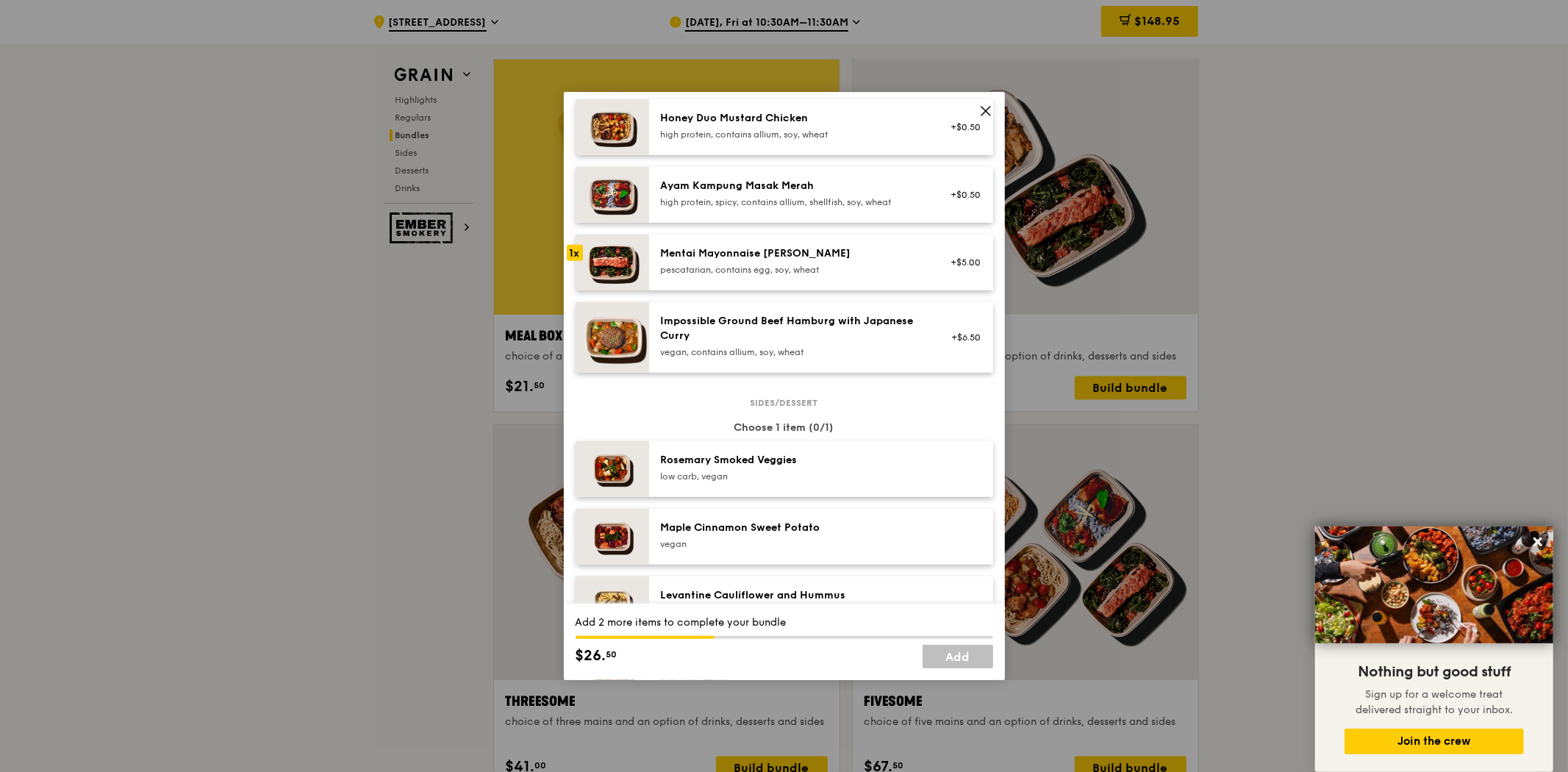
scroll to position [652, 0]
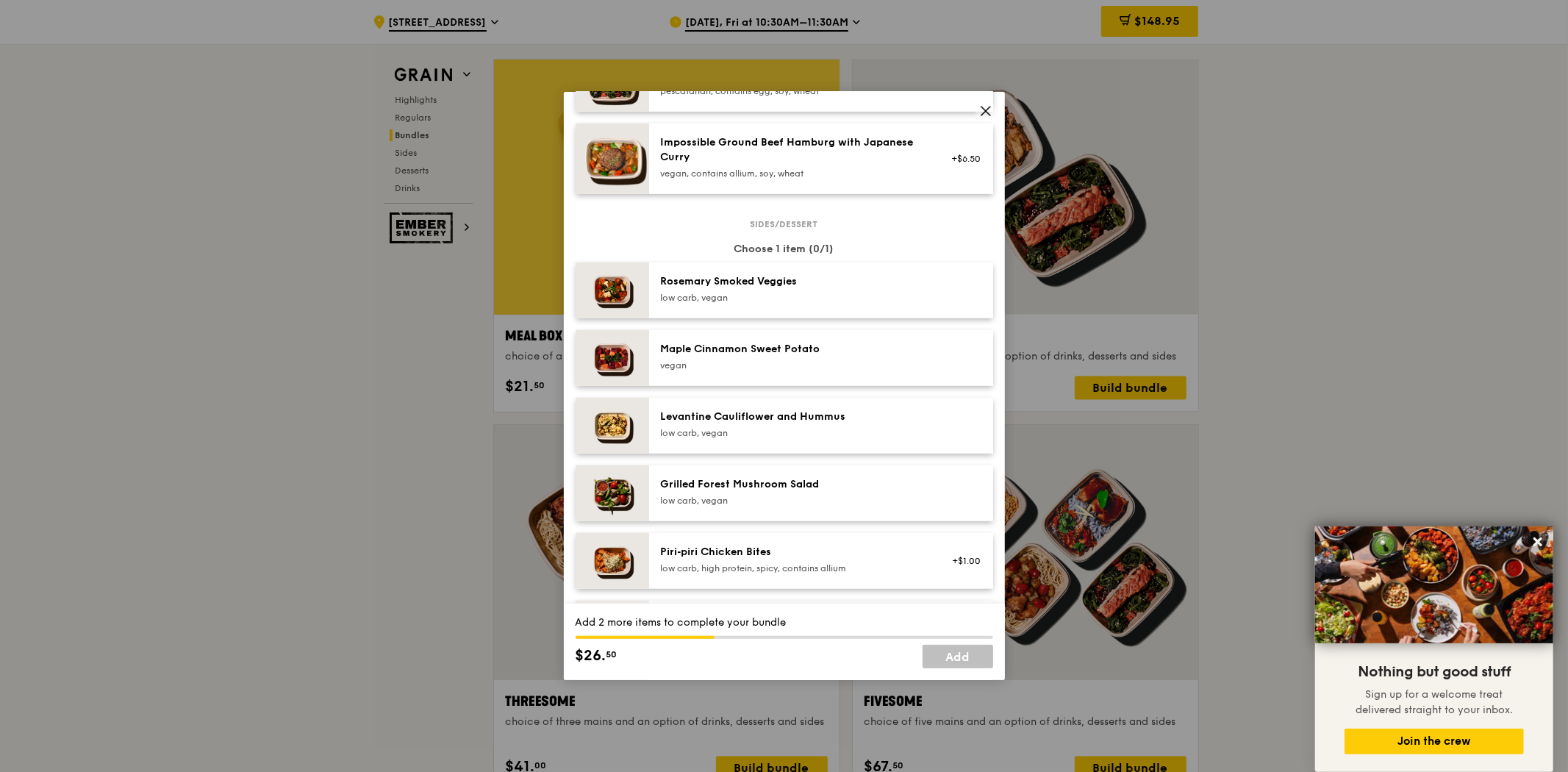
click at [849, 503] on div "low carb, vegan" at bounding box center [792, 500] width 264 height 12
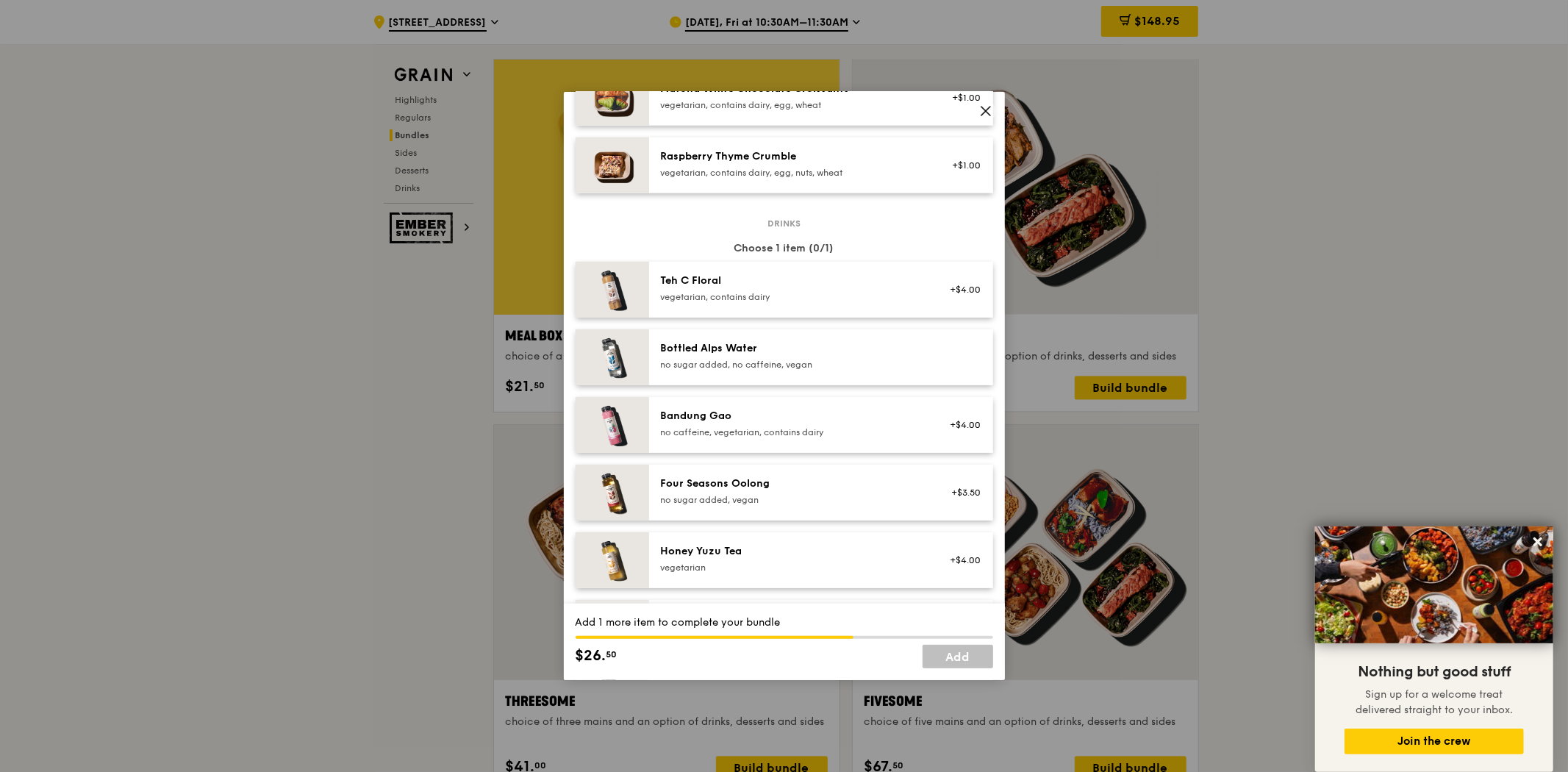
scroll to position [1551, 0]
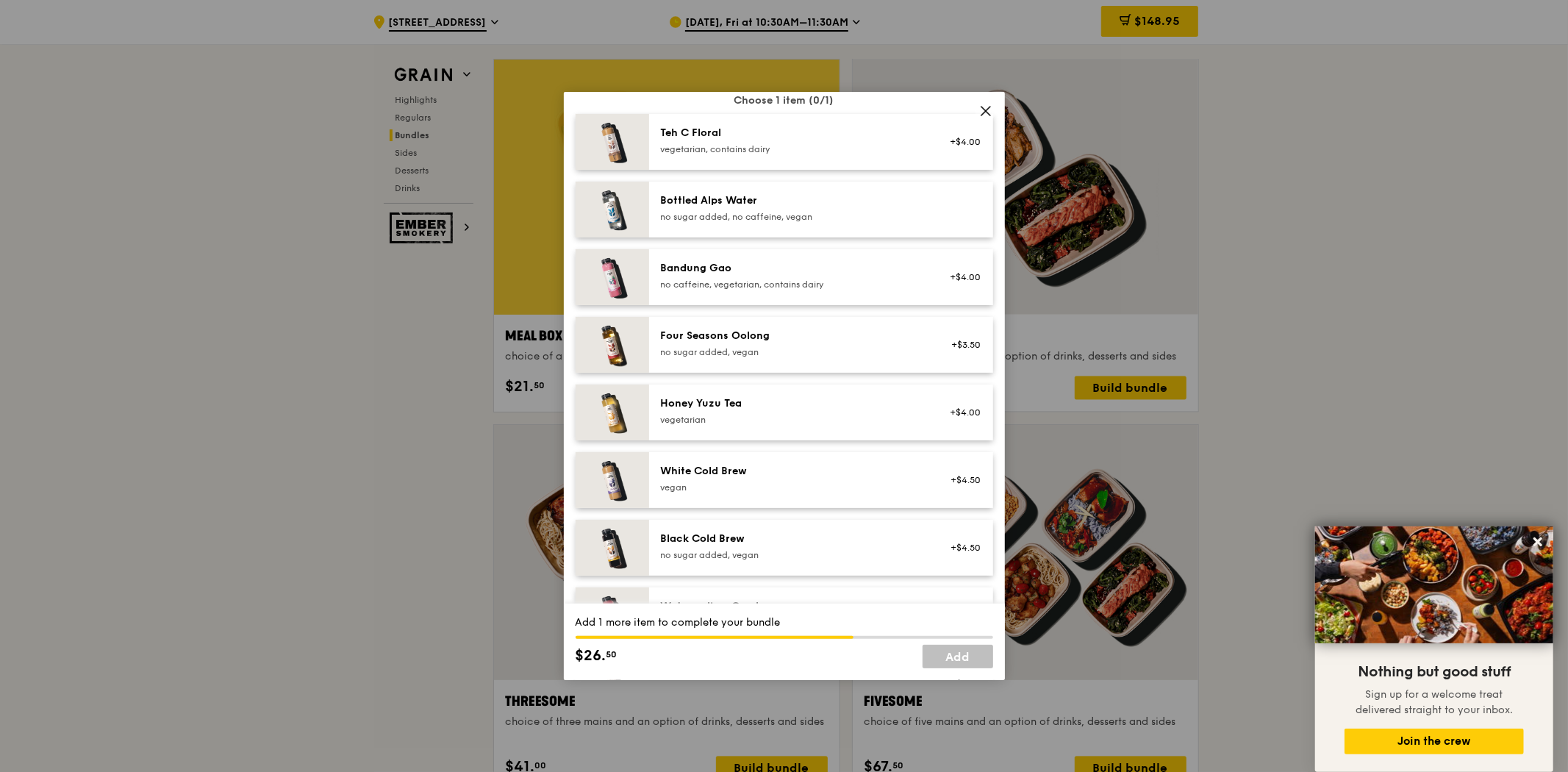
click at [769, 408] on div "Honey Yuzu Tea" at bounding box center [792, 403] width 264 height 14
click at [975, 651] on link "Add" at bounding box center [958, 656] width 70 height 23
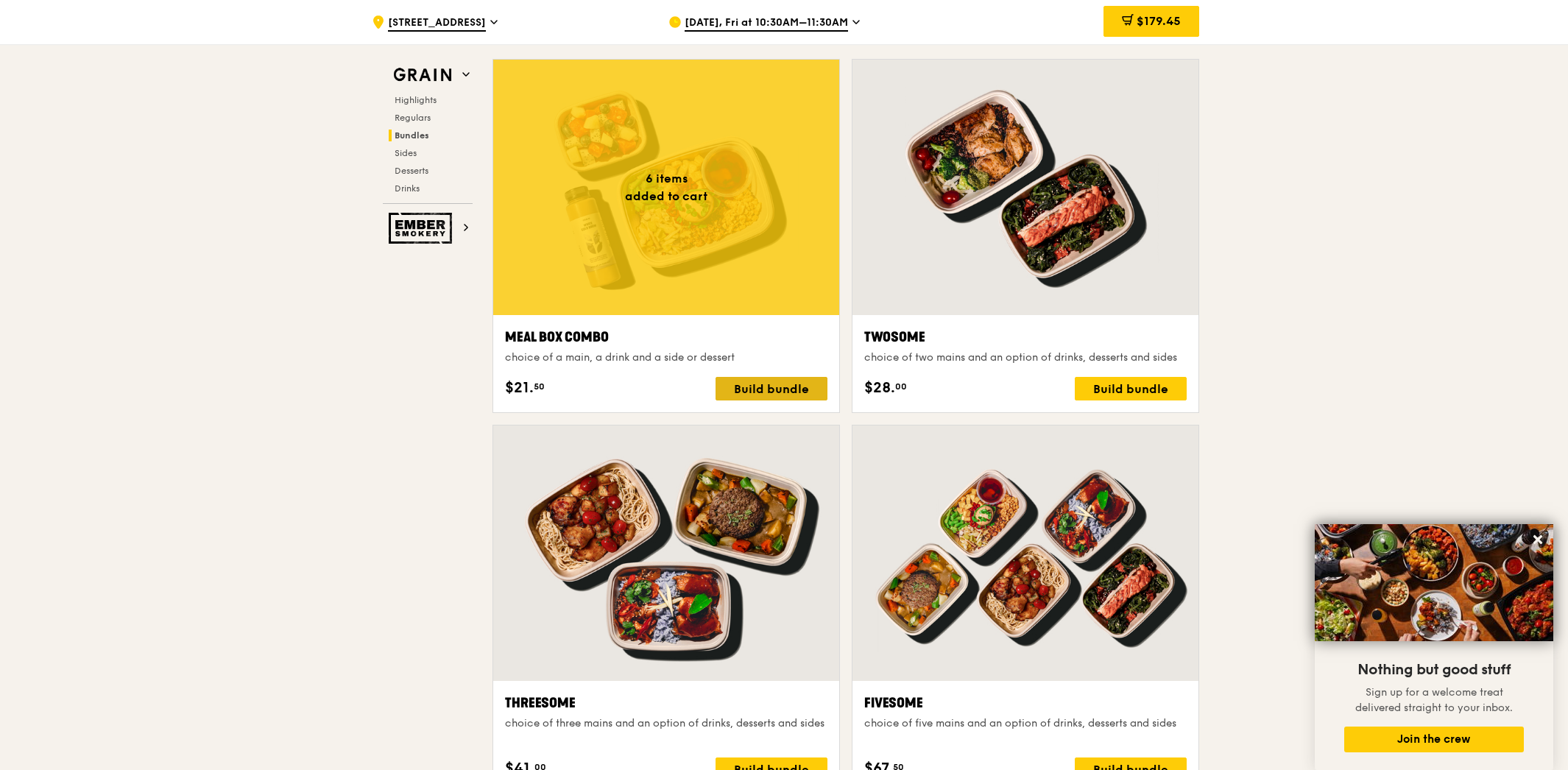
click at [767, 383] on div "Build bundle" at bounding box center [771, 389] width 112 height 23
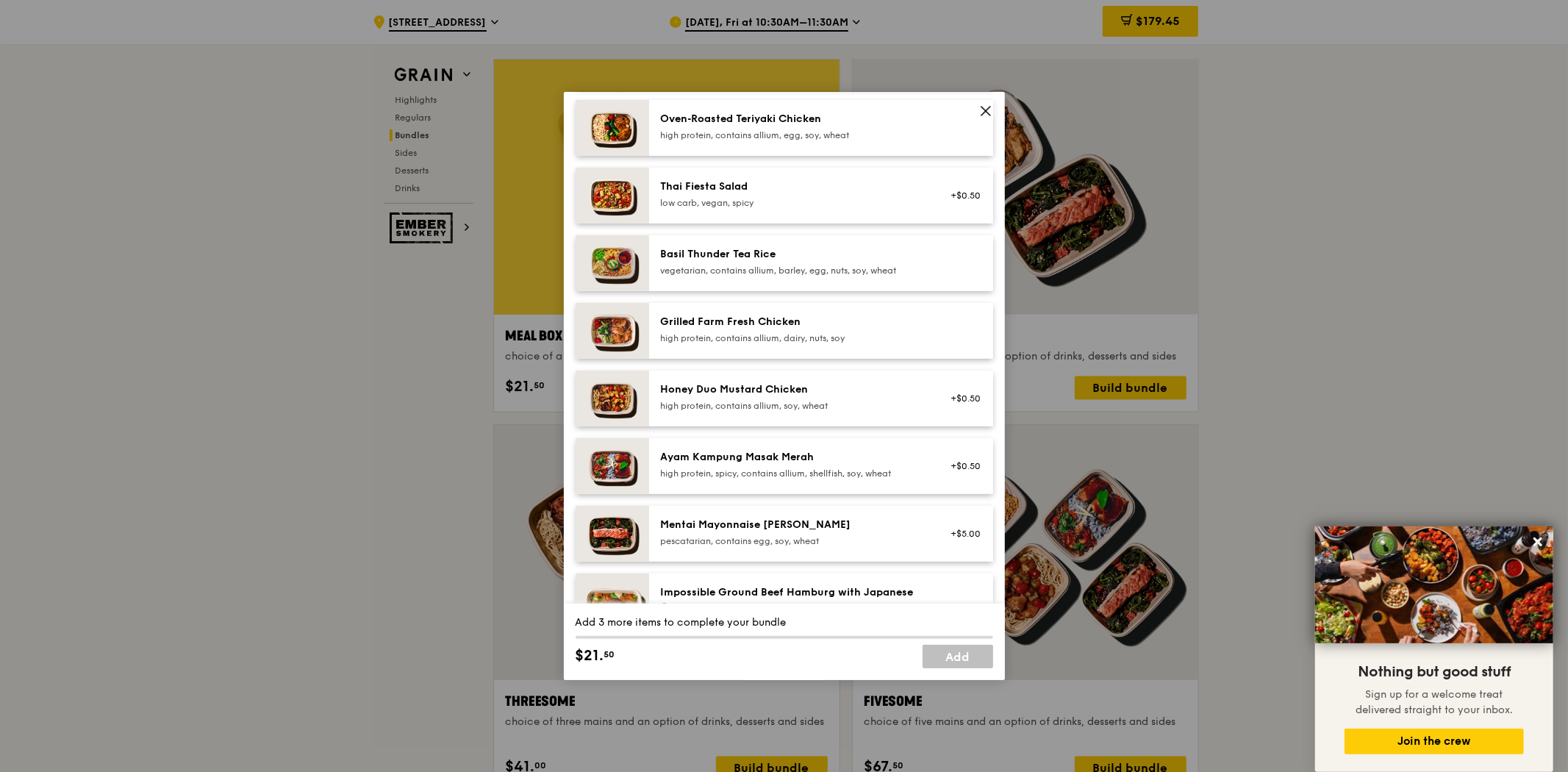
scroll to position [245, 0]
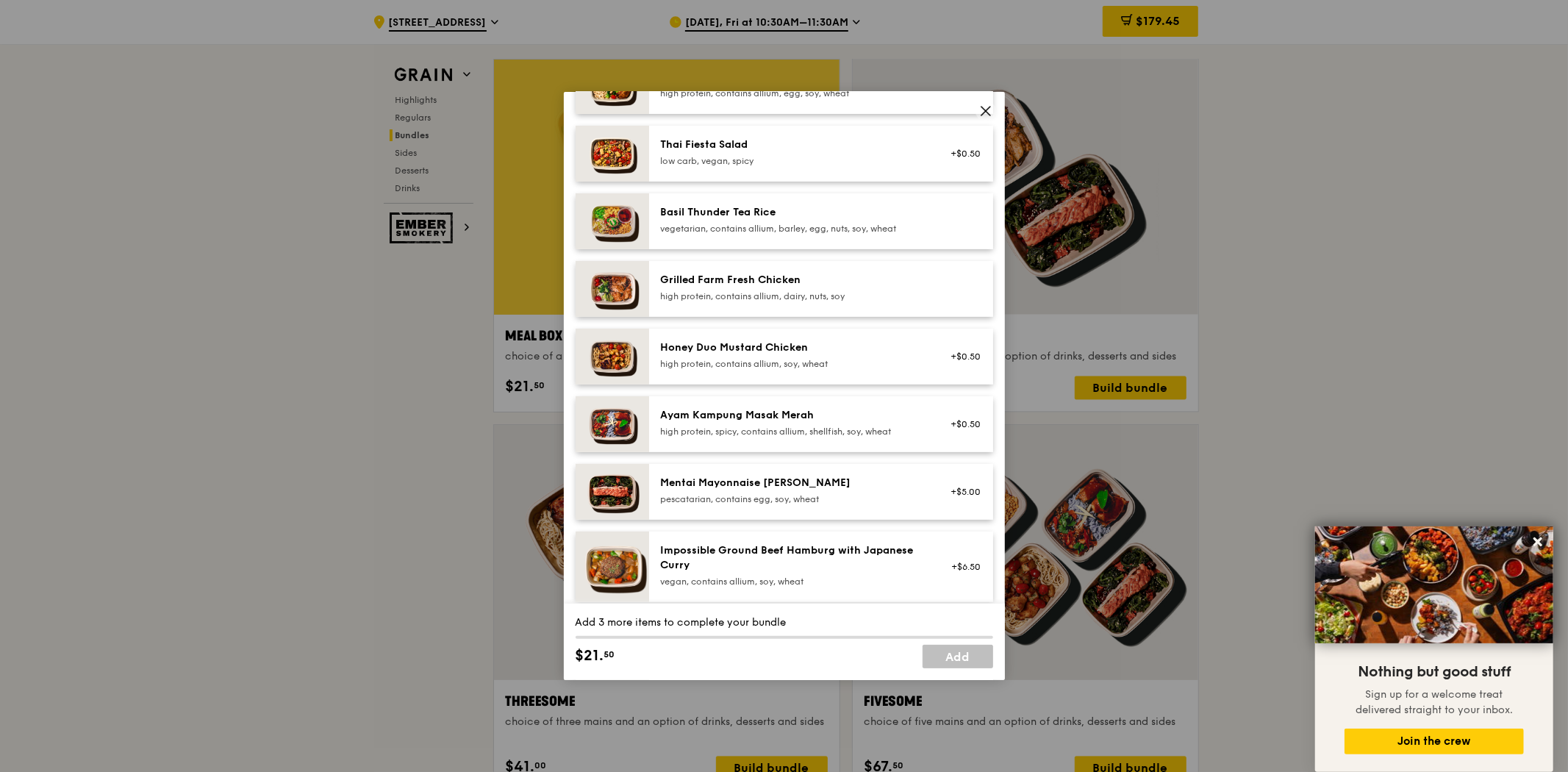
click at [794, 491] on div "Mentai Mayonnaise [PERSON_NAME] pescatarian, contains egg, soy, wheat" at bounding box center [792, 489] width 264 height 30
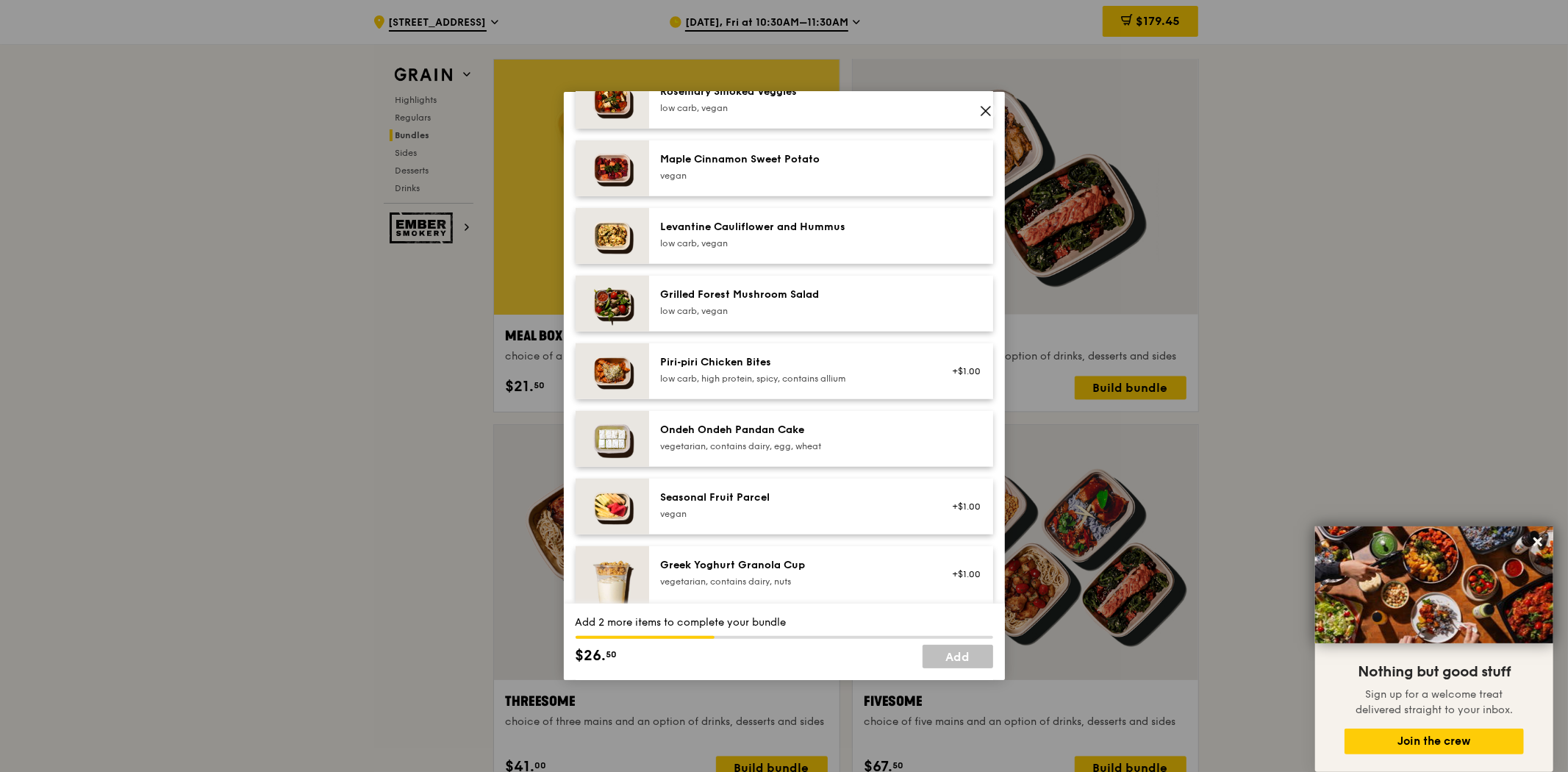
scroll to position [980, 0]
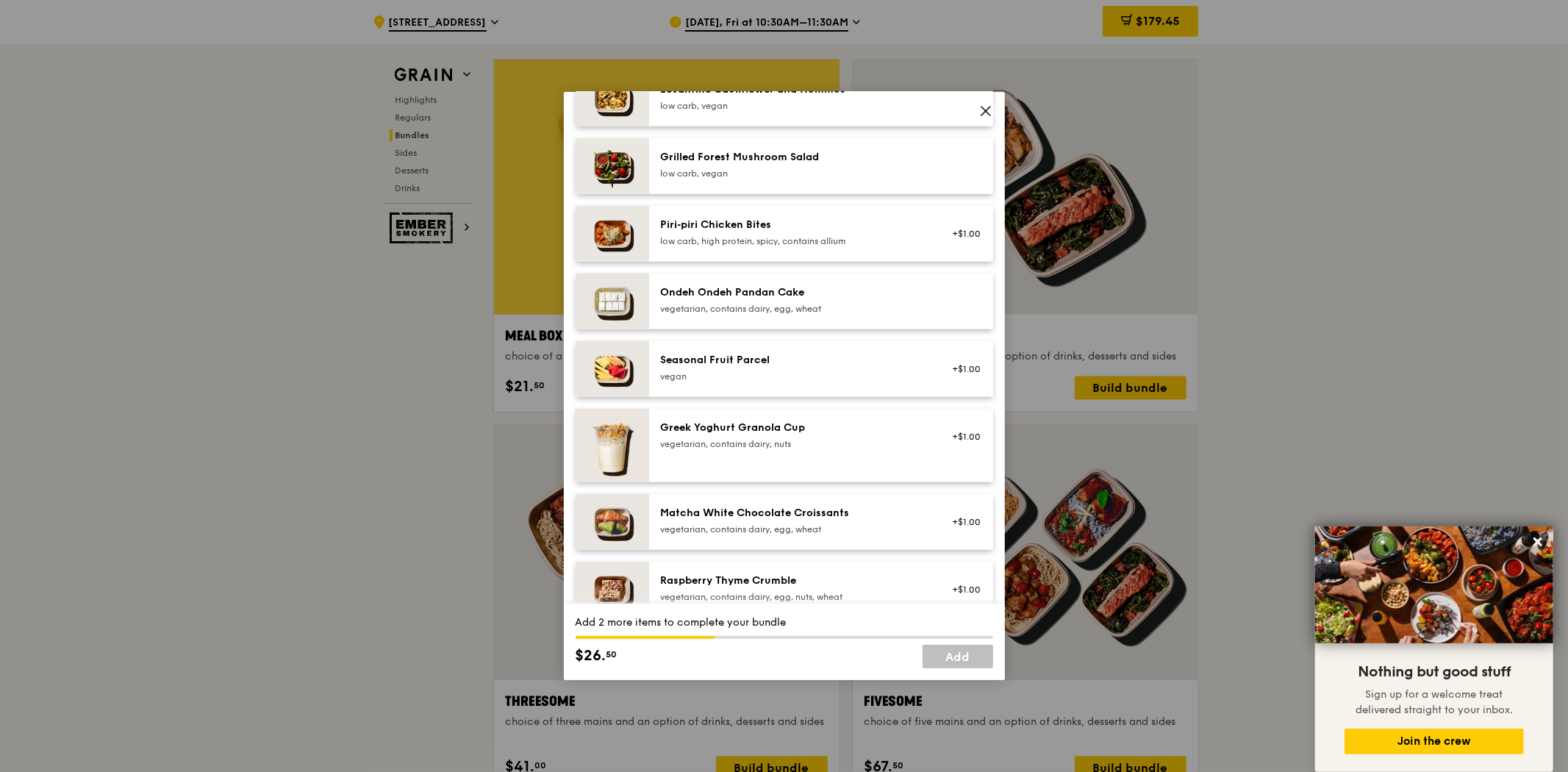
click at [794, 446] on div "vegetarian, contains dairy, nuts" at bounding box center [792, 444] width 264 height 12
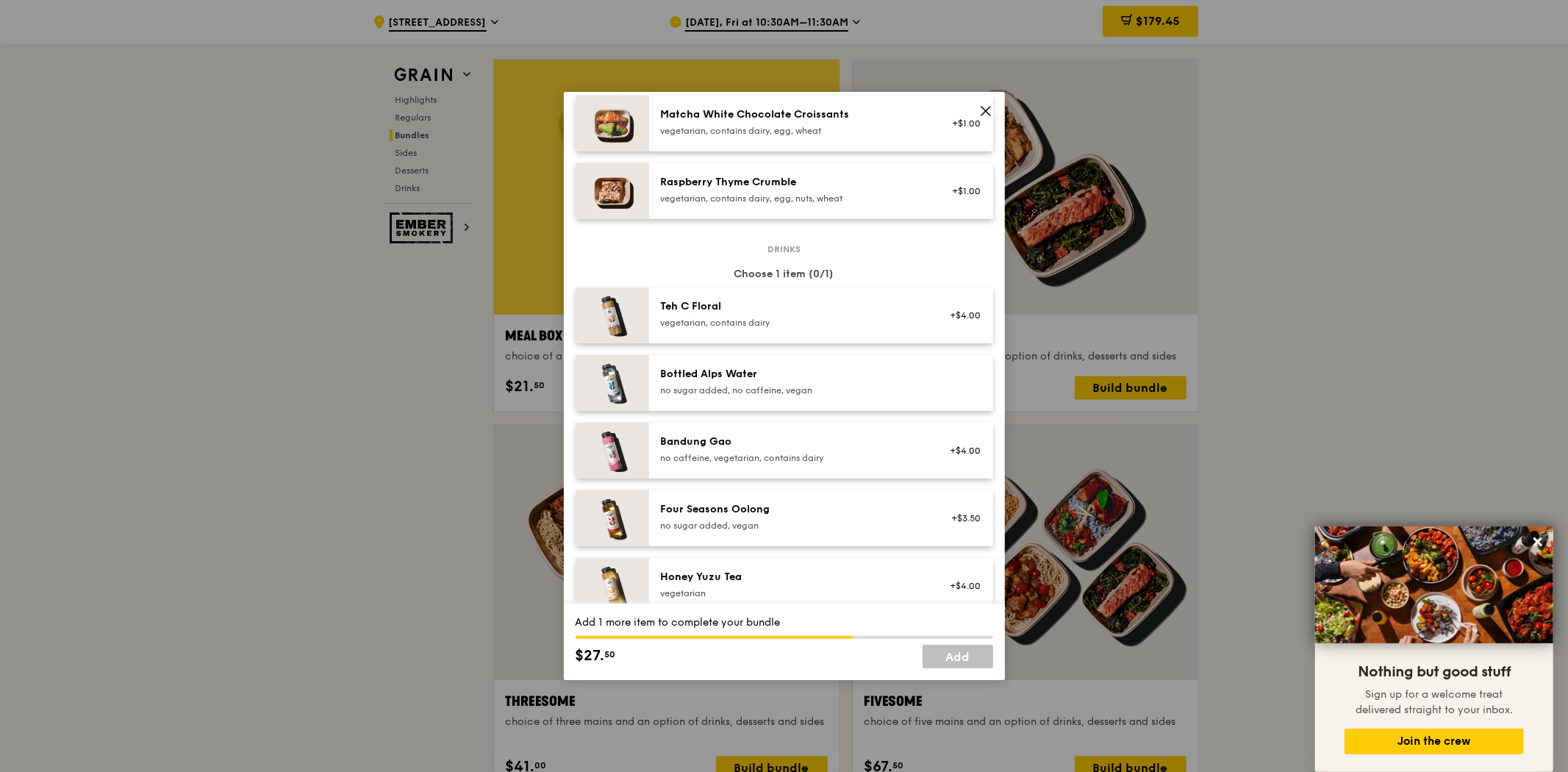
scroll to position [1470, 0]
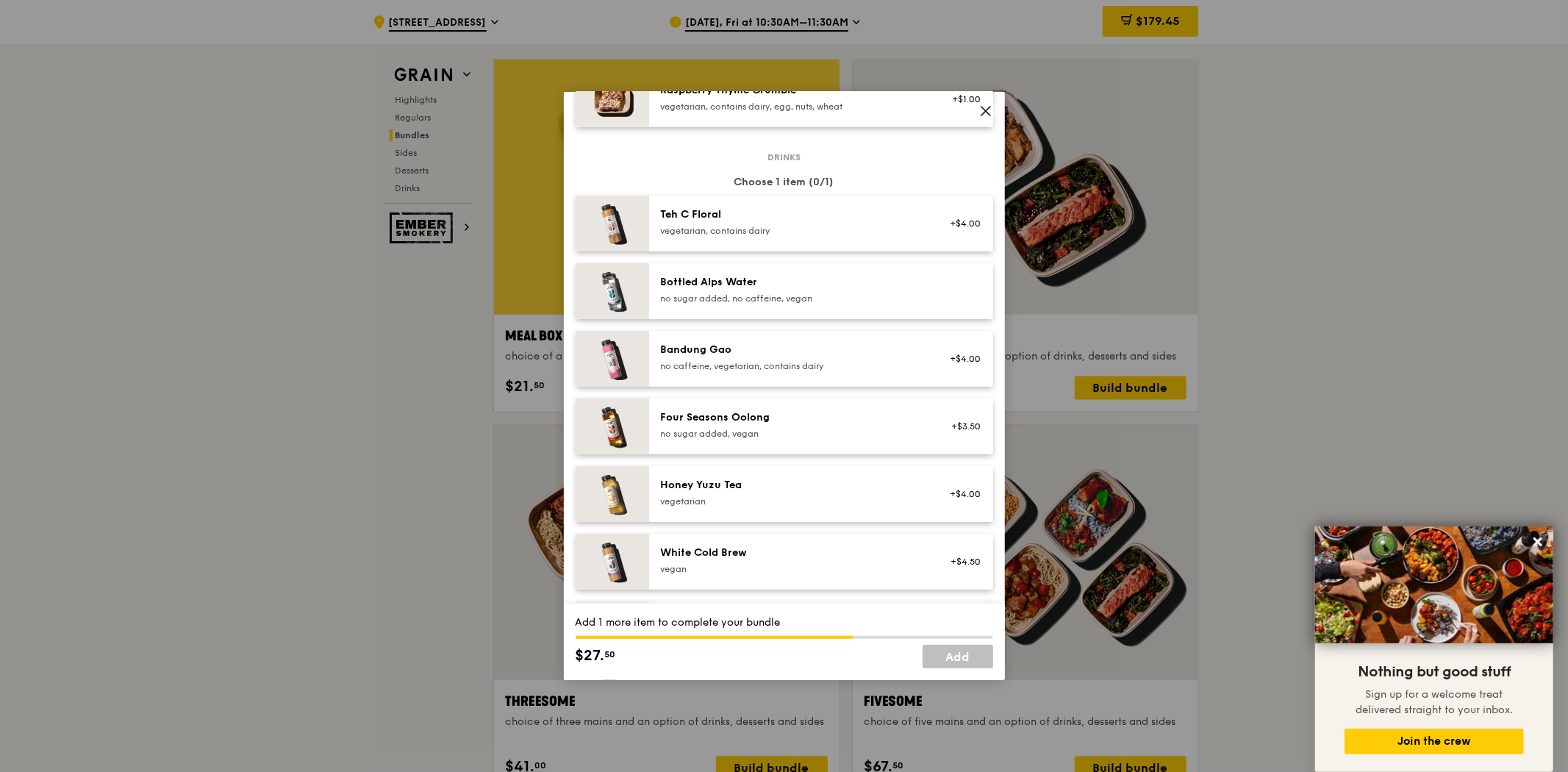
click at [747, 570] on div "vegan" at bounding box center [792, 569] width 264 height 12
click at [952, 659] on link "Add" at bounding box center [958, 656] width 70 height 23
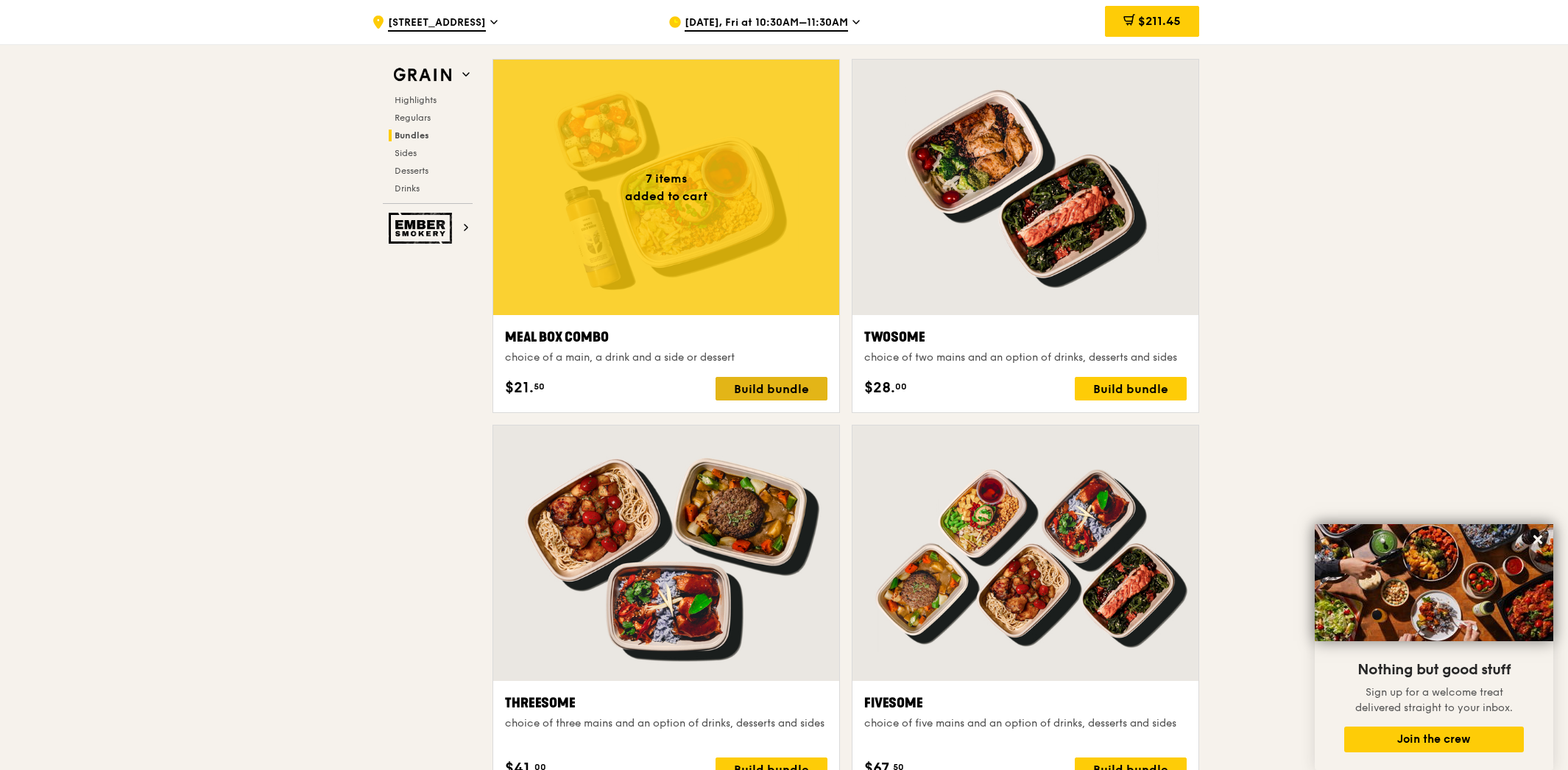
click at [792, 399] on div "Build bundle" at bounding box center [771, 389] width 112 height 23
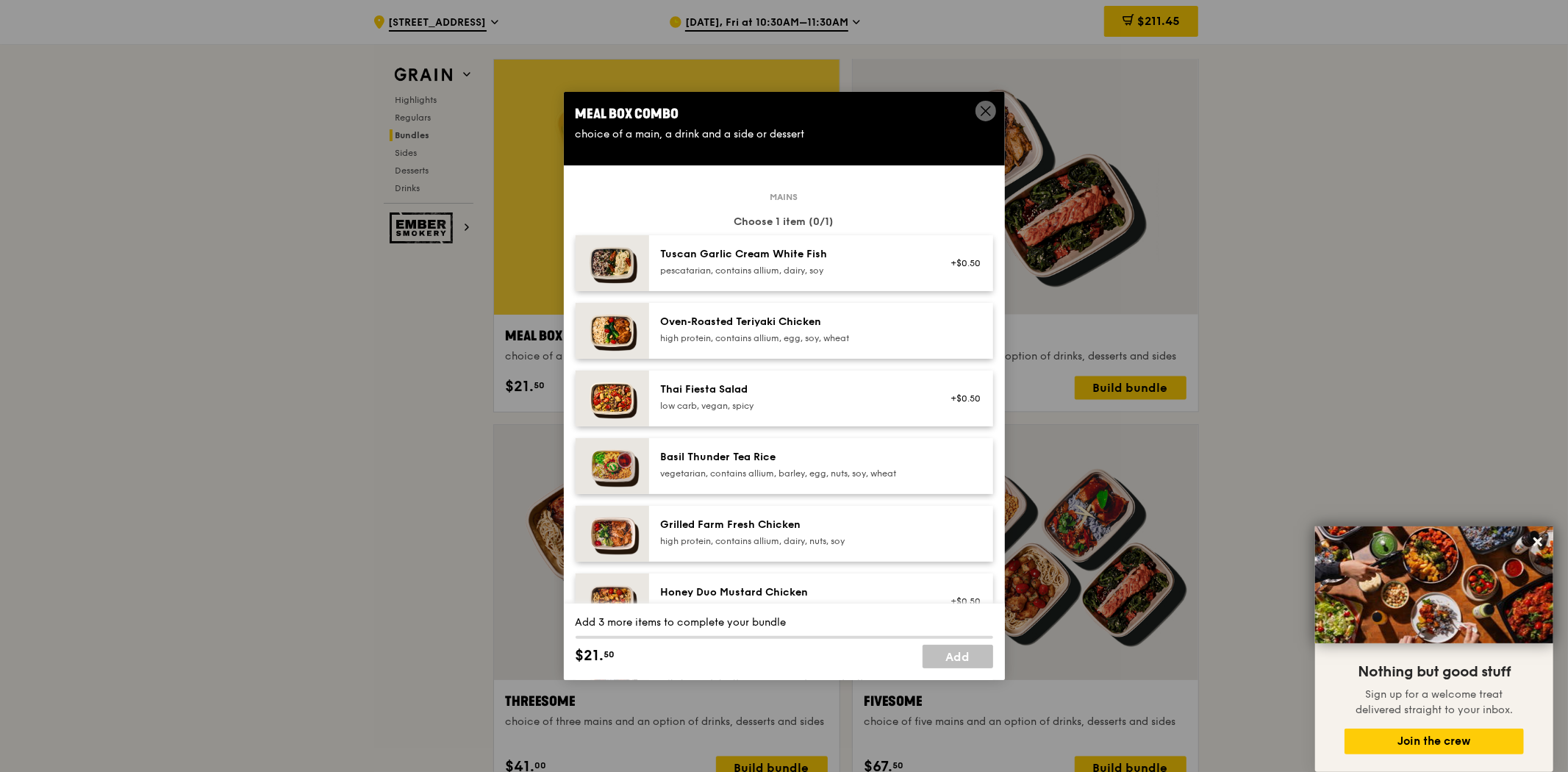
click at [820, 454] on div "Basil Thunder Tea Rice" at bounding box center [792, 457] width 264 height 14
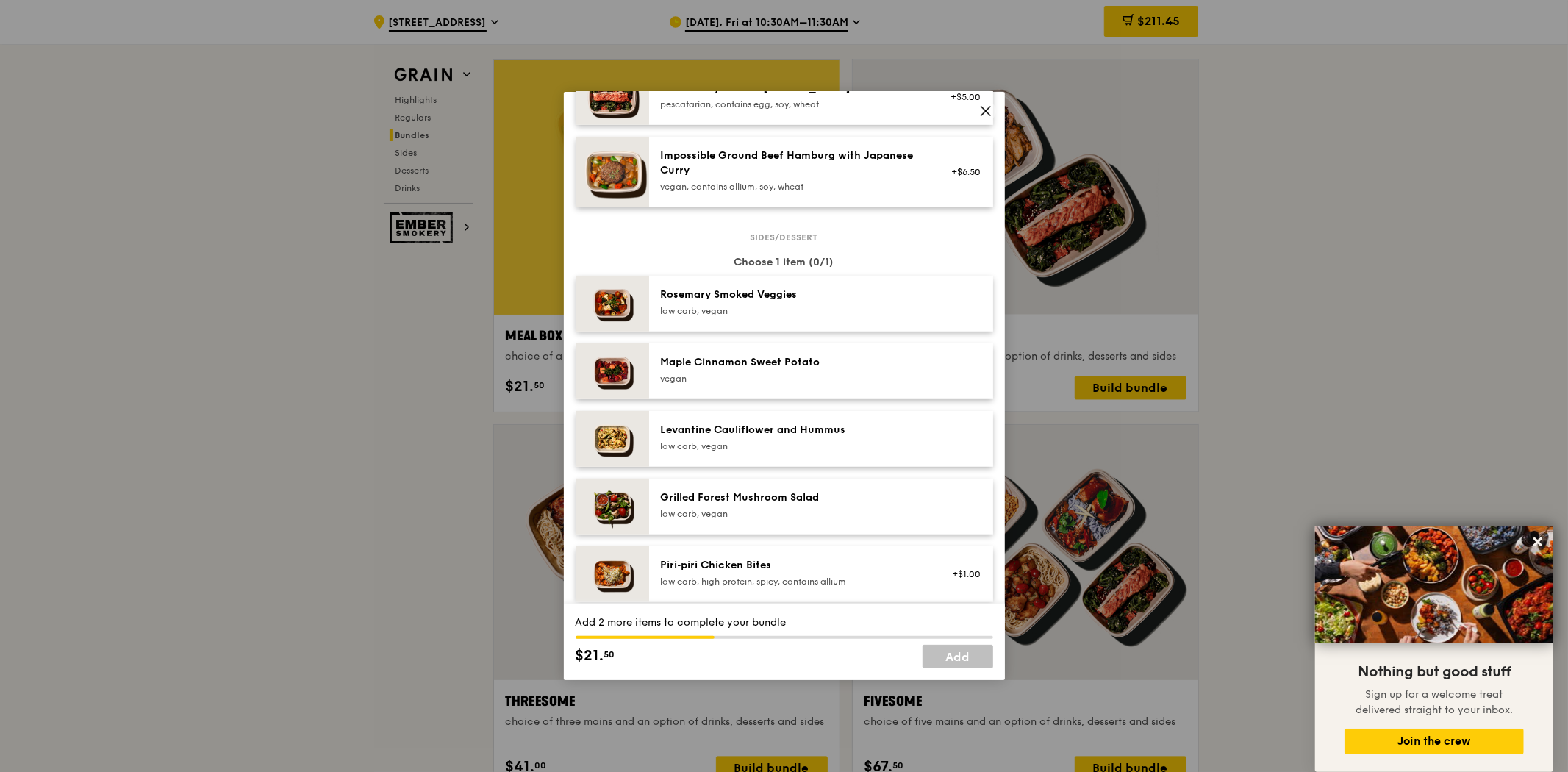
scroll to position [652, 0]
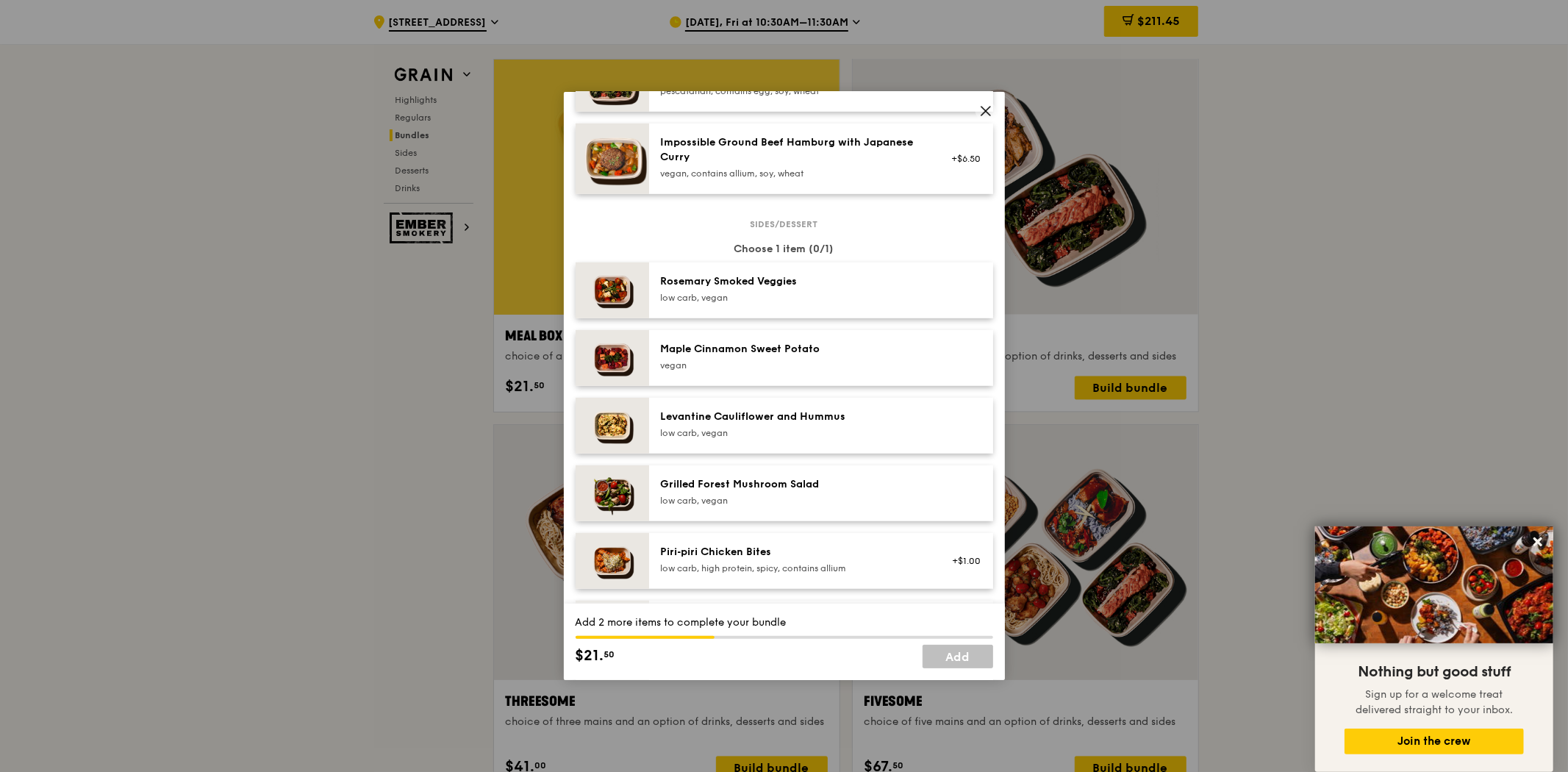
click at [788, 544] on div "Piri‑piri Chicken Bites" at bounding box center [792, 552] width 264 height 14
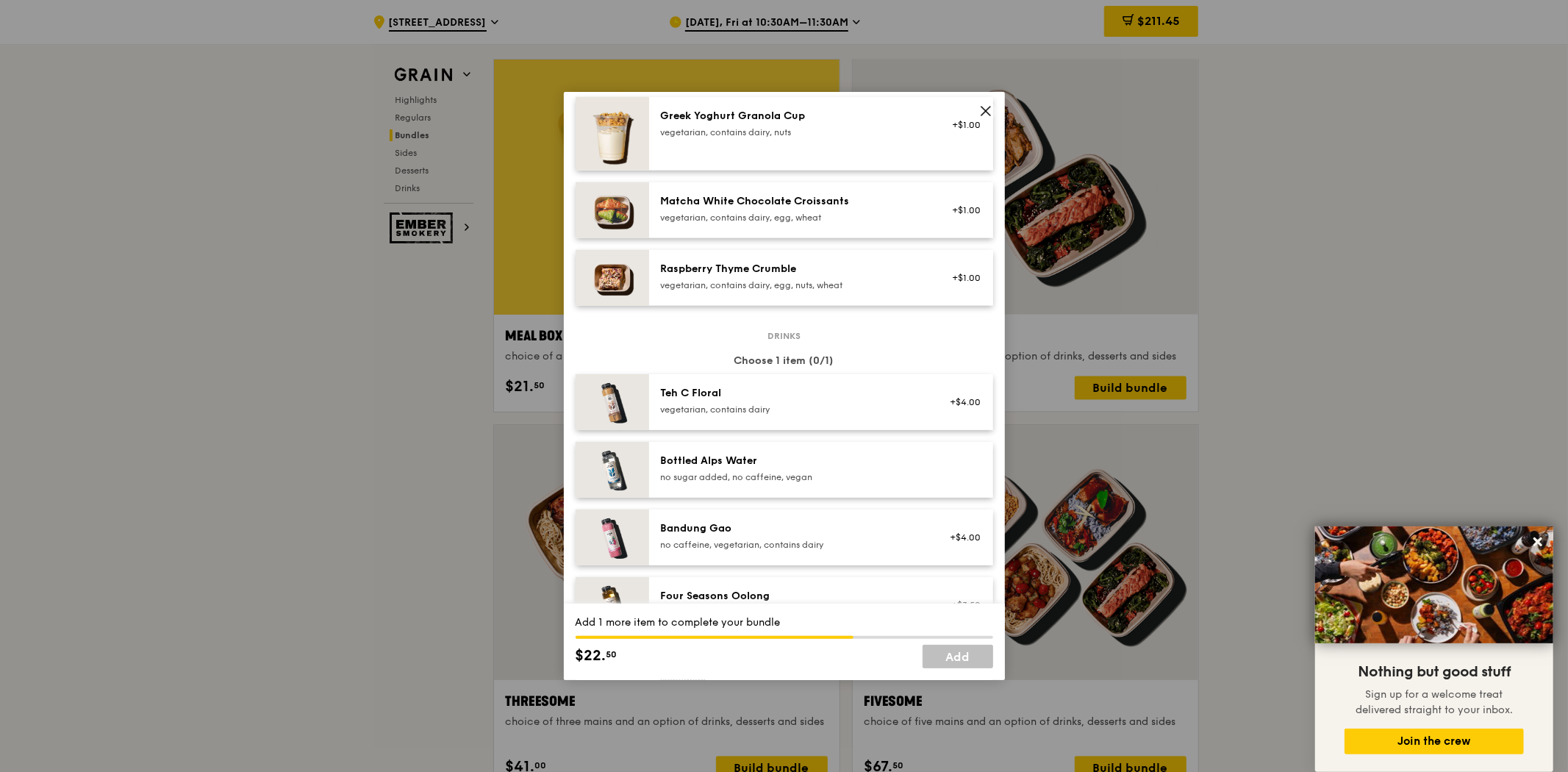
scroll to position [1306, 0]
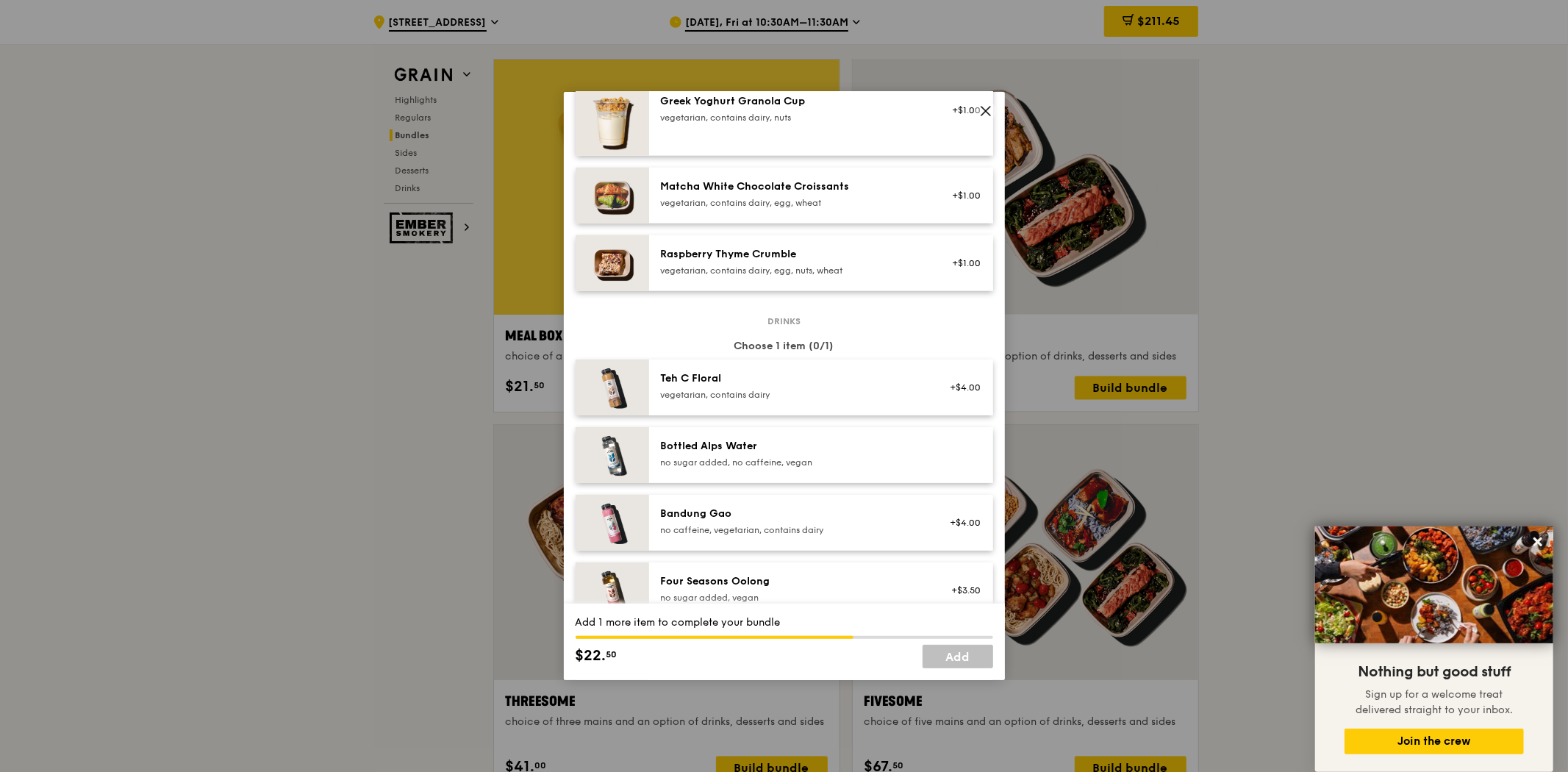
click at [776, 499] on div "Bandung [PERSON_NAME] no caffeine, vegetarian, contains dairy +$4.00" at bounding box center [821, 523] width 344 height 56
click at [964, 651] on link "Add" at bounding box center [958, 656] width 70 height 23
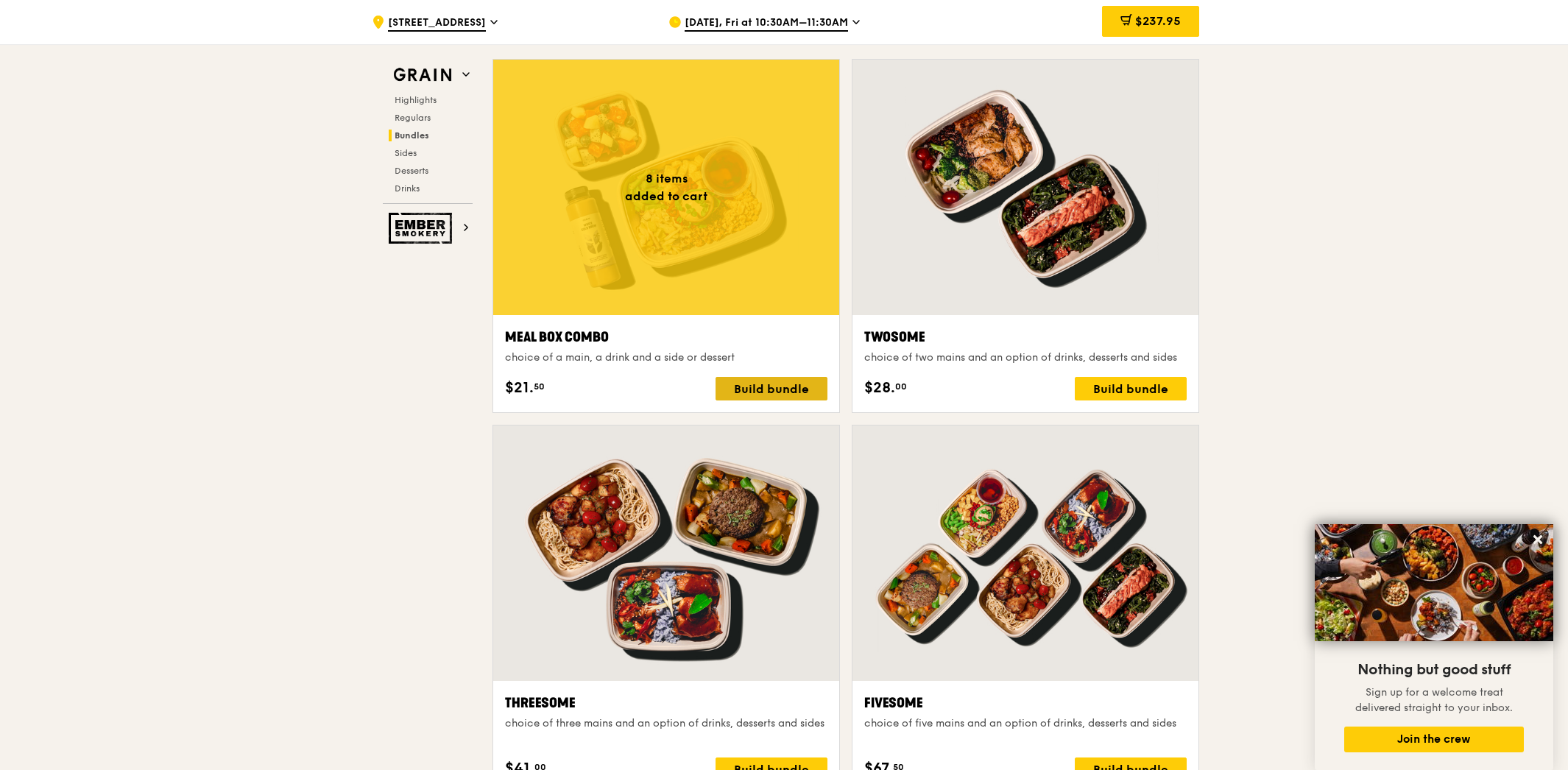
click at [797, 384] on div "Build bundle" at bounding box center [771, 389] width 112 height 23
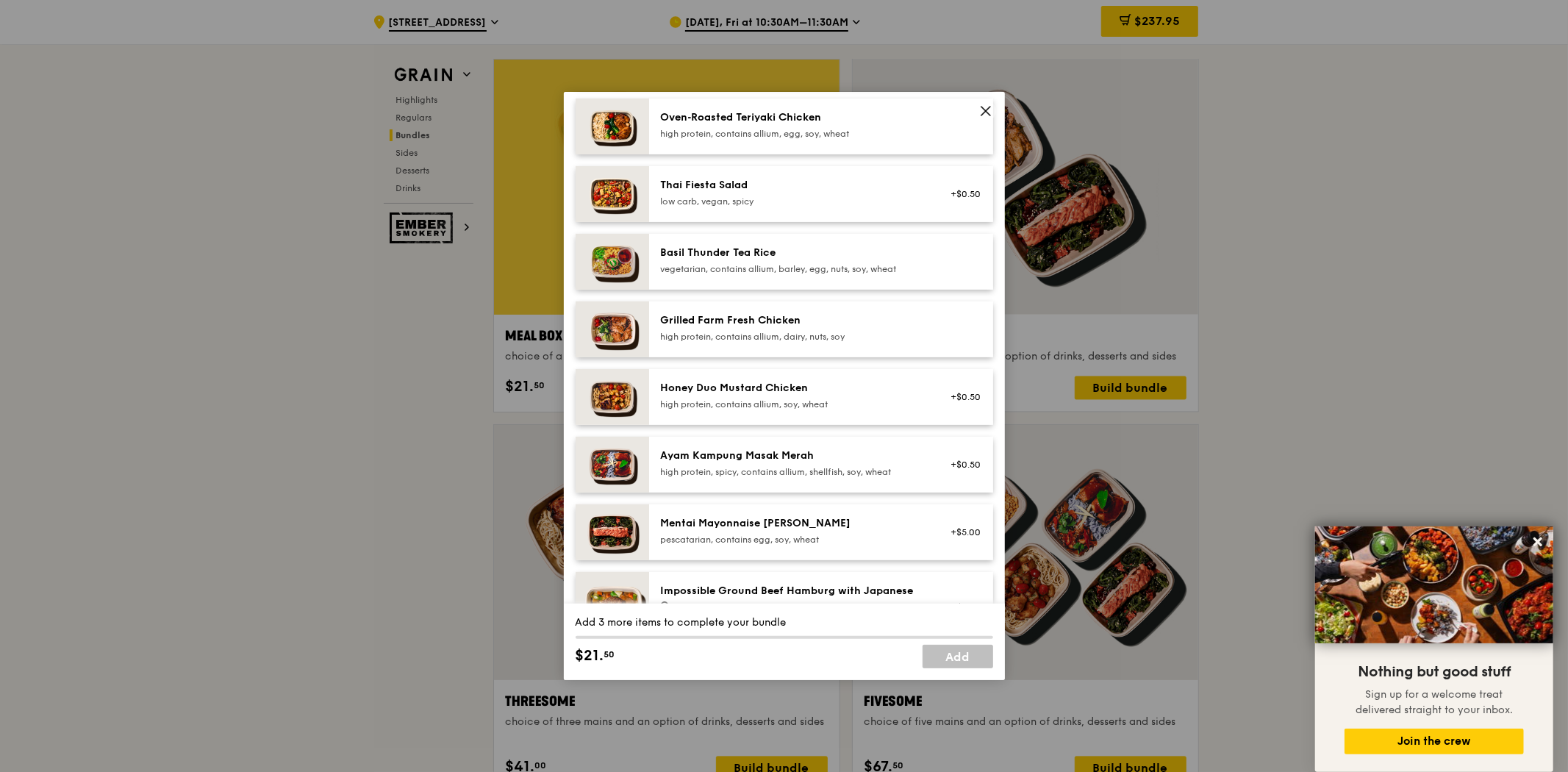
scroll to position [327, 0]
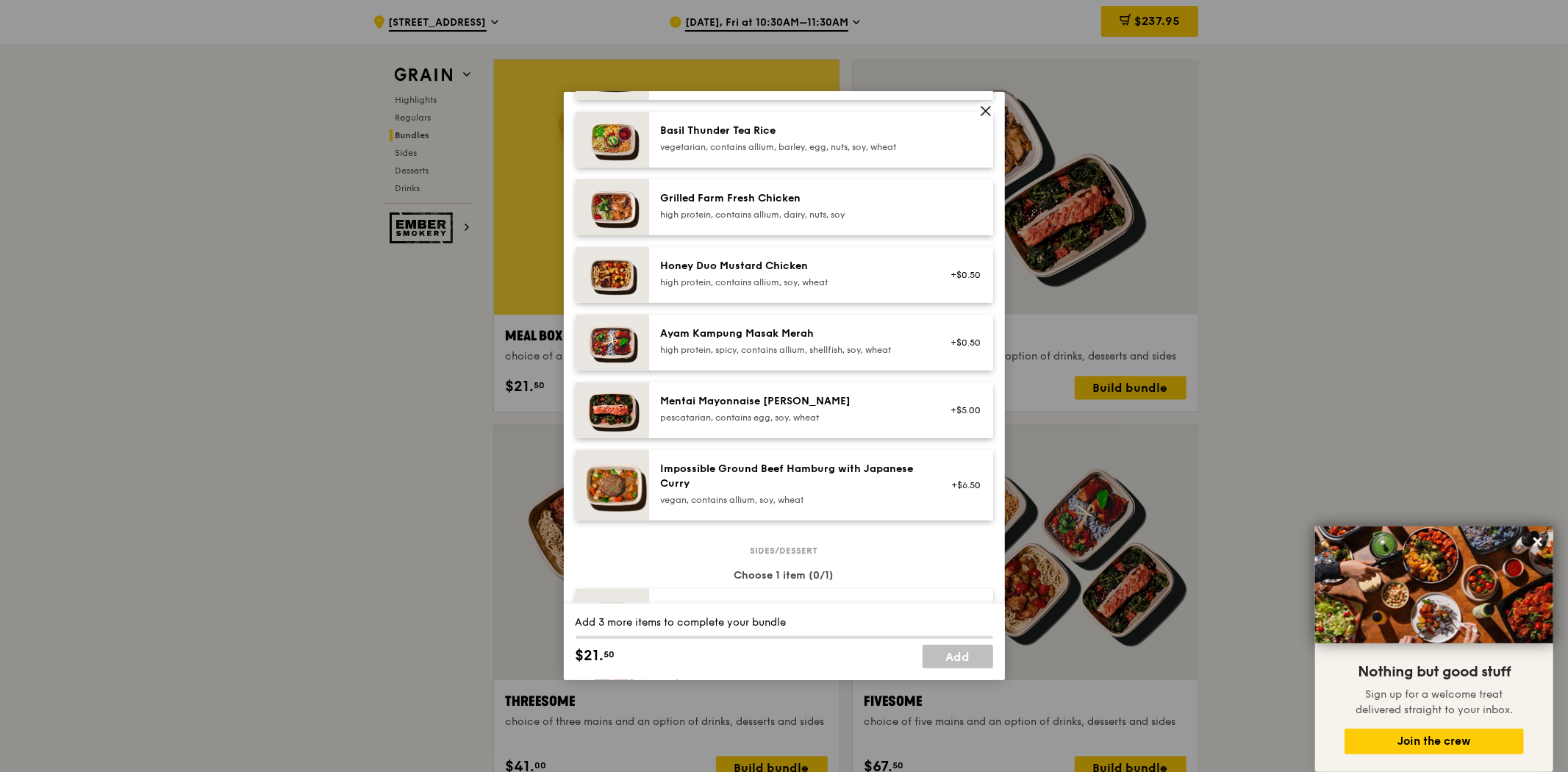
click at [816, 399] on div "Mentai Mayonnaise [PERSON_NAME]" at bounding box center [792, 401] width 264 height 14
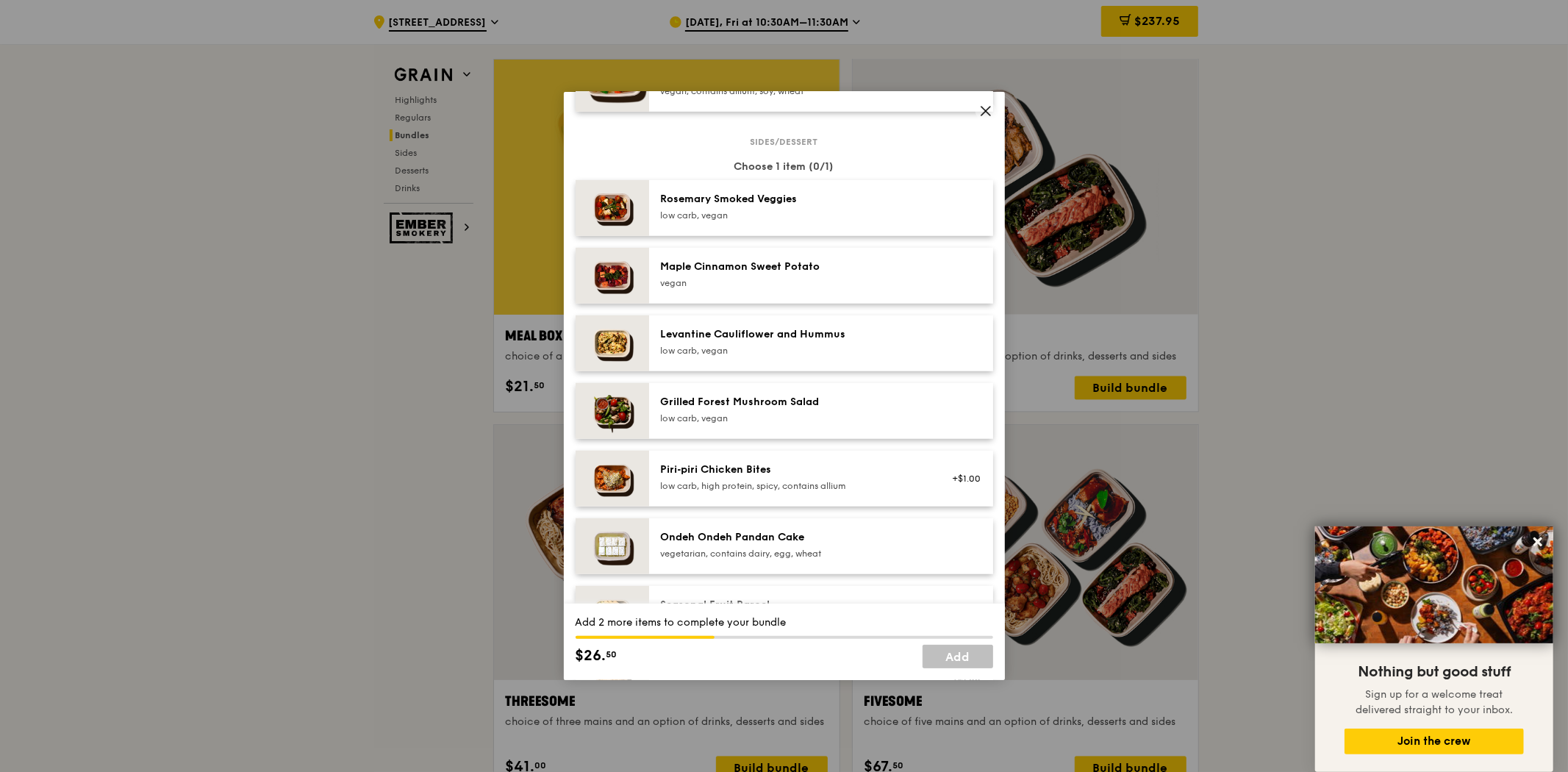
click at [759, 519] on div "Ondeh Ondeh Pandan Cake vegetarian, contains dairy, egg, wheat" at bounding box center [821, 546] width 344 height 56
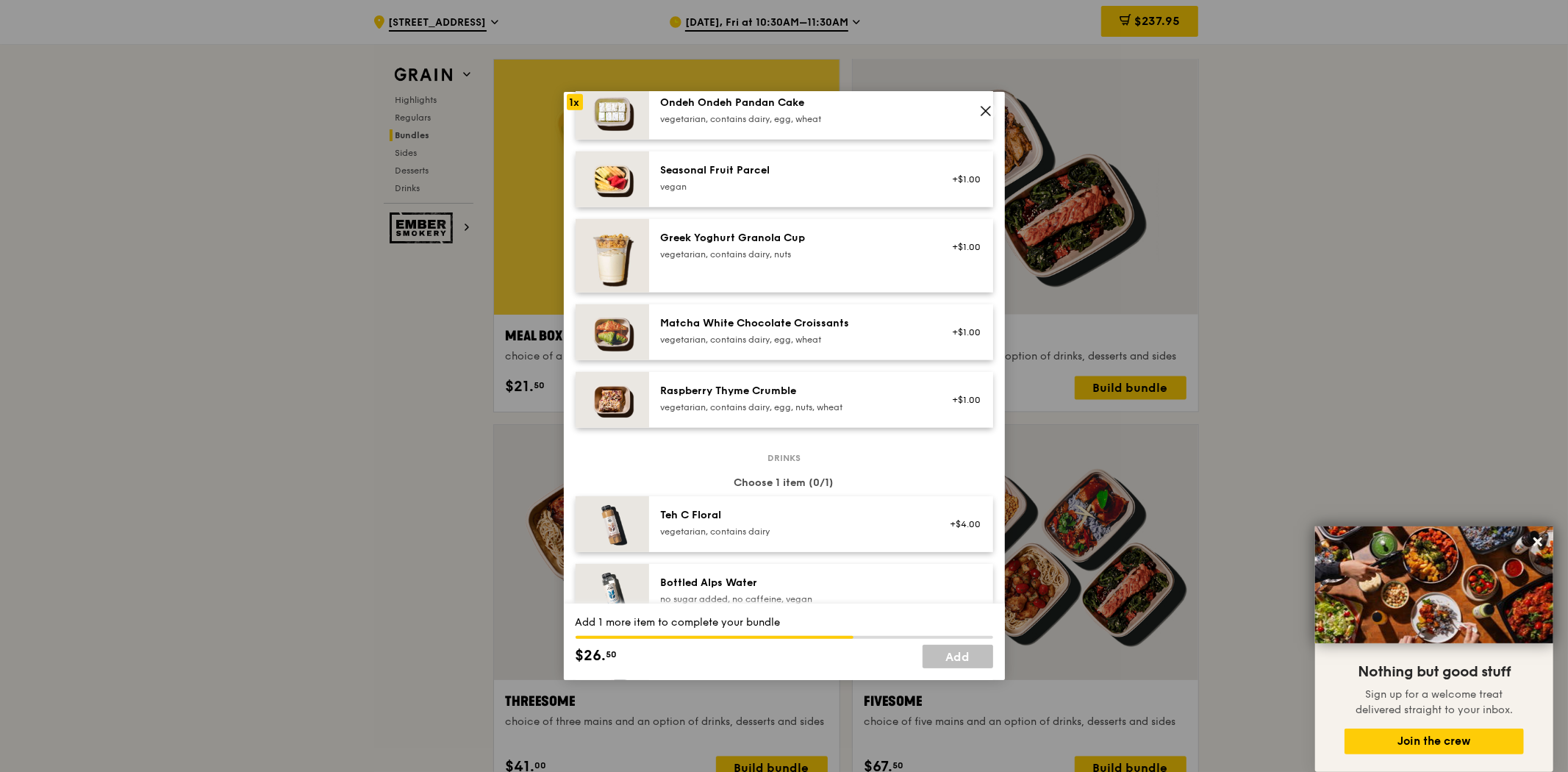
scroll to position [1387, 0]
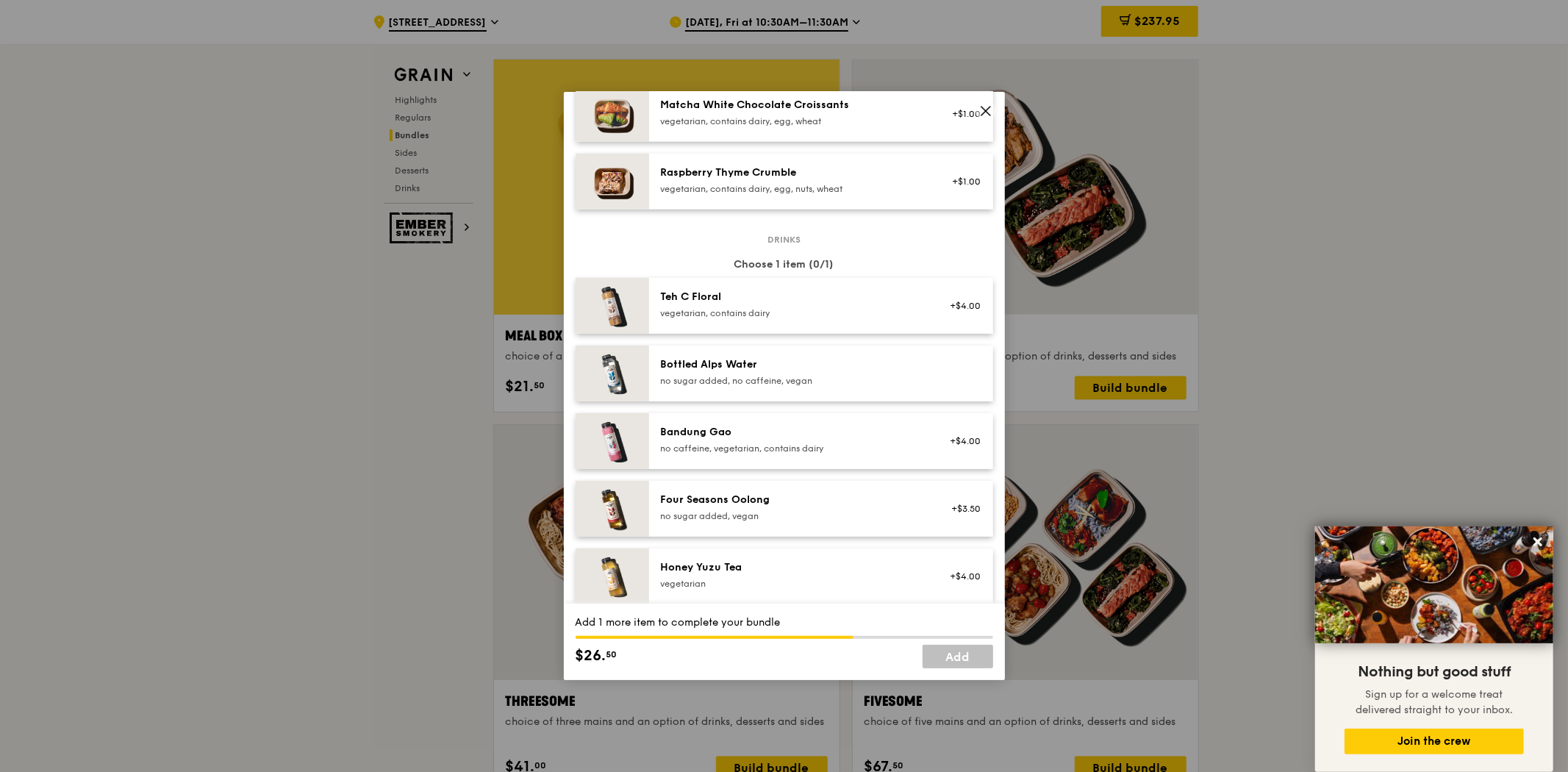
click at [790, 310] on div "vegetarian, contains dairy" at bounding box center [792, 312] width 264 height 12
click at [953, 659] on link "Add" at bounding box center [958, 656] width 70 height 23
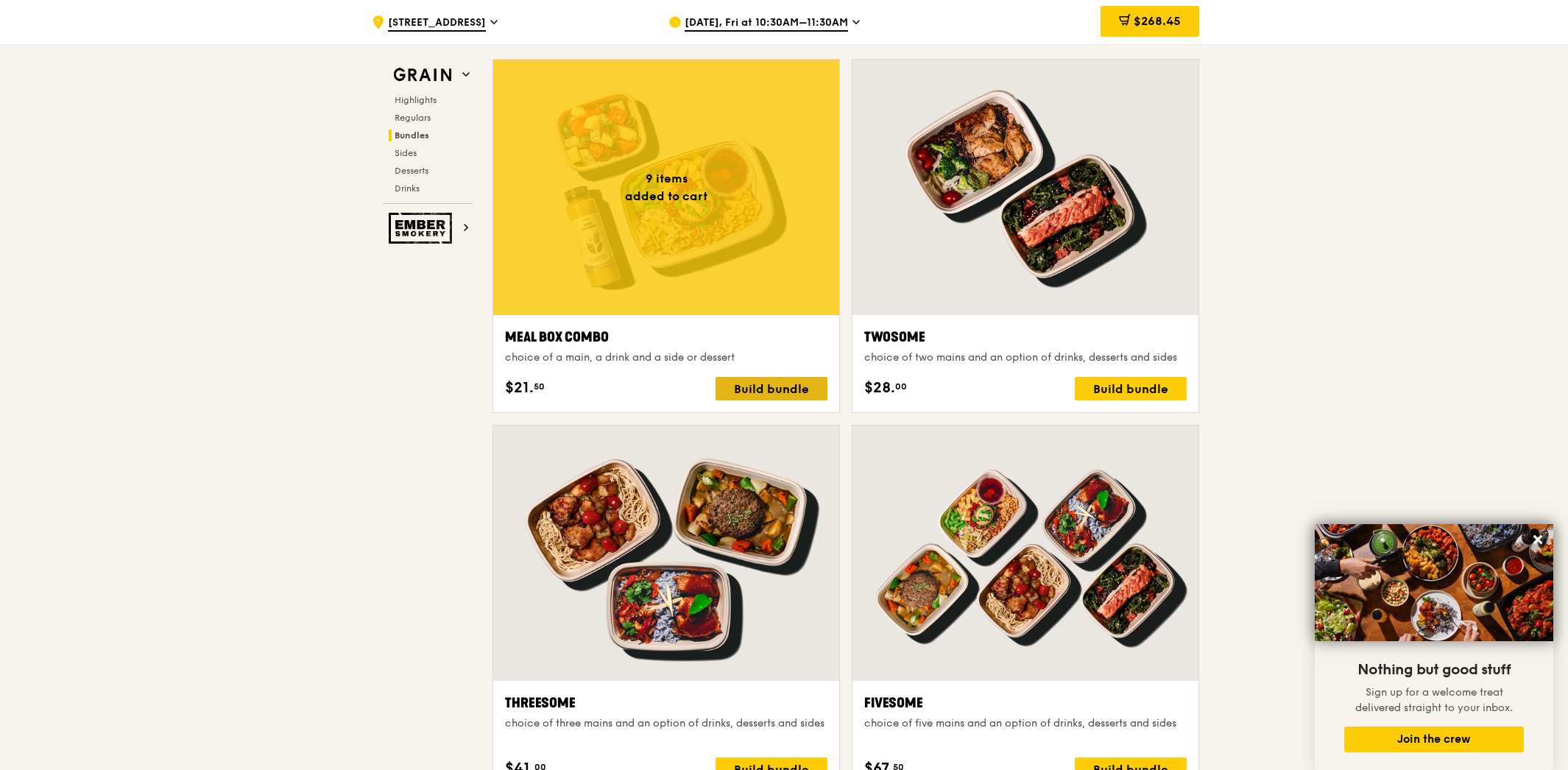
click at [755, 377] on div "Build bundle" at bounding box center [771, 389] width 112 height 23
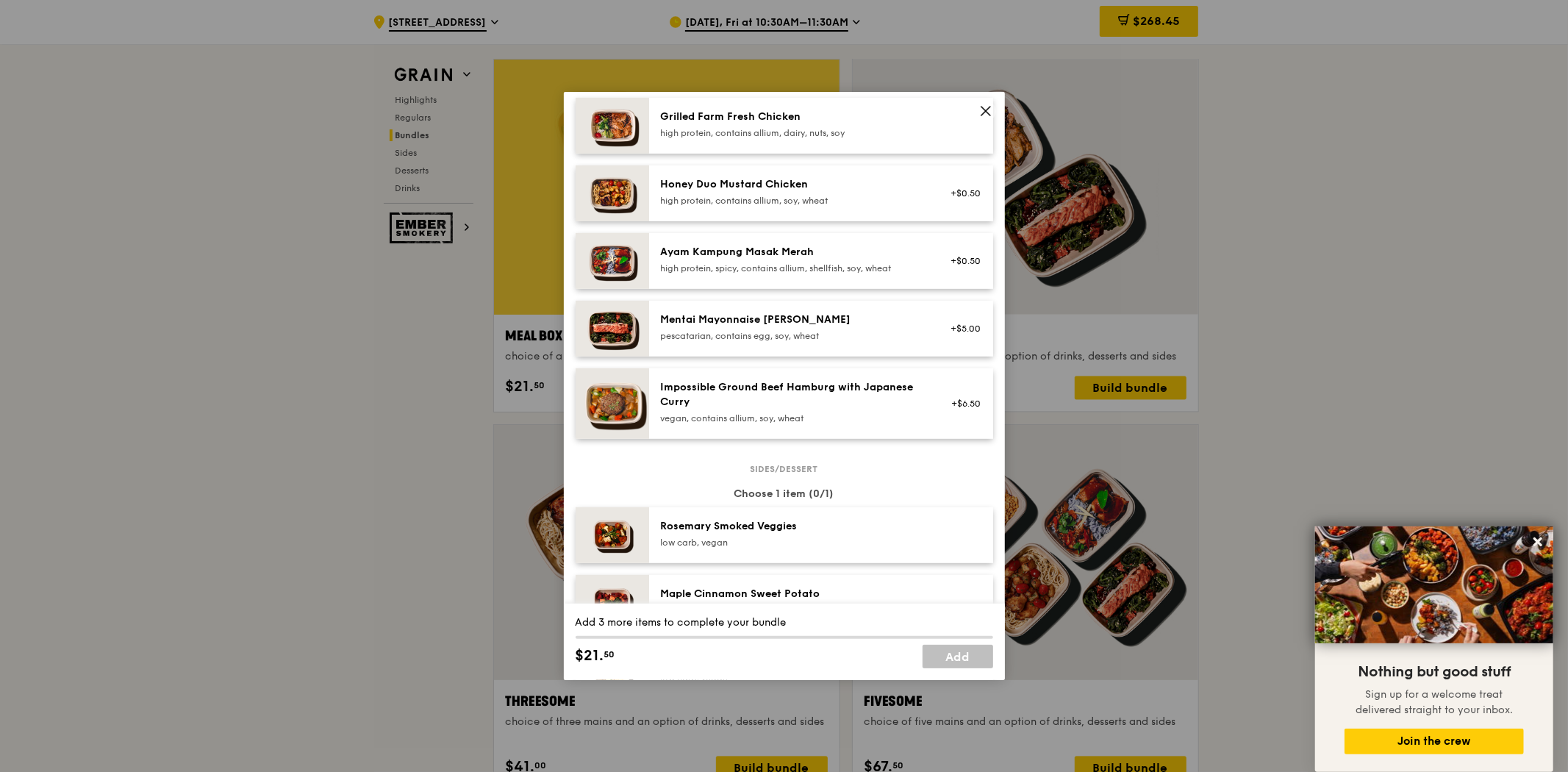
scroll to position [327, 0]
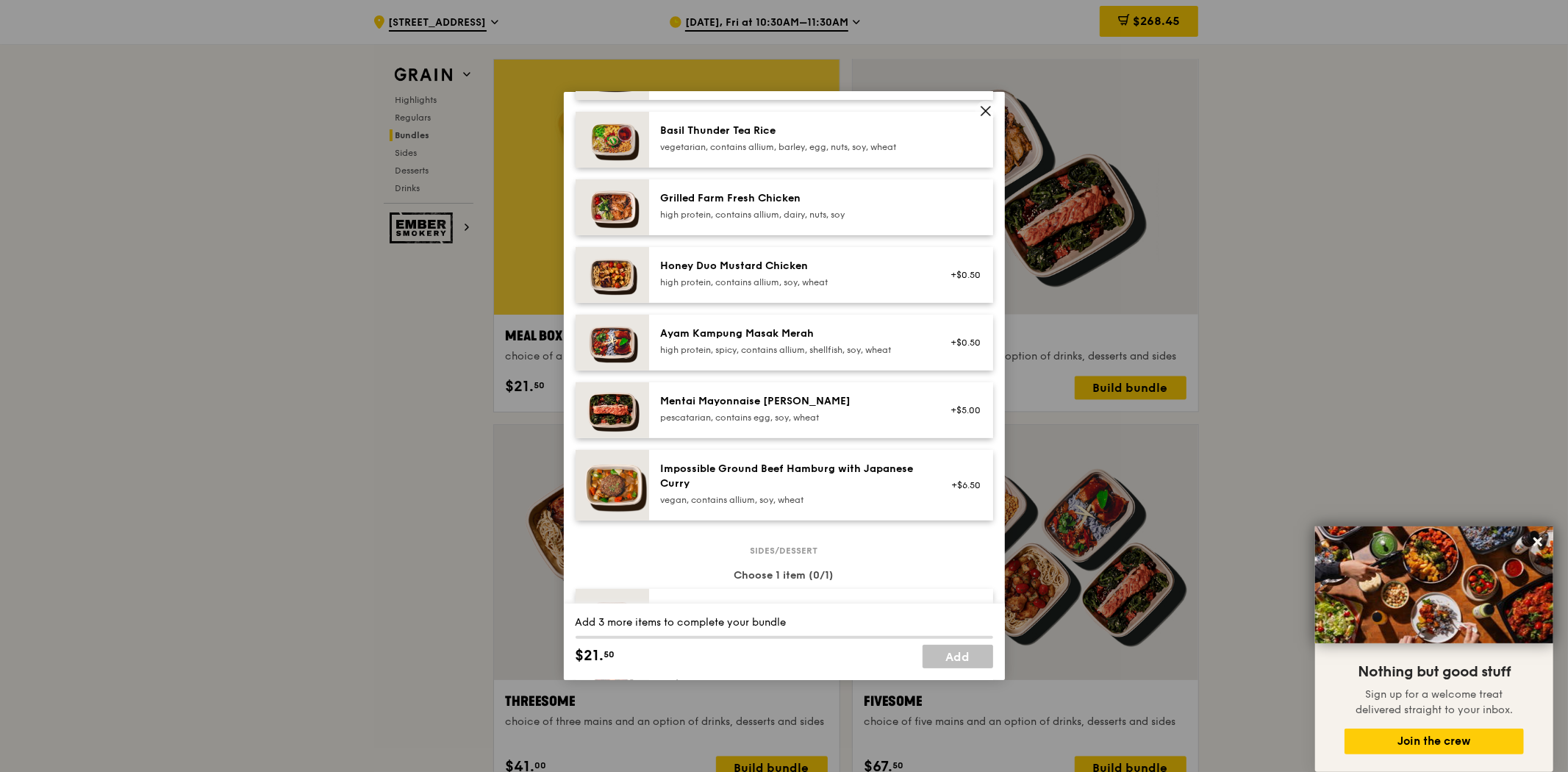
click at [857, 211] on div "high protein, contains allium, dairy, nuts, soy" at bounding box center [792, 214] width 264 height 12
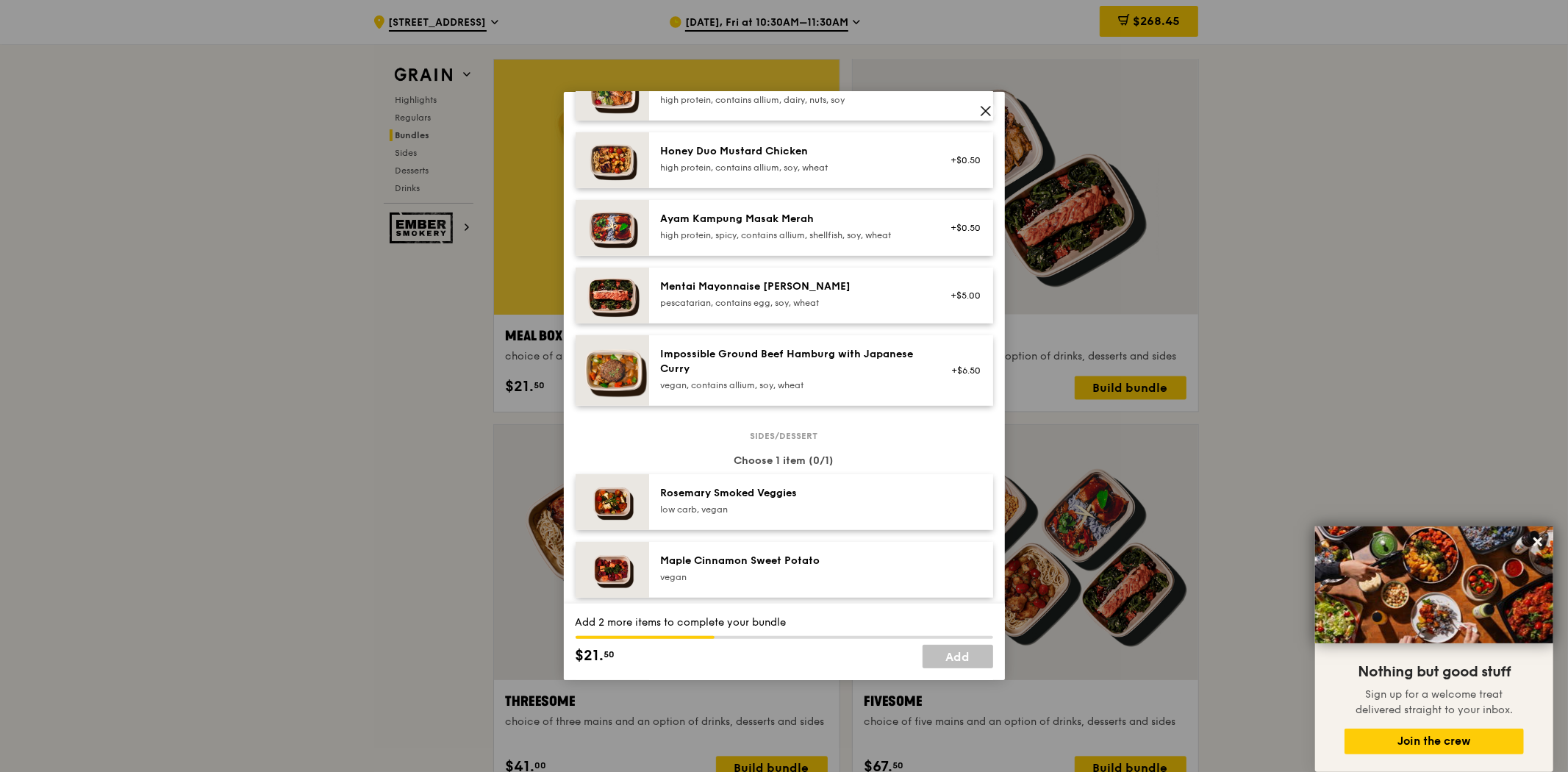
scroll to position [652, 0]
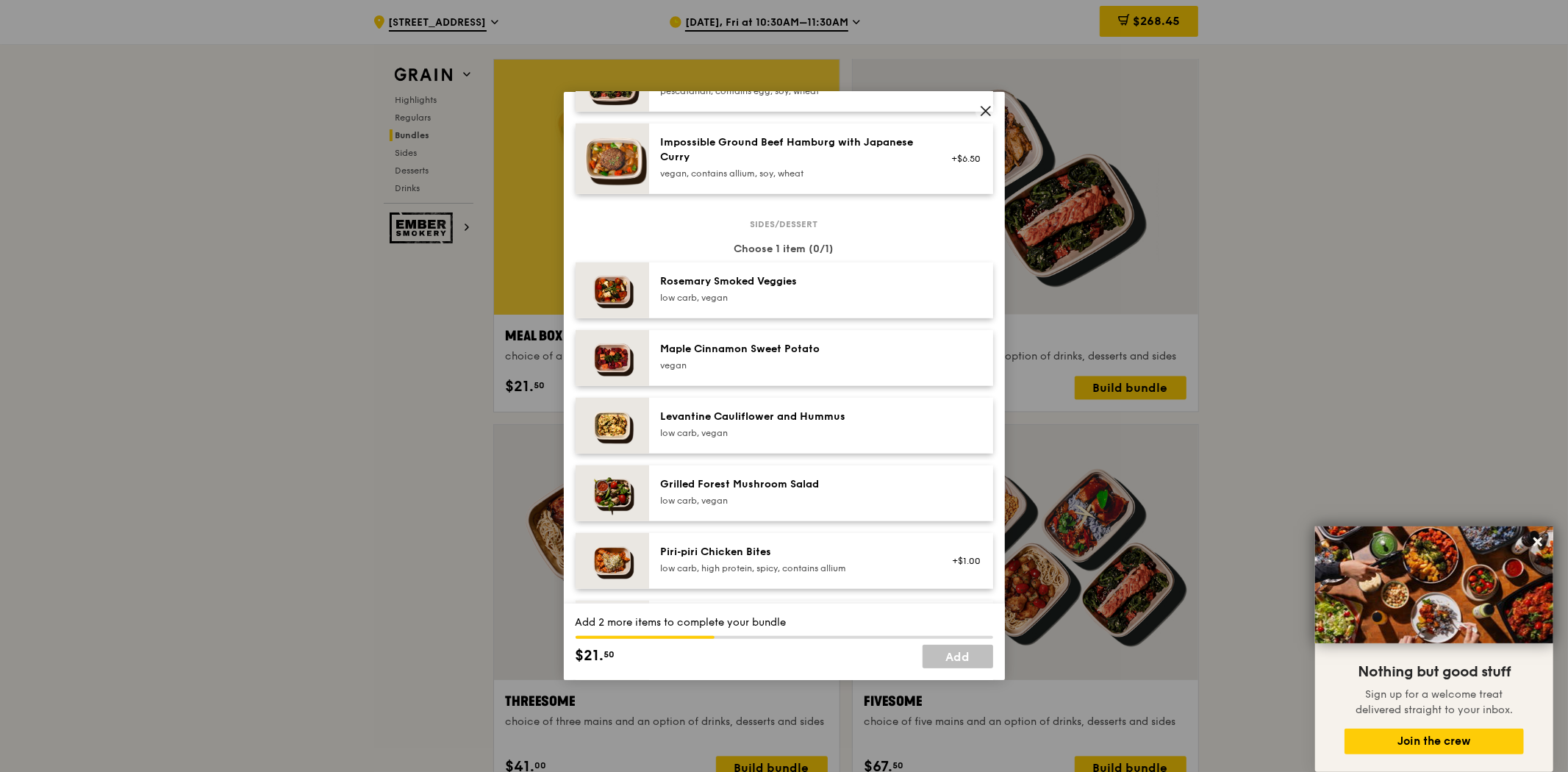
click at [832, 482] on div "Grilled Forest Mushroom Salad" at bounding box center [792, 484] width 264 height 14
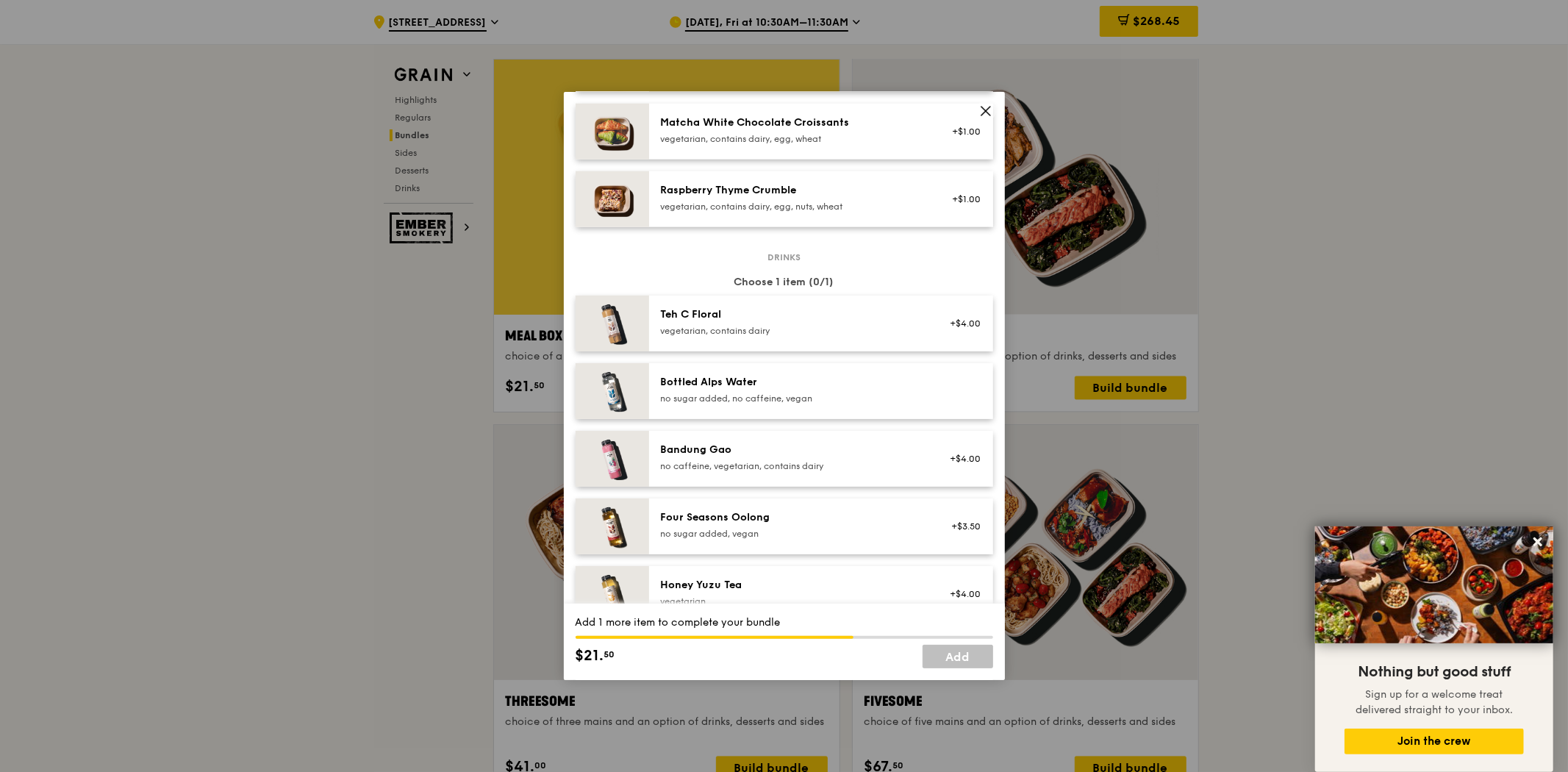
scroll to position [1551, 0]
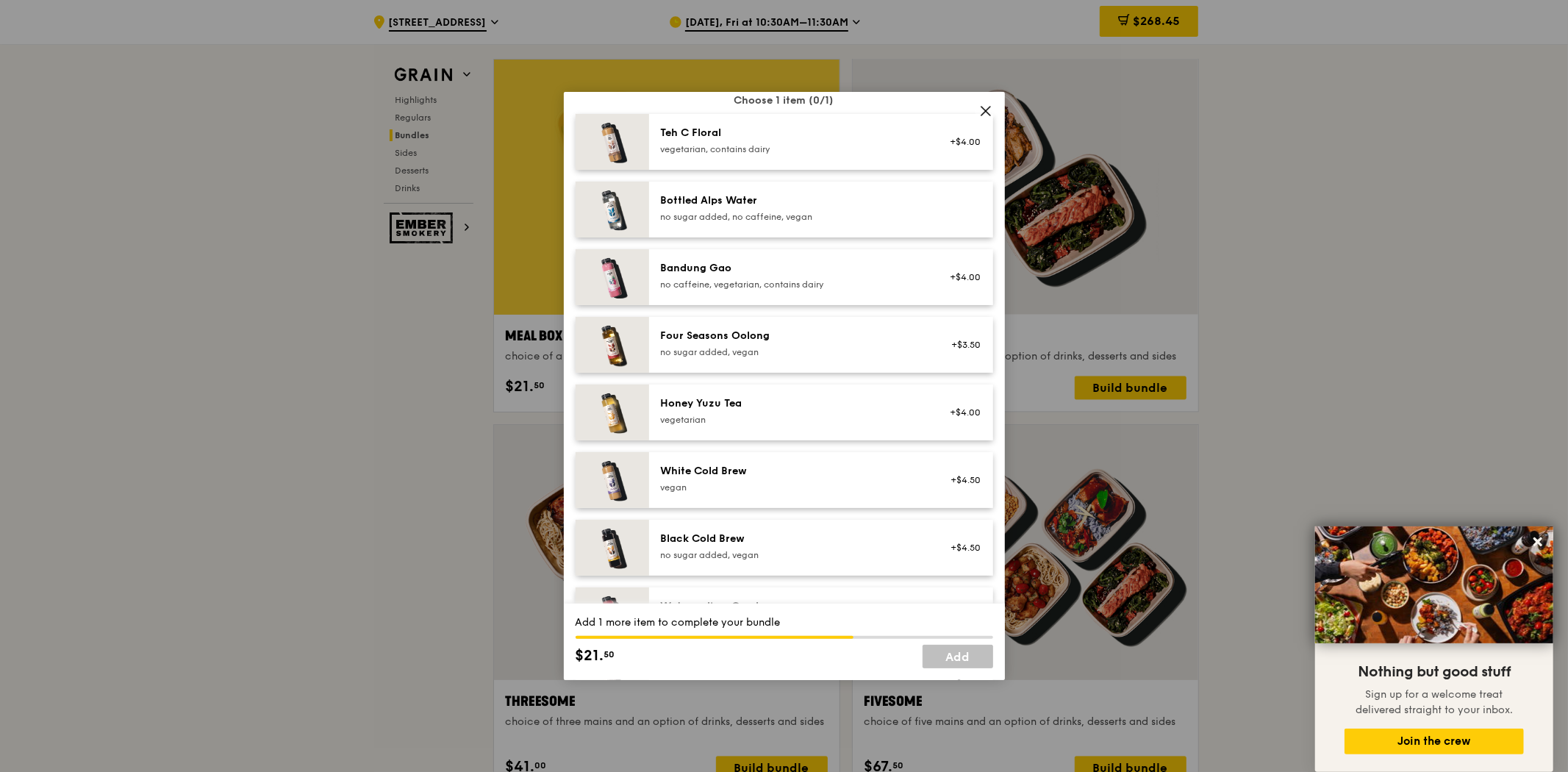
click at [762, 415] on div "vegetarian" at bounding box center [792, 419] width 264 height 12
click at [950, 664] on link "Add" at bounding box center [958, 656] width 70 height 23
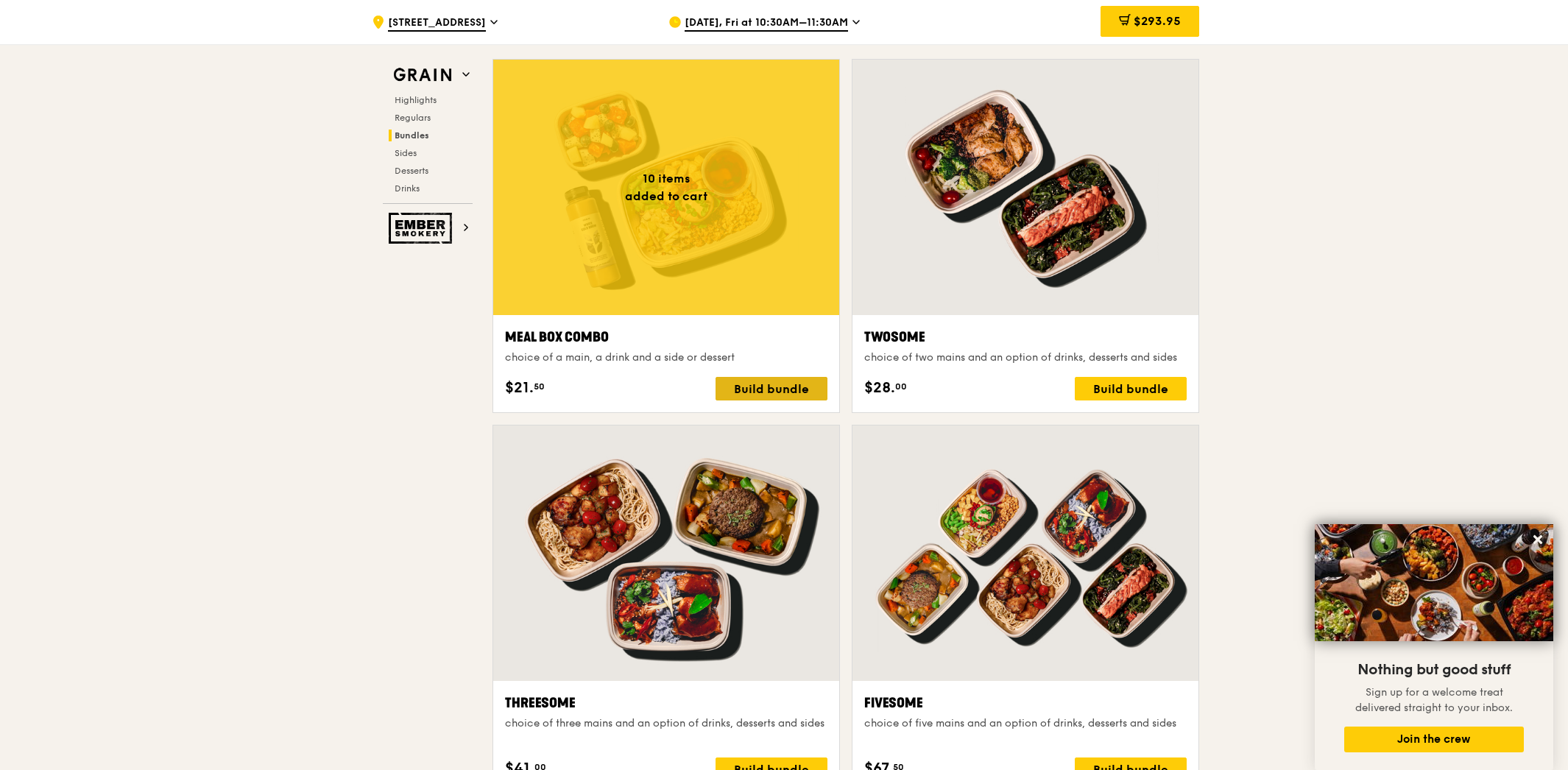
click at [781, 387] on div "Build bundle" at bounding box center [771, 389] width 112 height 23
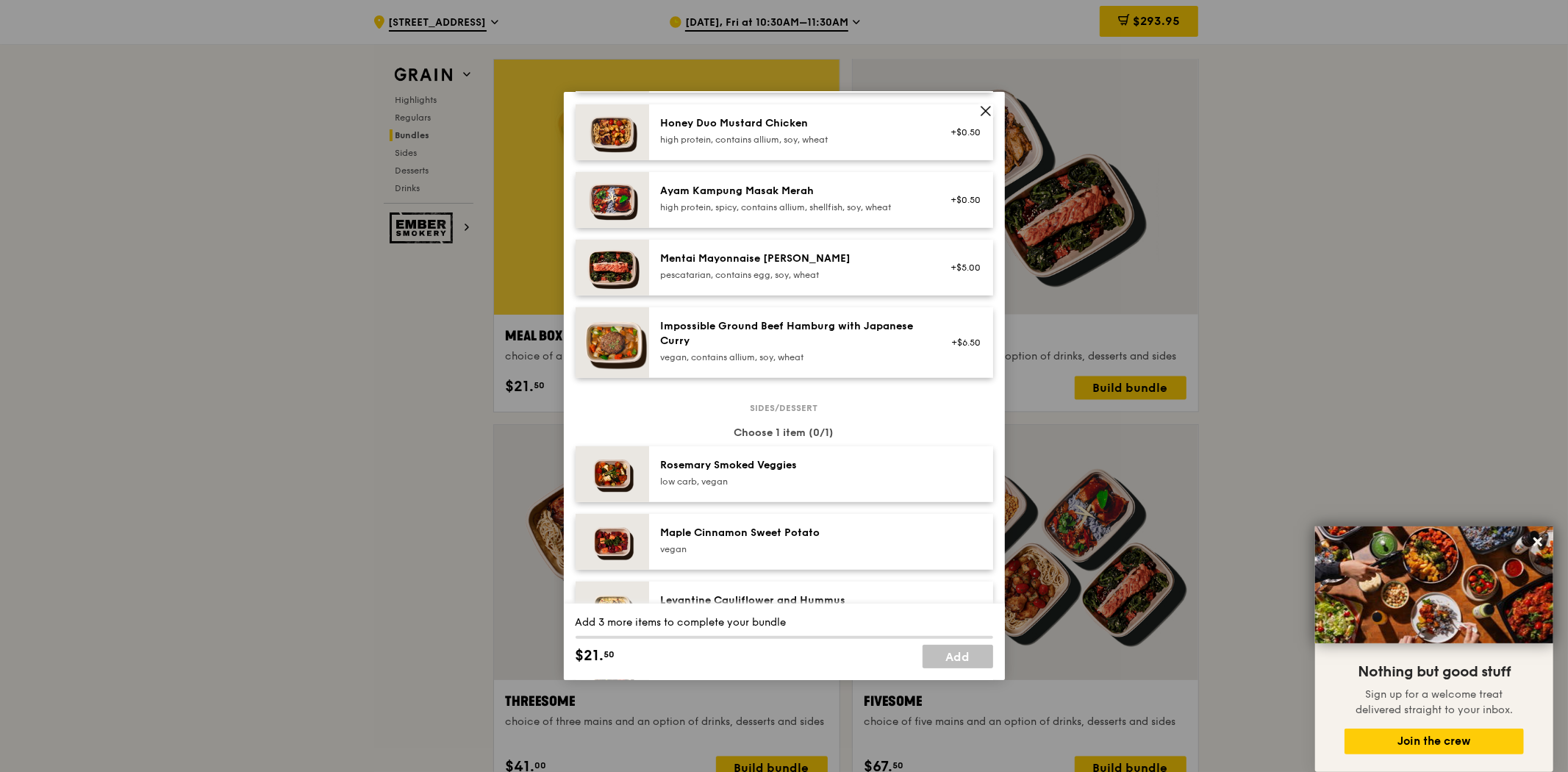
scroll to position [408, 0]
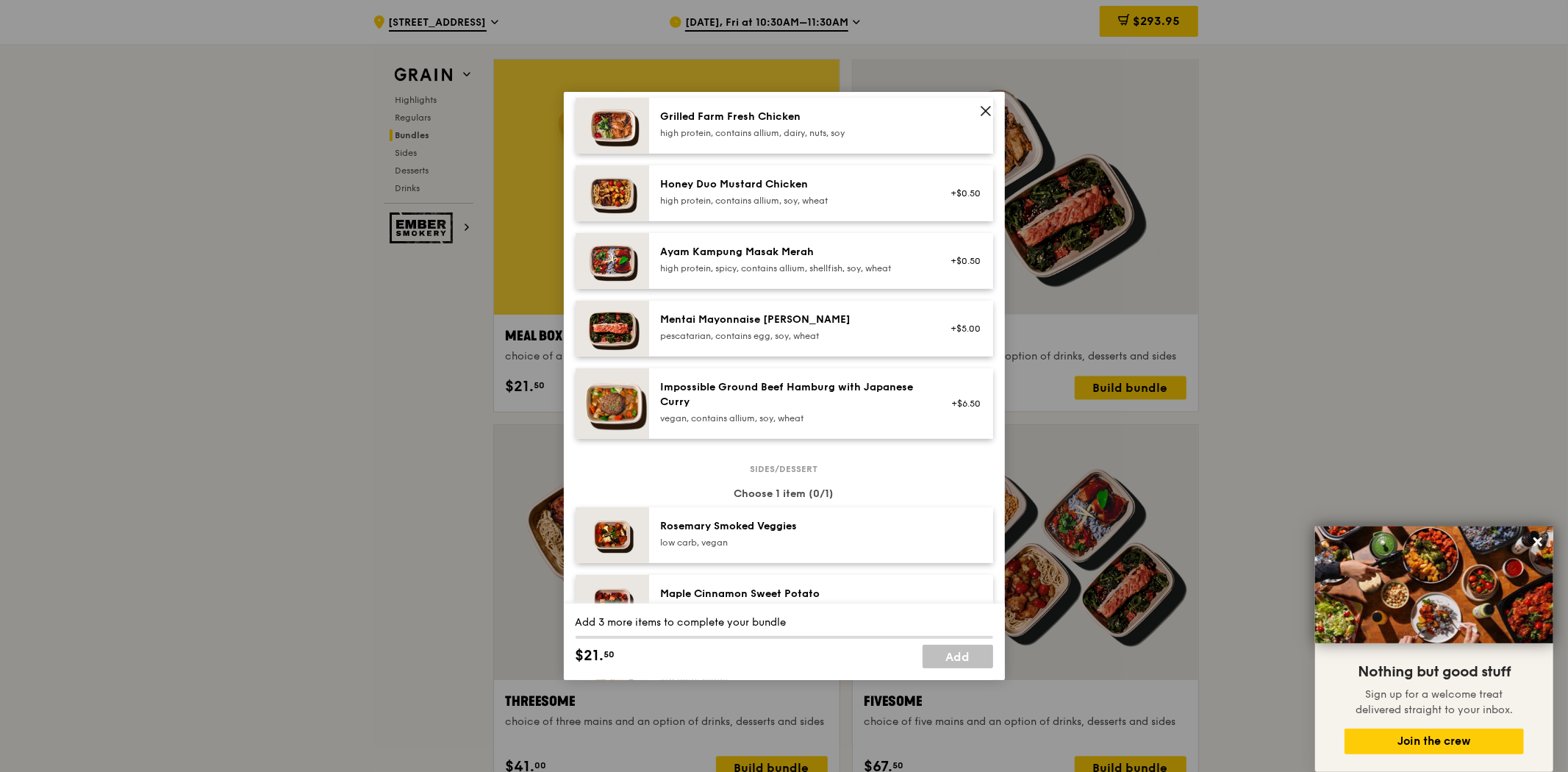
click at [811, 130] on div "high protein, contains allium, dairy, nuts, soy" at bounding box center [792, 132] width 264 height 12
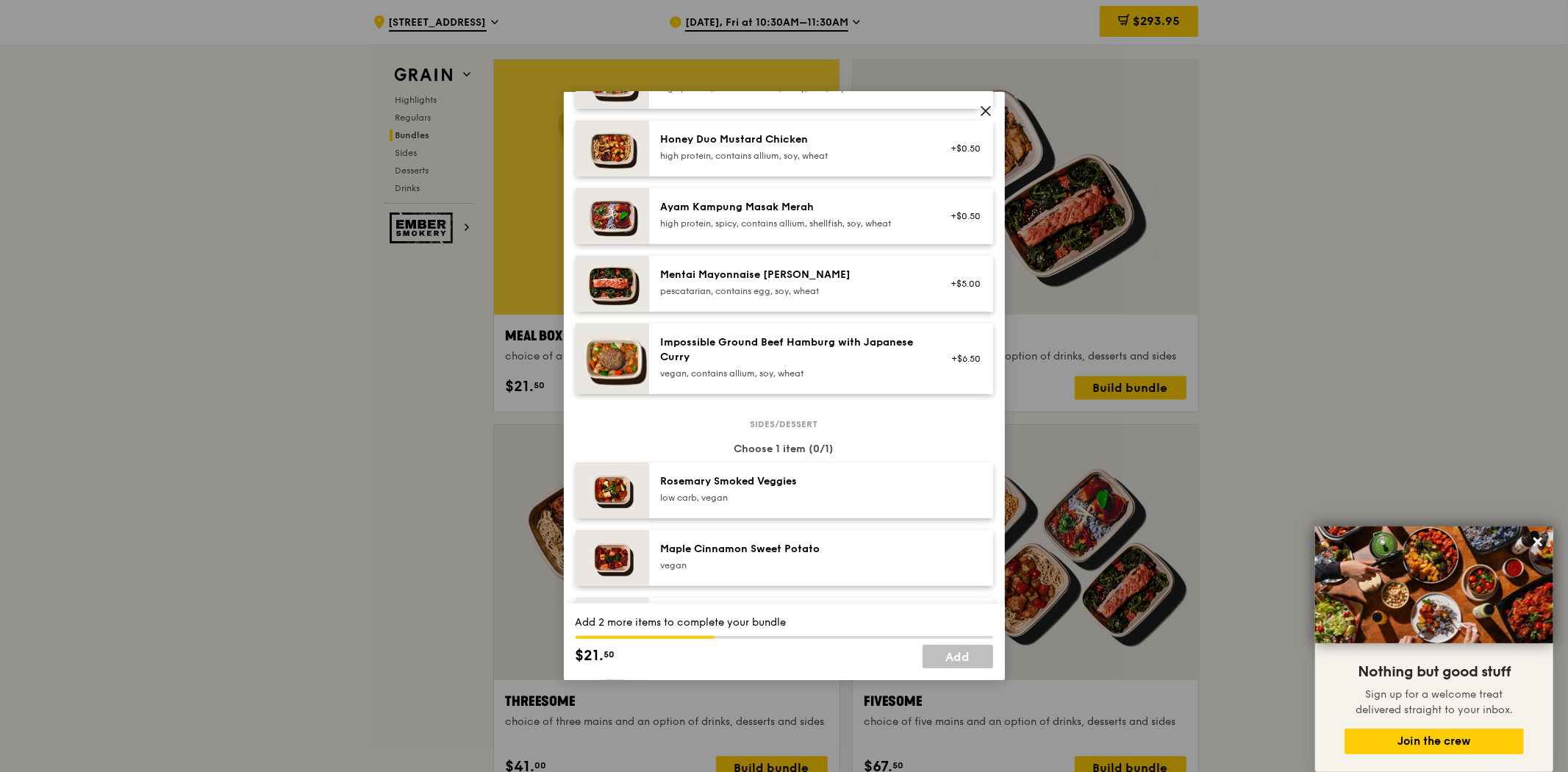
scroll to position [489, 0]
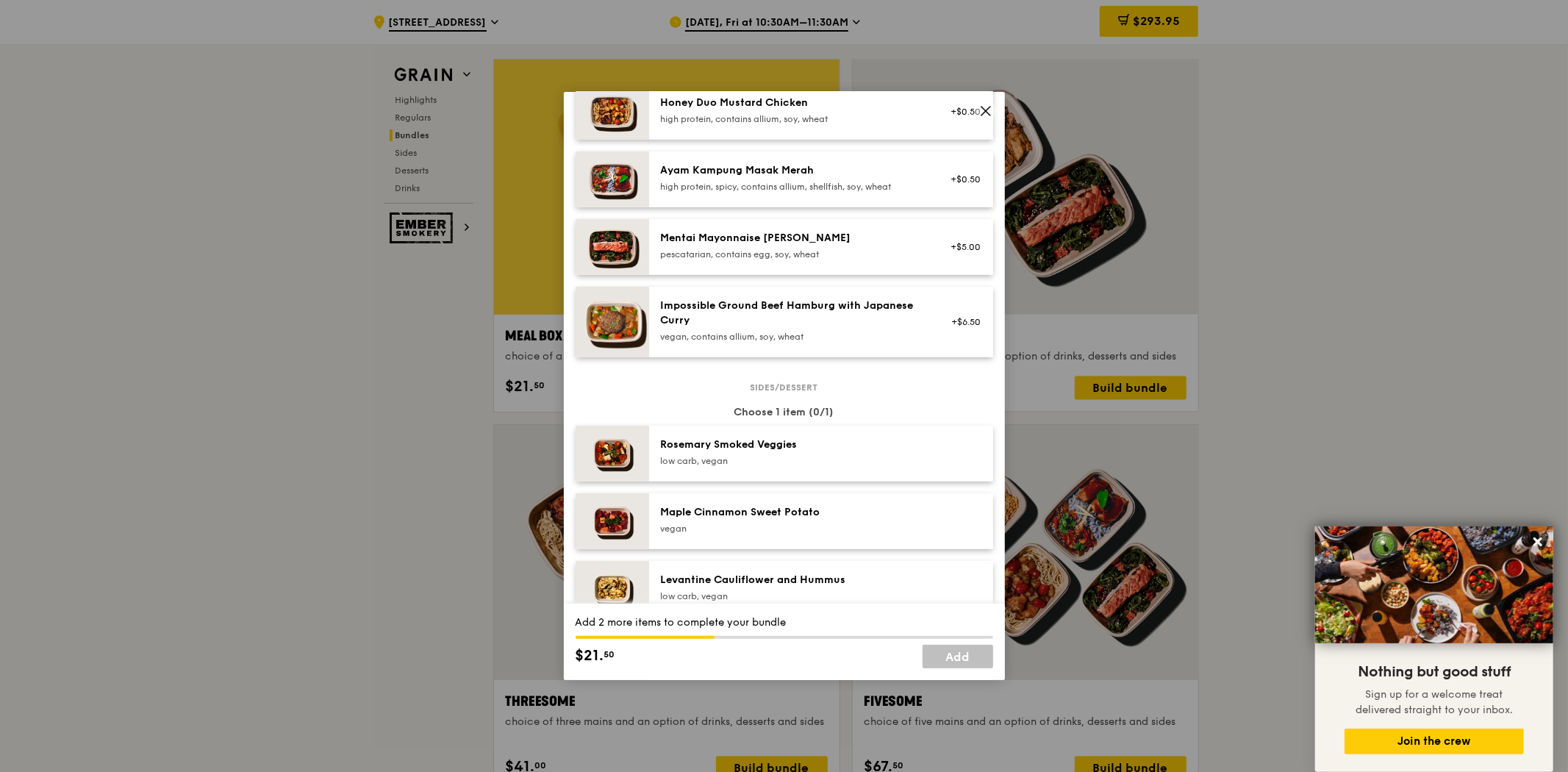
click at [834, 575] on div "Levantine Cauliflower and Hummus" at bounding box center [792, 579] width 264 height 14
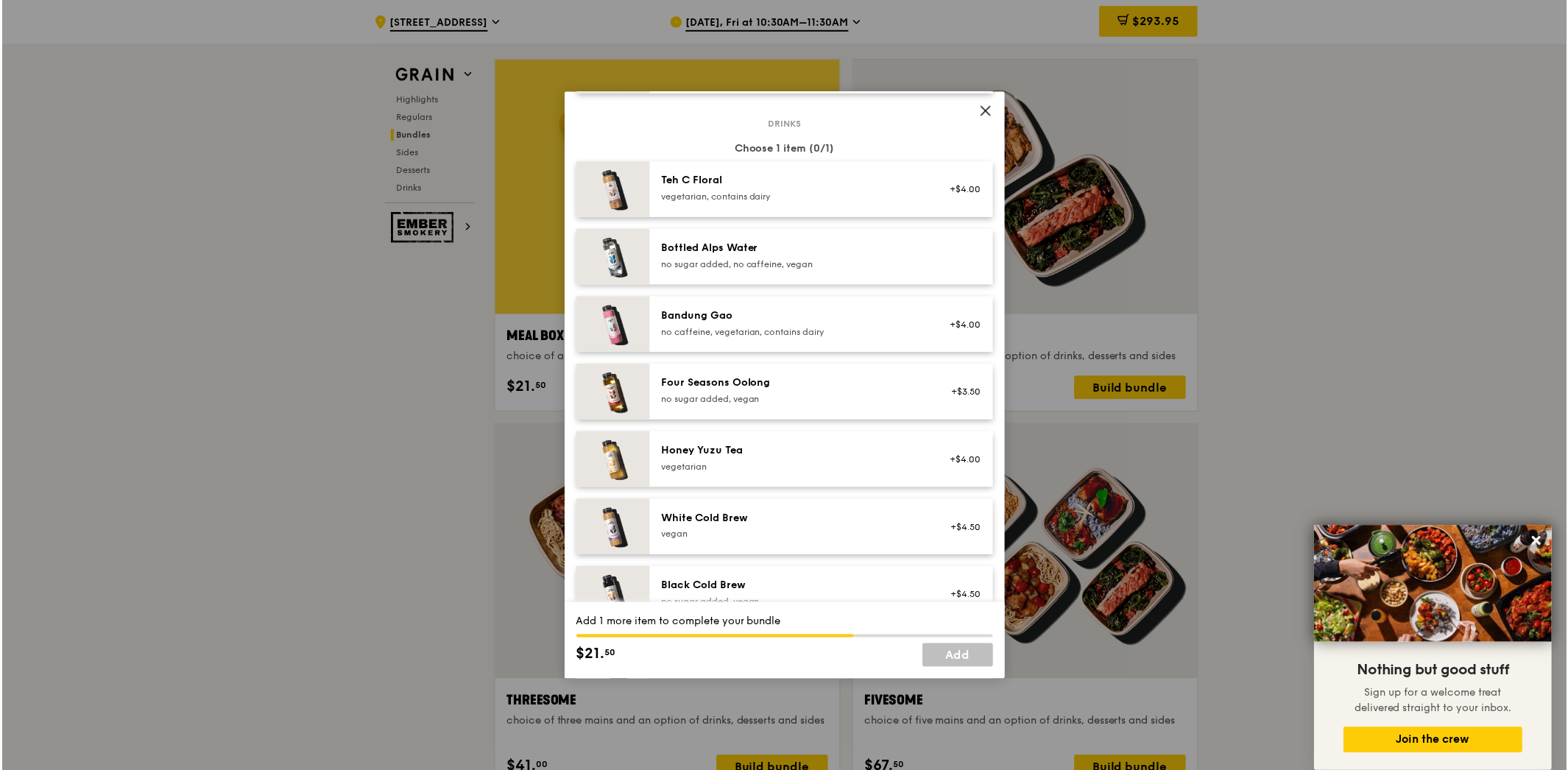
scroll to position [1673, 0]
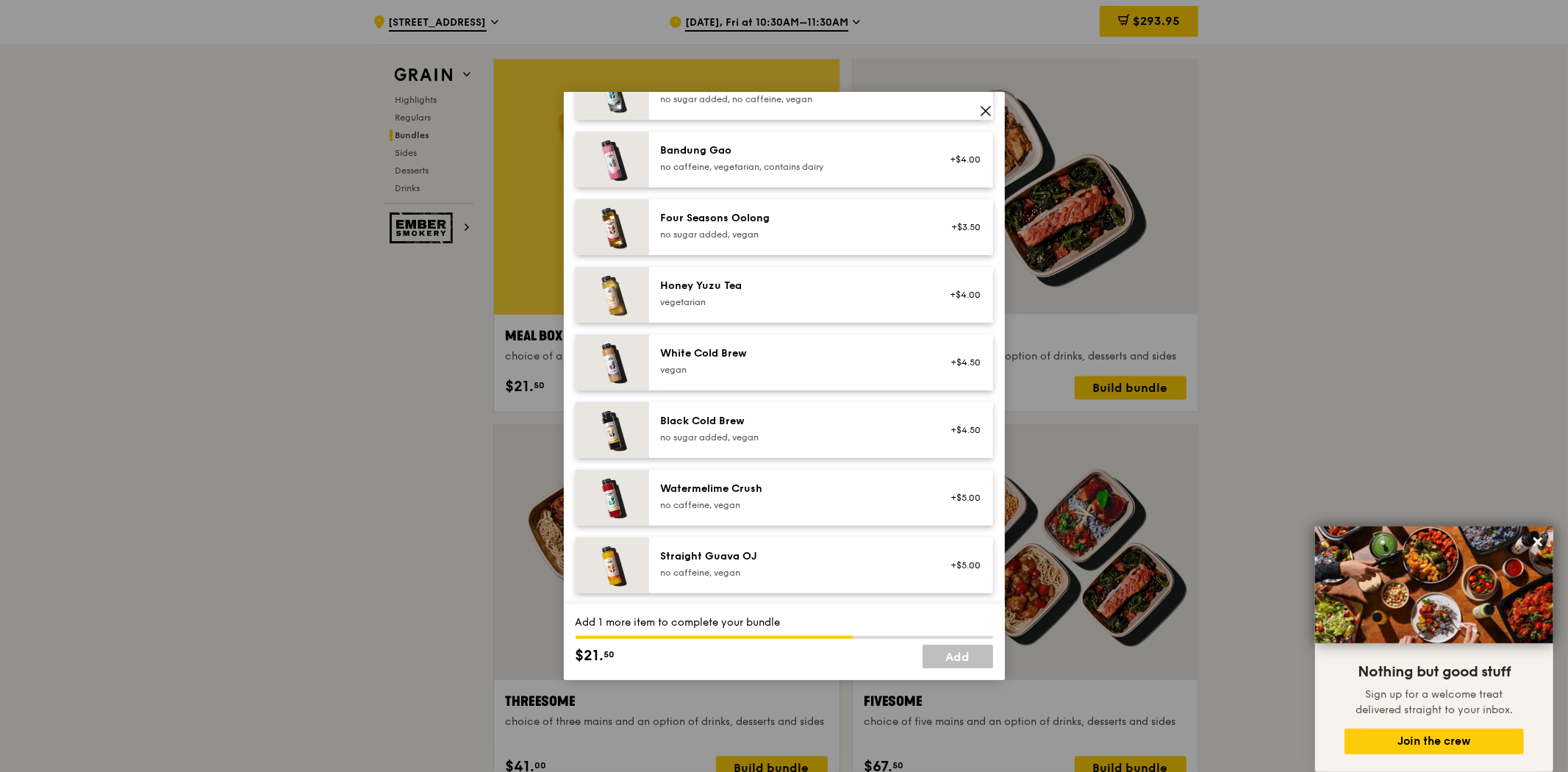
click at [715, 584] on div "Straight Guava OJ no caffeine, vegan +$5.00" at bounding box center [821, 565] width 344 height 56
click at [954, 658] on link "Add" at bounding box center [958, 656] width 70 height 23
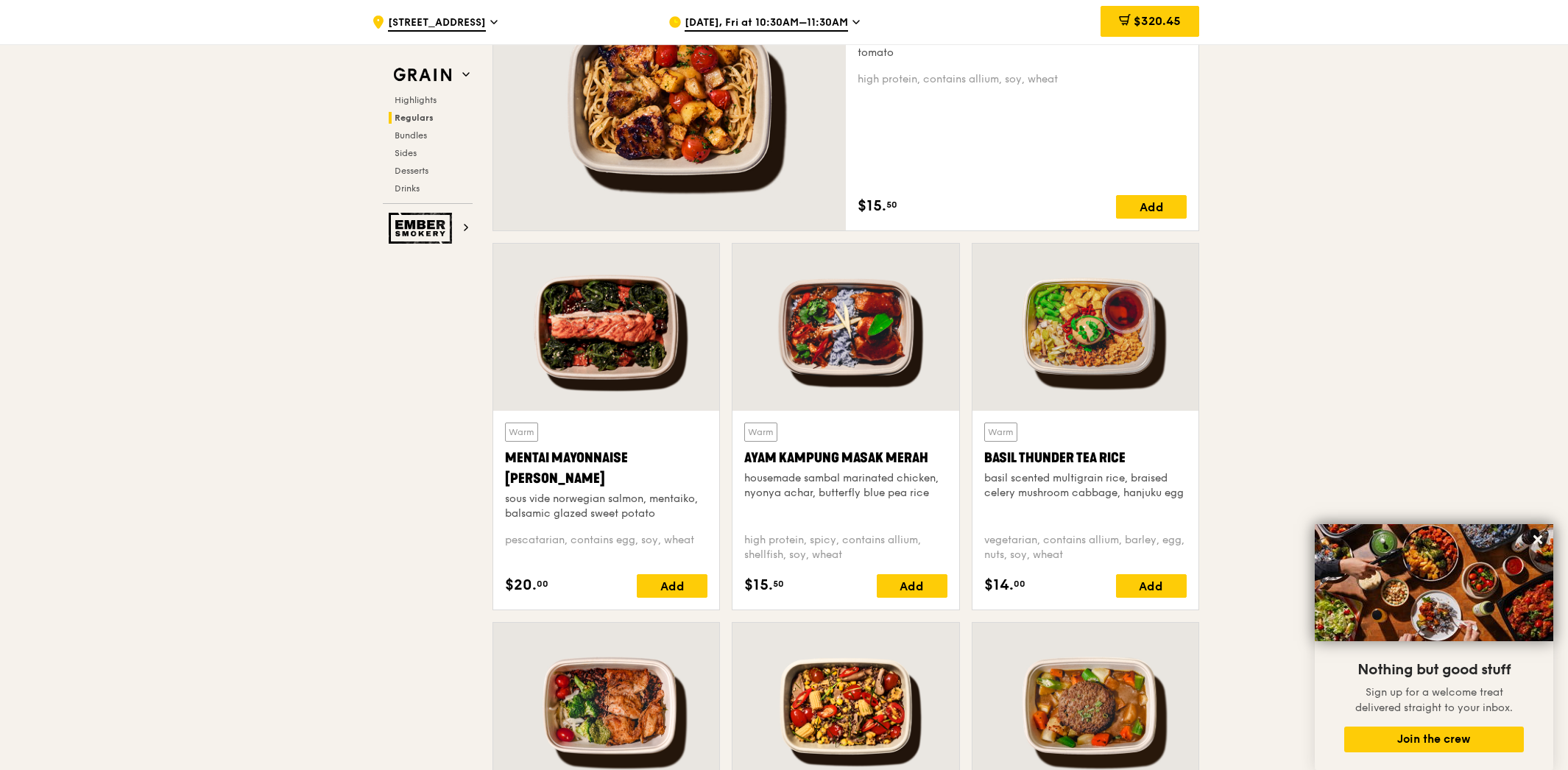
scroll to position [874, 0]
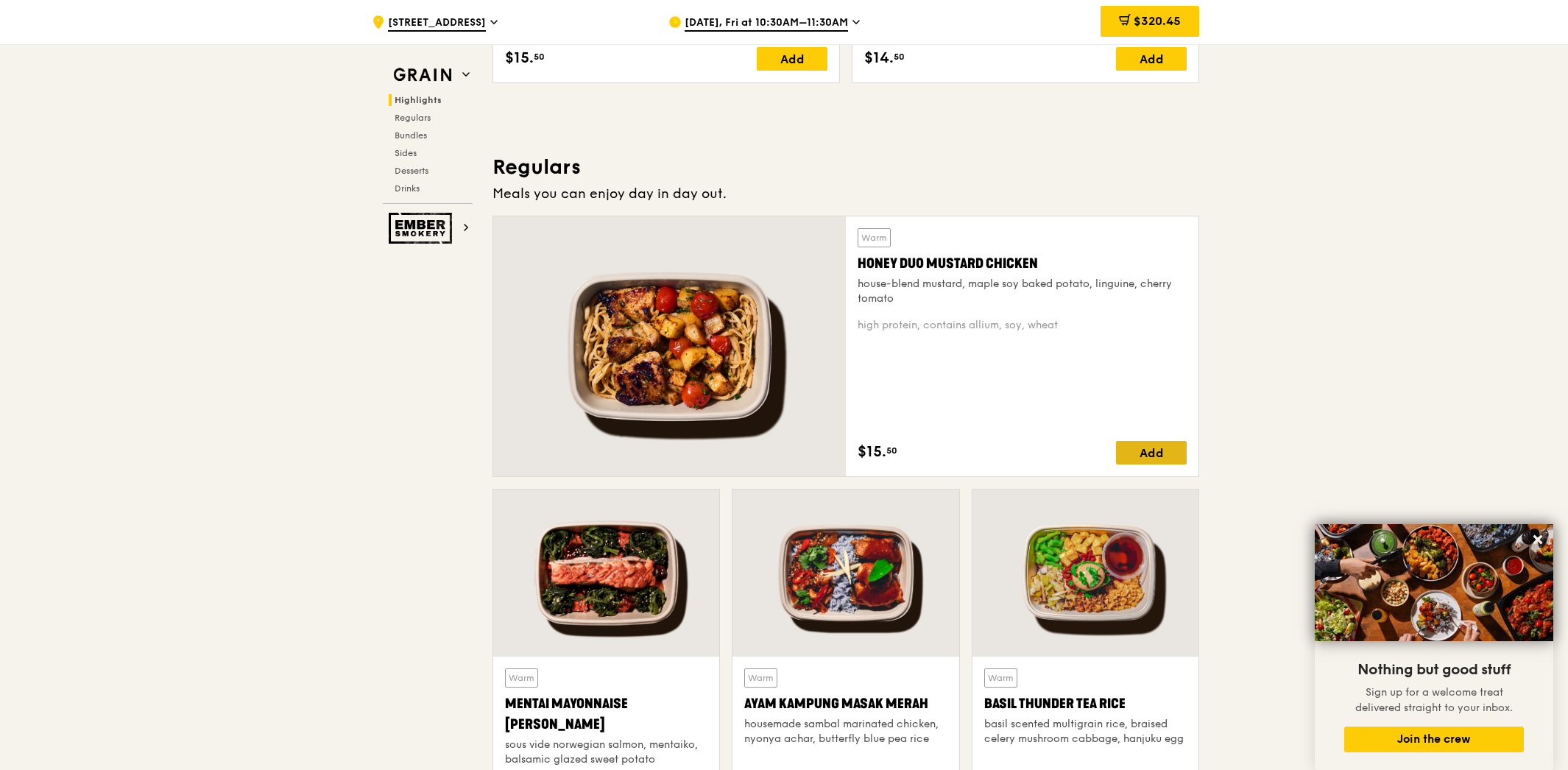
click at [1144, 451] on div "Add" at bounding box center [1151, 453] width 70 height 23
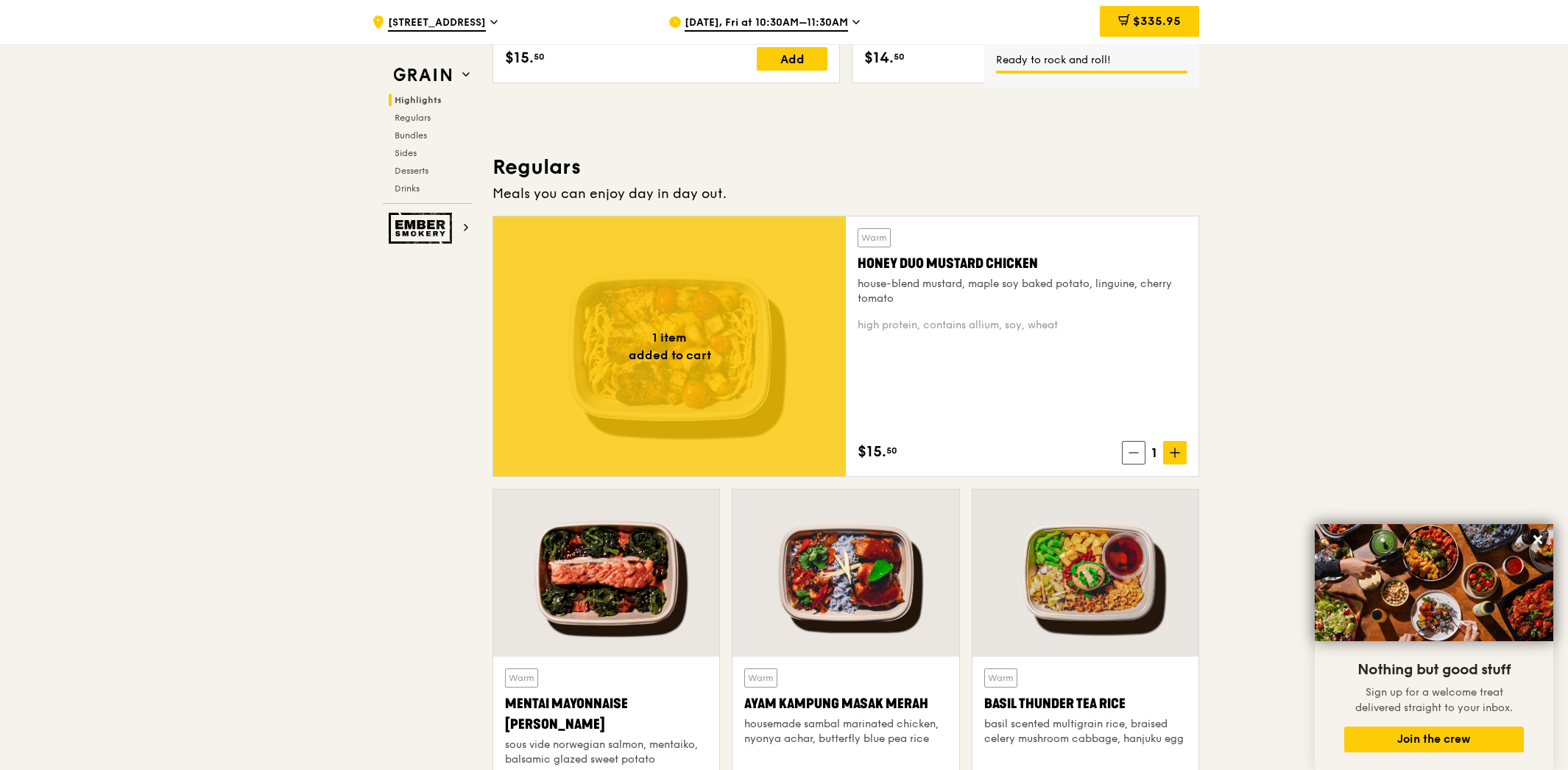
click at [1119, 449] on div "$15. 50 1" at bounding box center [1022, 453] width 329 height 23
click at [1135, 459] on span at bounding box center [1134, 453] width 23 height 23
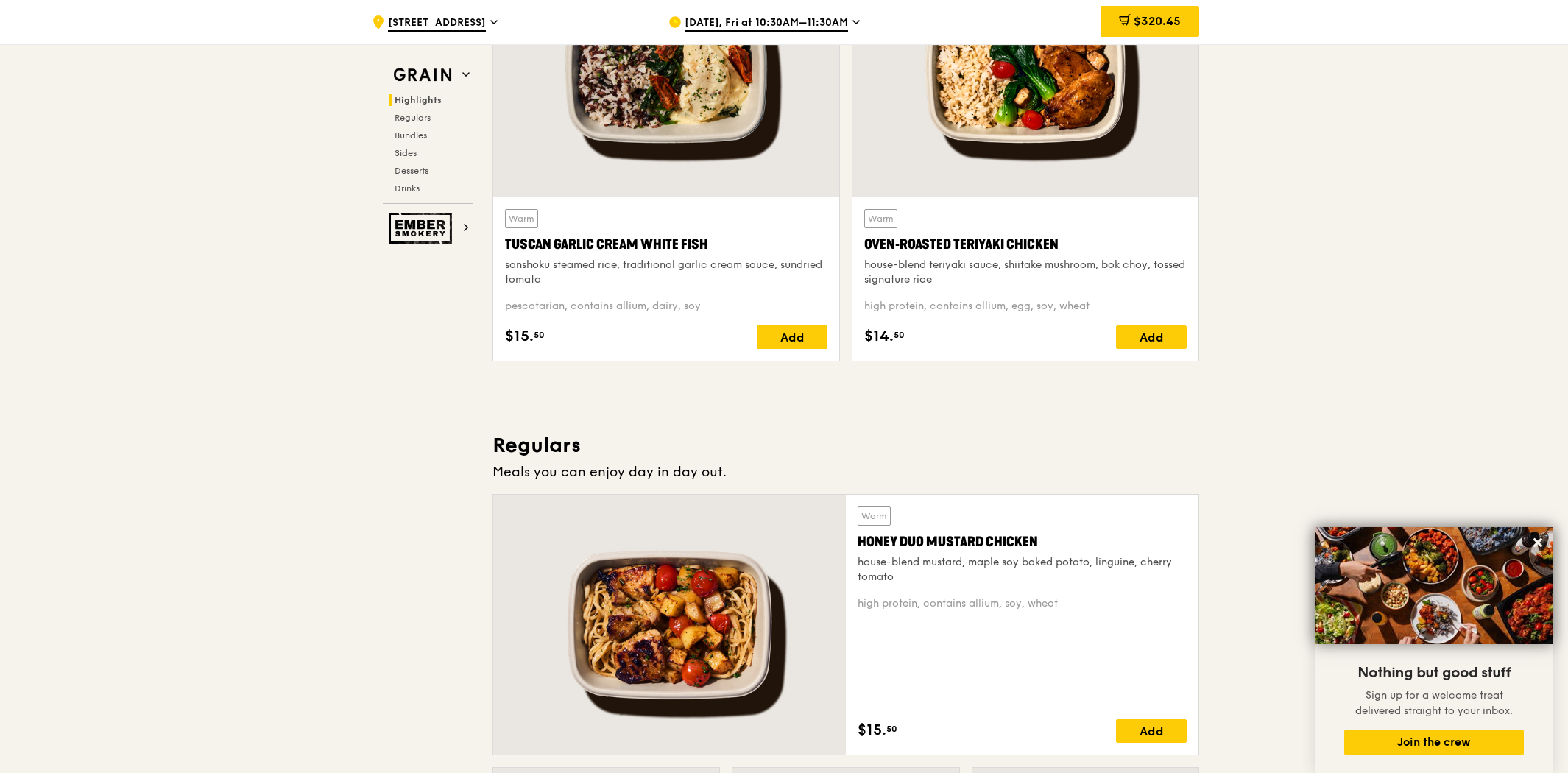
scroll to position [817, 0]
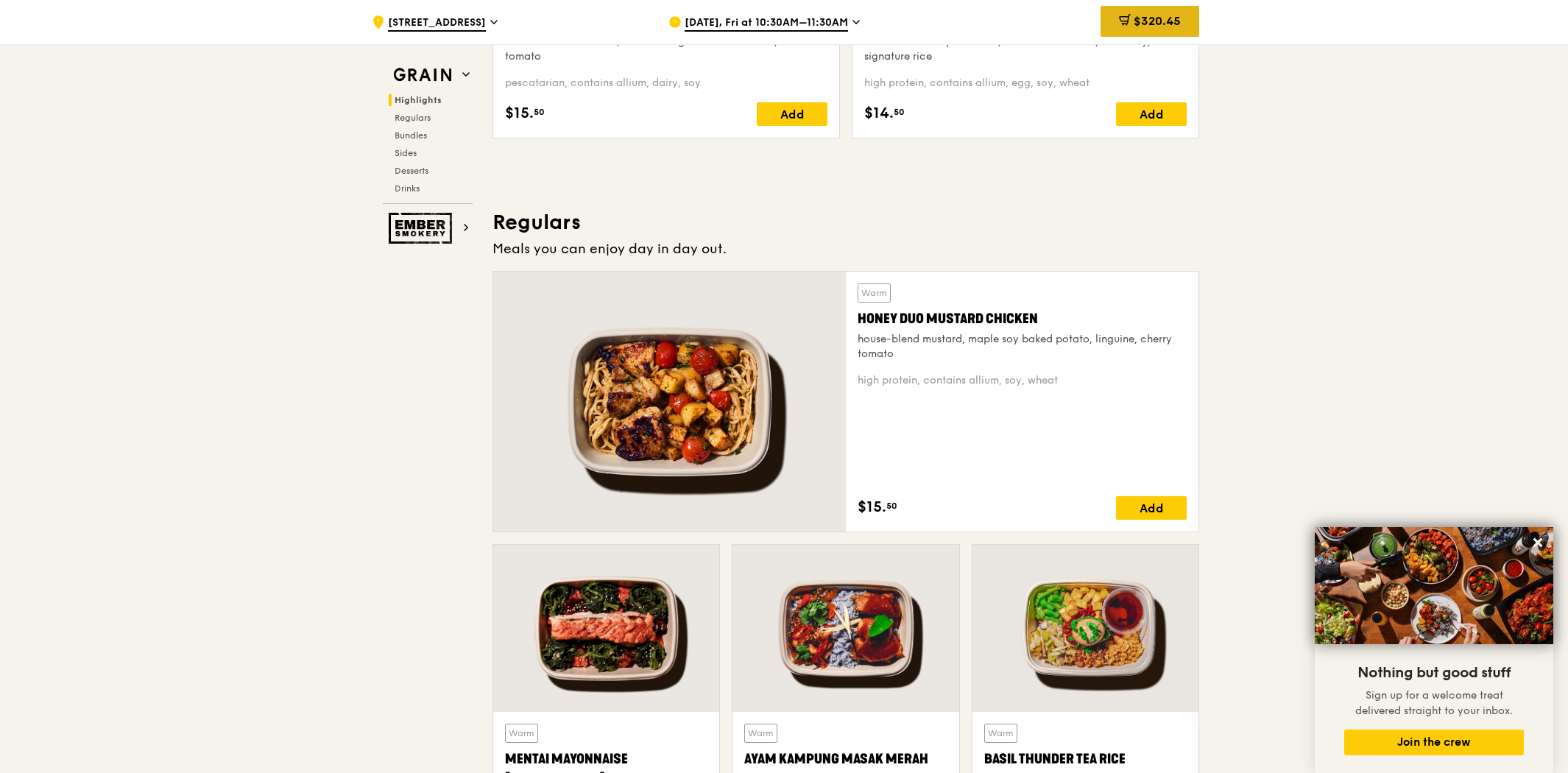
click at [1128, 18] on div "$320.45" at bounding box center [1149, 22] width 98 height 31
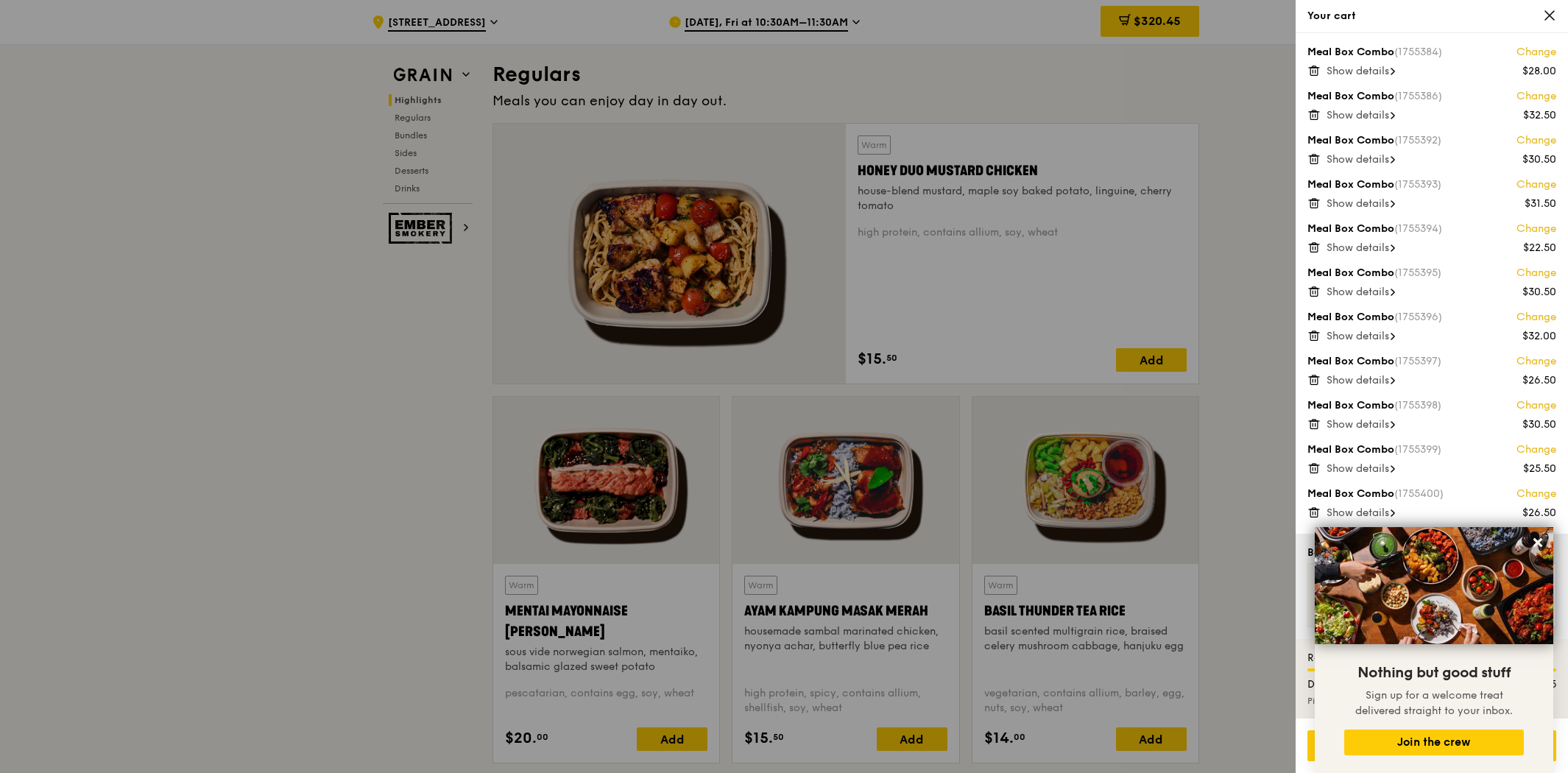
scroll to position [981, 0]
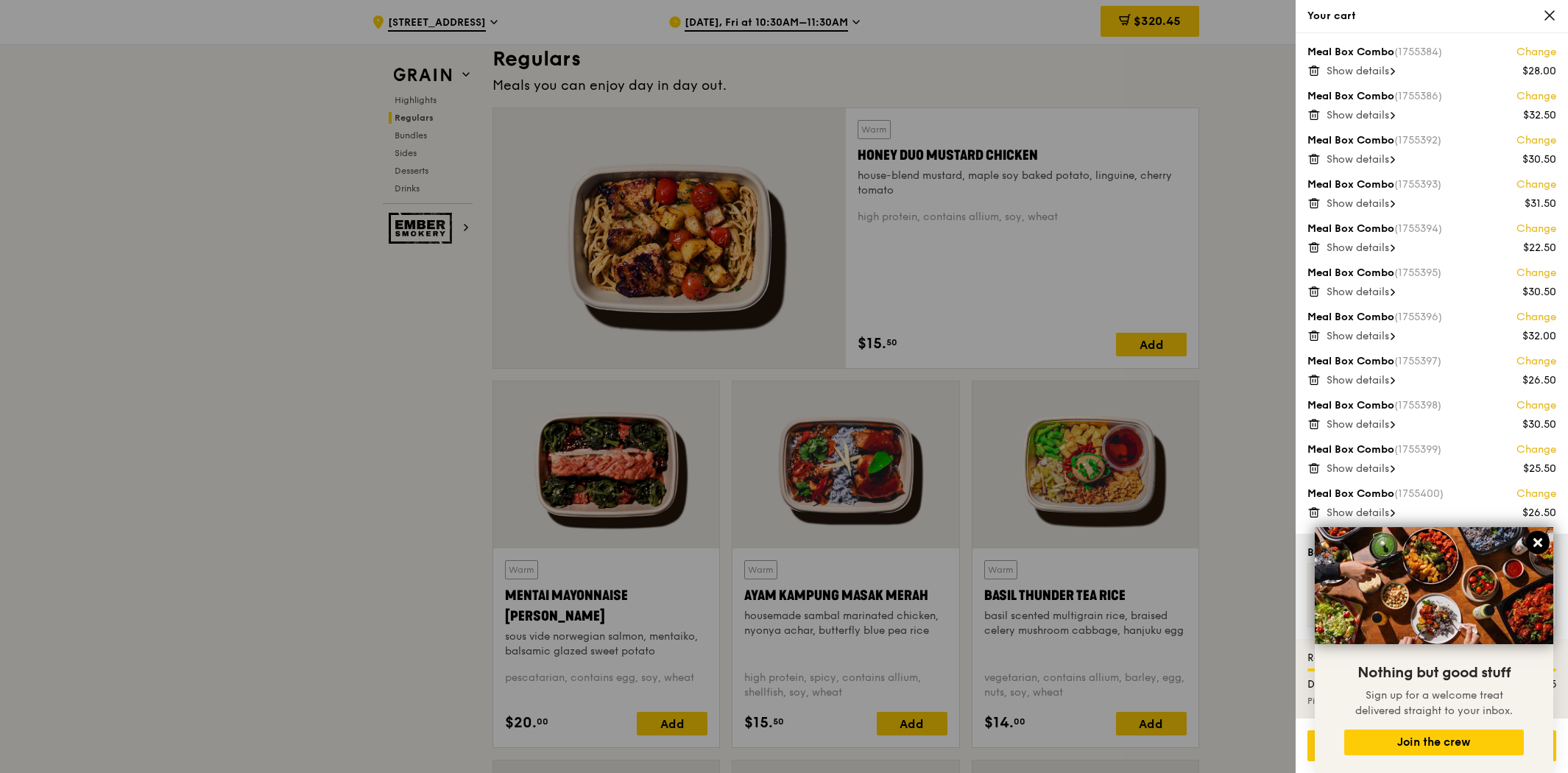
click at [1409, 539] on icon at bounding box center [1537, 542] width 14 height 14
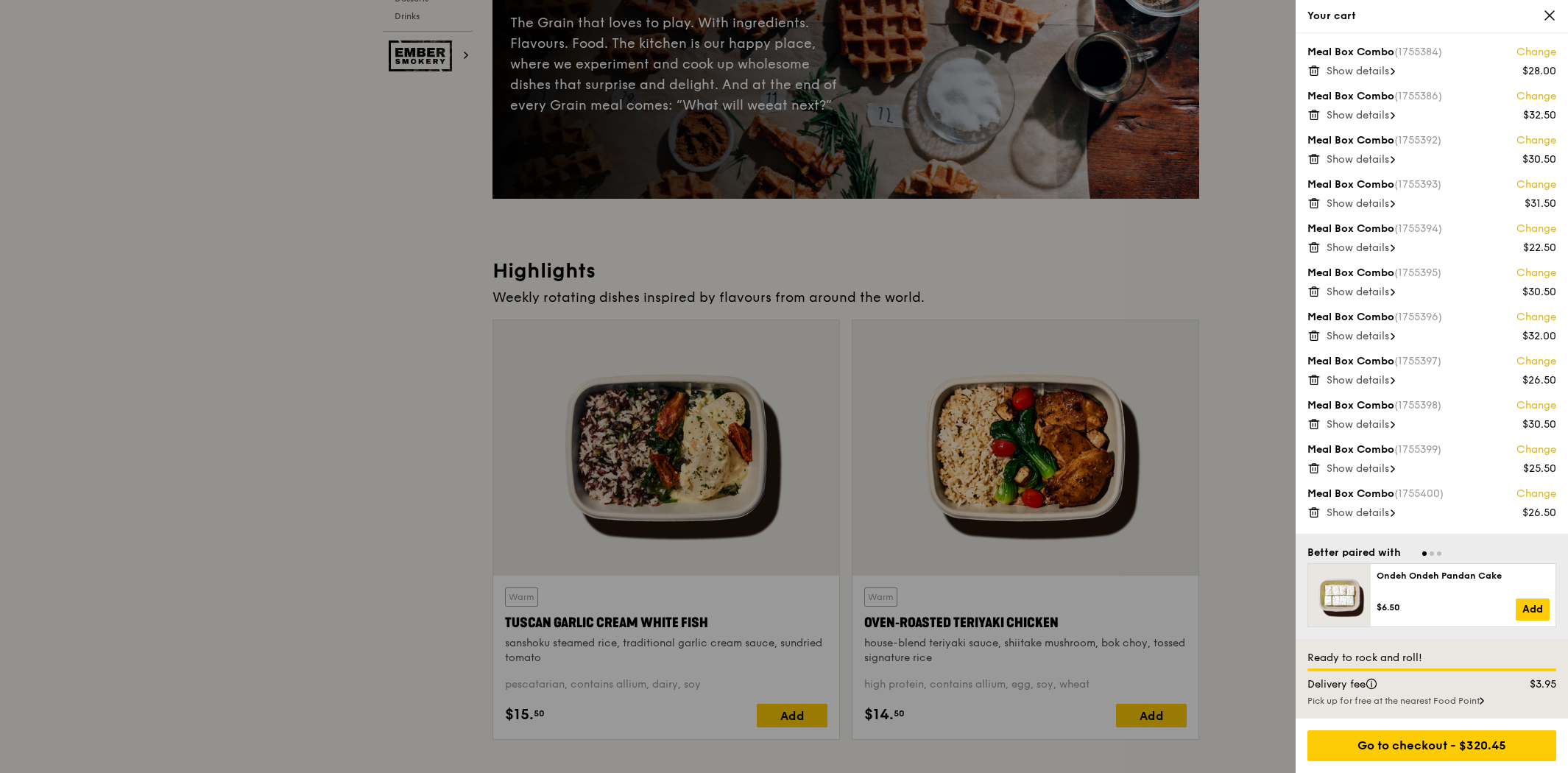
scroll to position [0, 0]
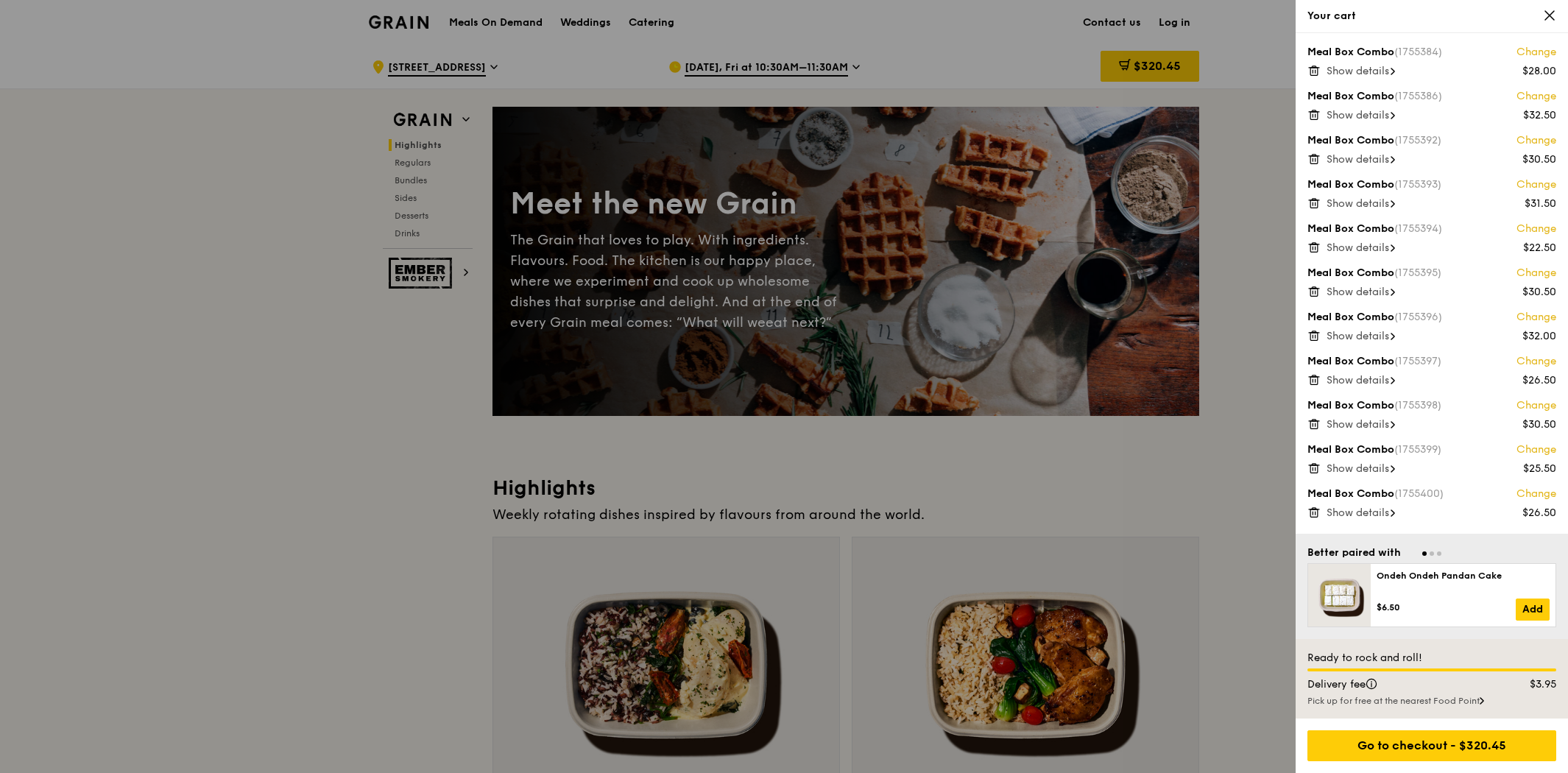
click at [1239, 450] on div at bounding box center [784, 386] width 1568 height 773
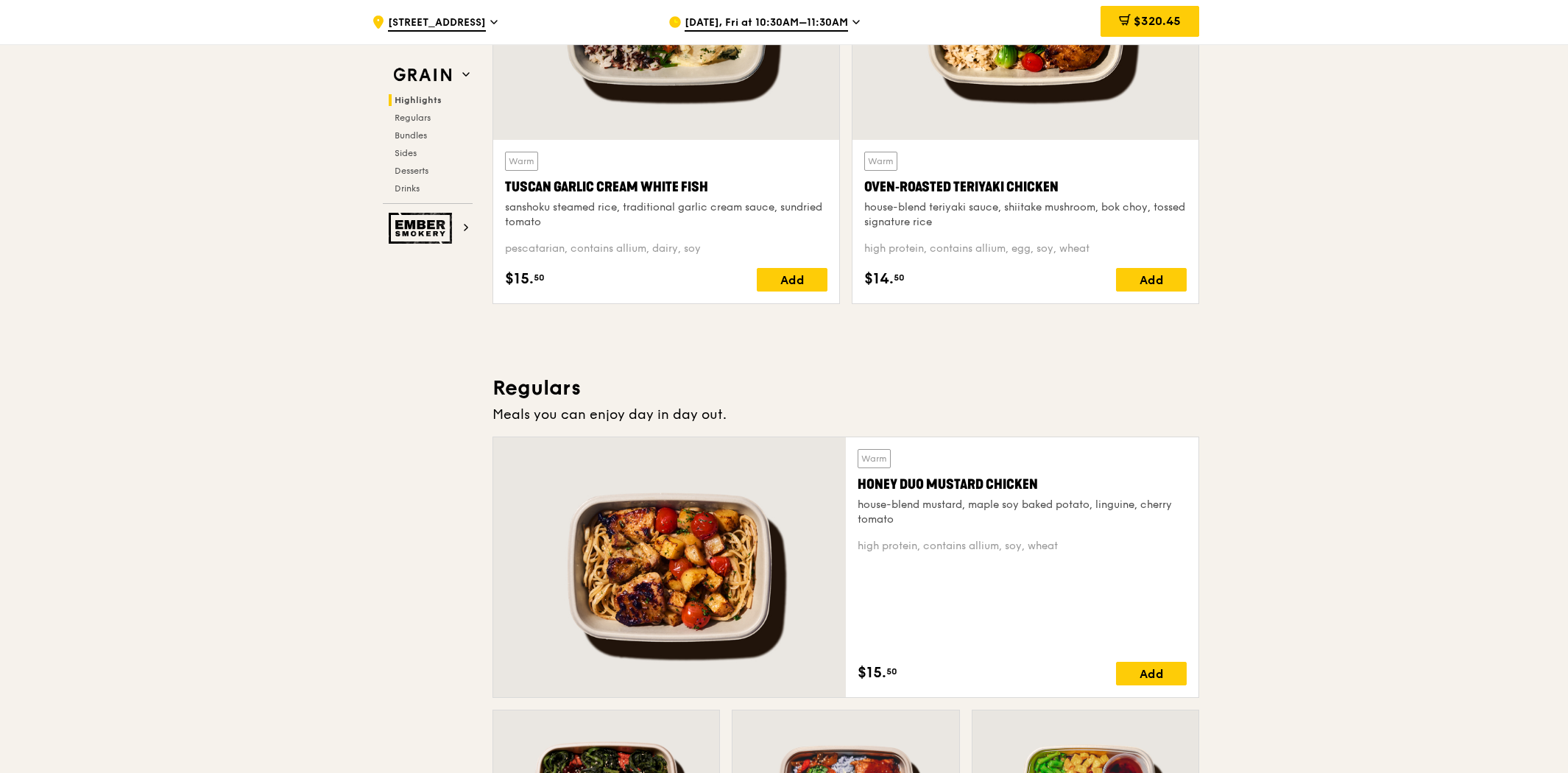
scroll to position [653, 0]
